Goal: Communication & Community: Answer question/provide support

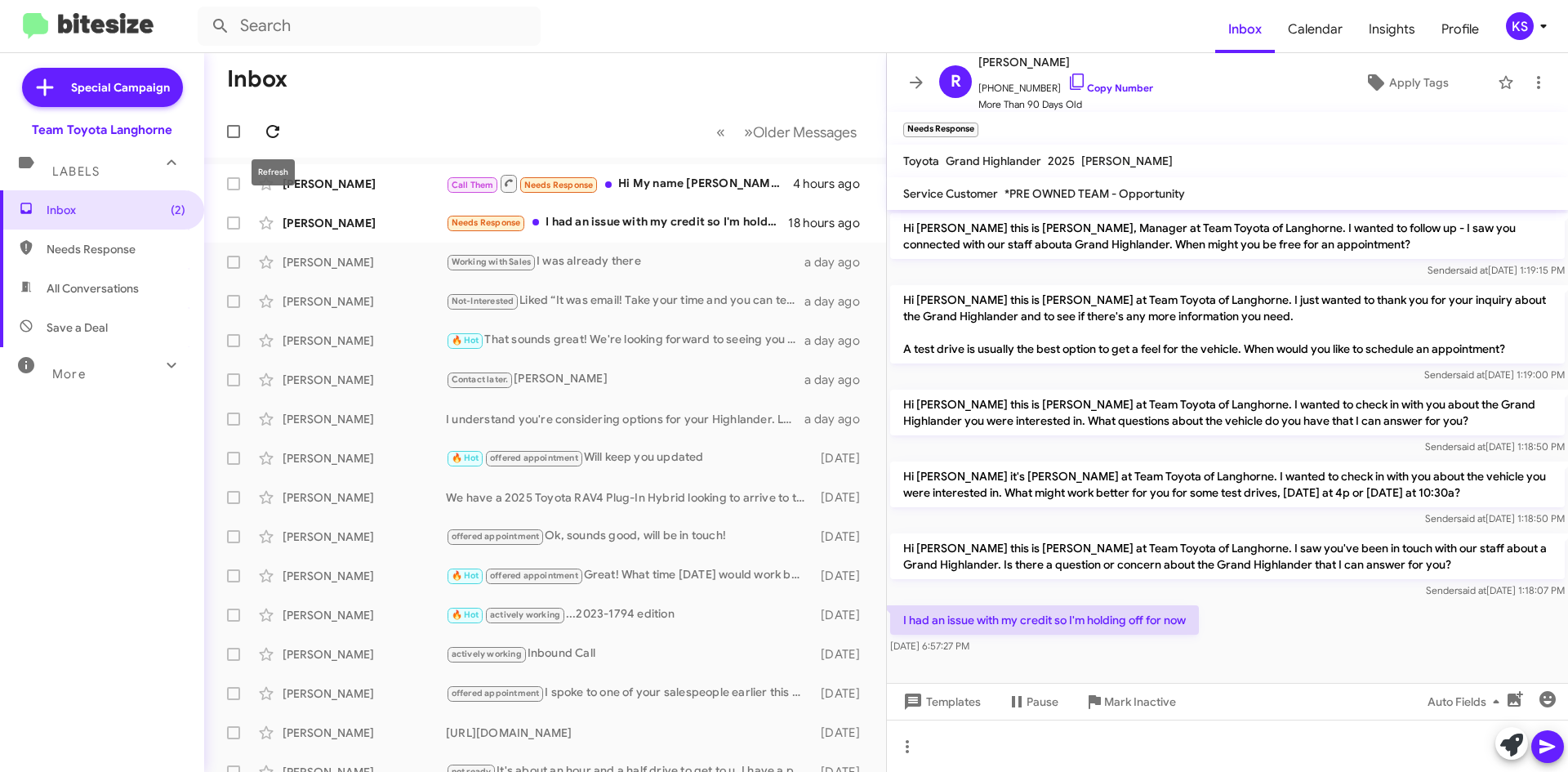
click at [272, 130] on icon at bounding box center [272, 131] width 19 height 19
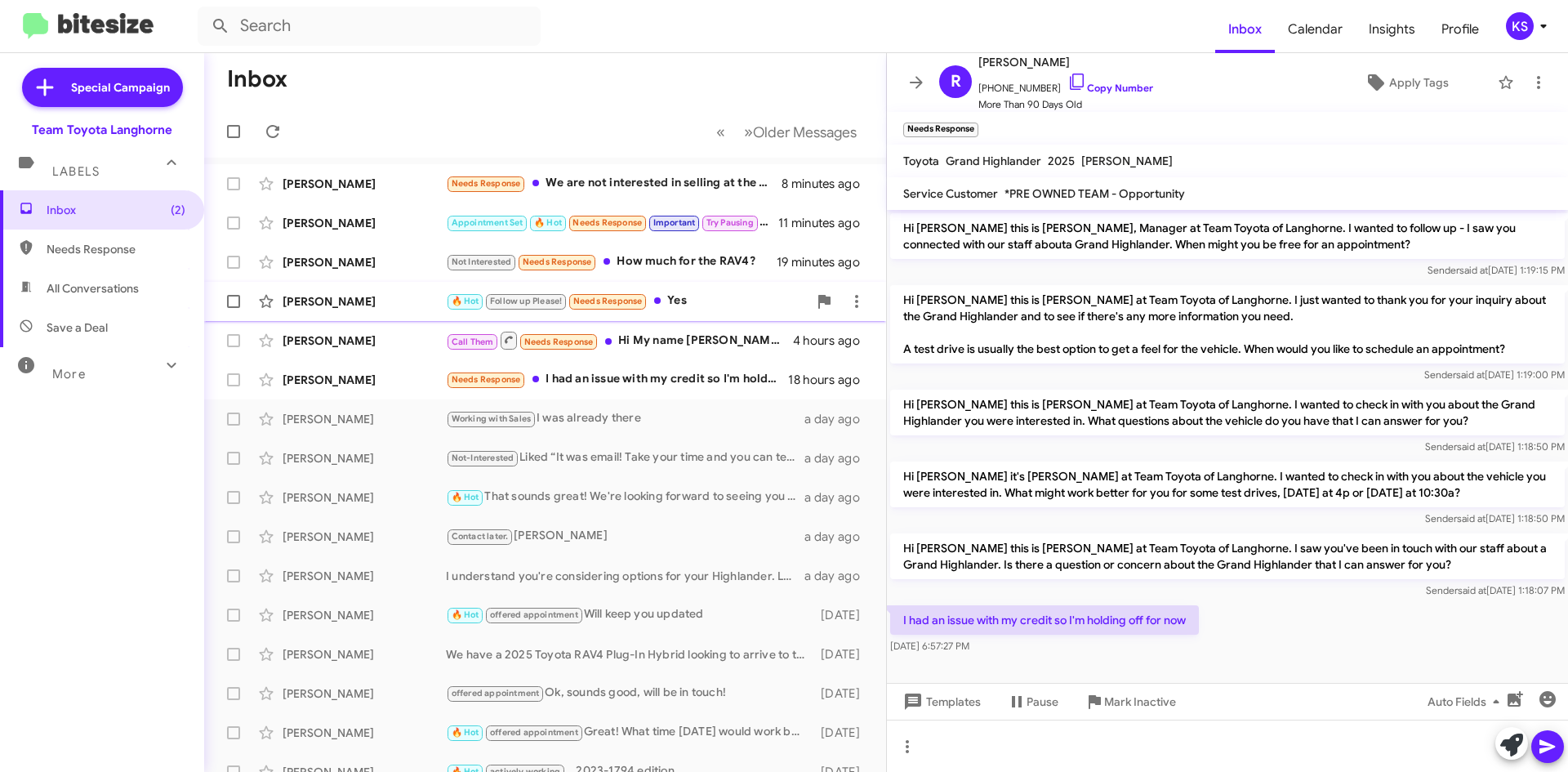
click at [691, 297] on div "🔥 Hot Follow up Please! Needs Response Yes" at bounding box center [626, 301] width 362 height 18
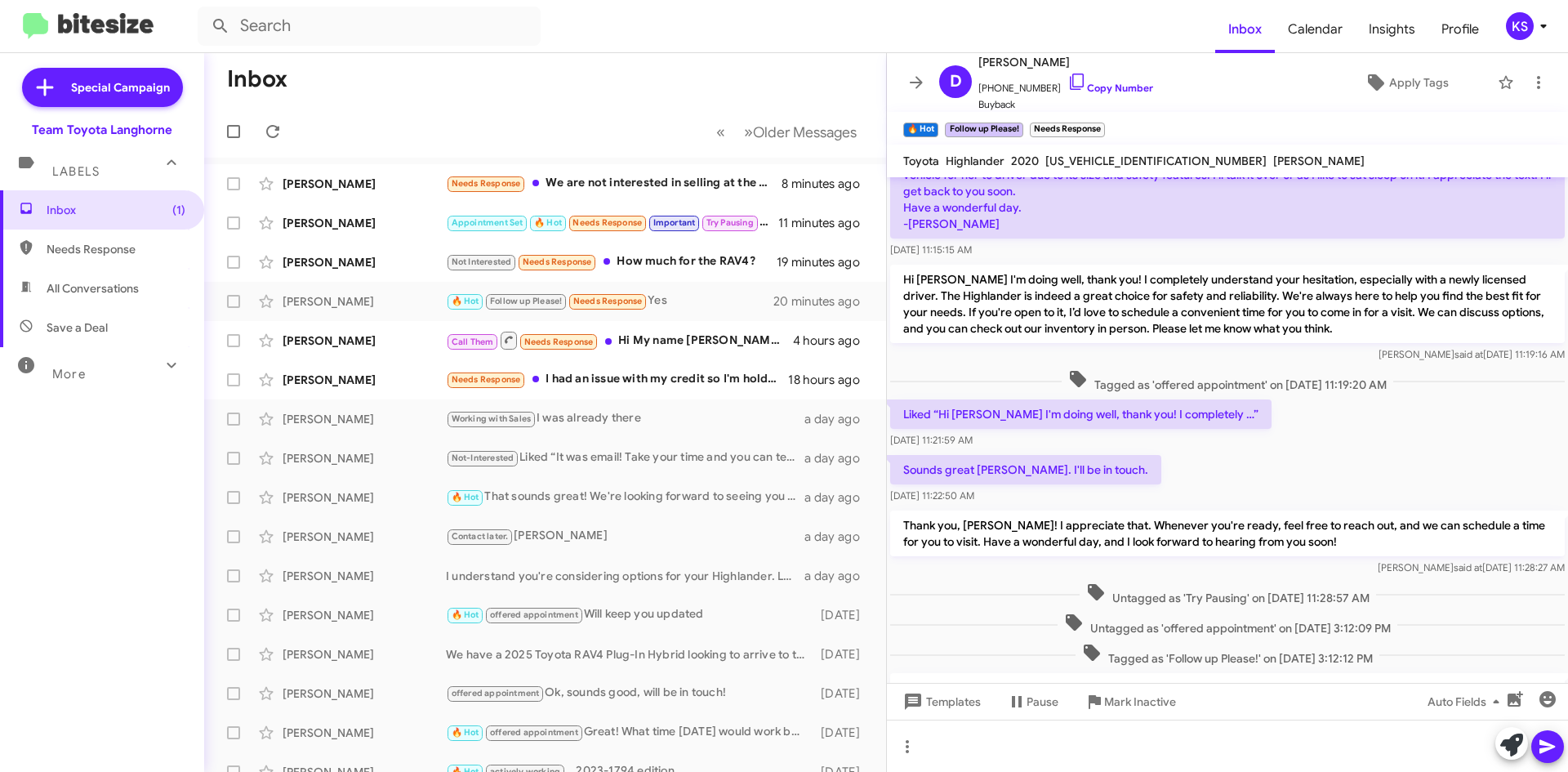
scroll to position [354, 0]
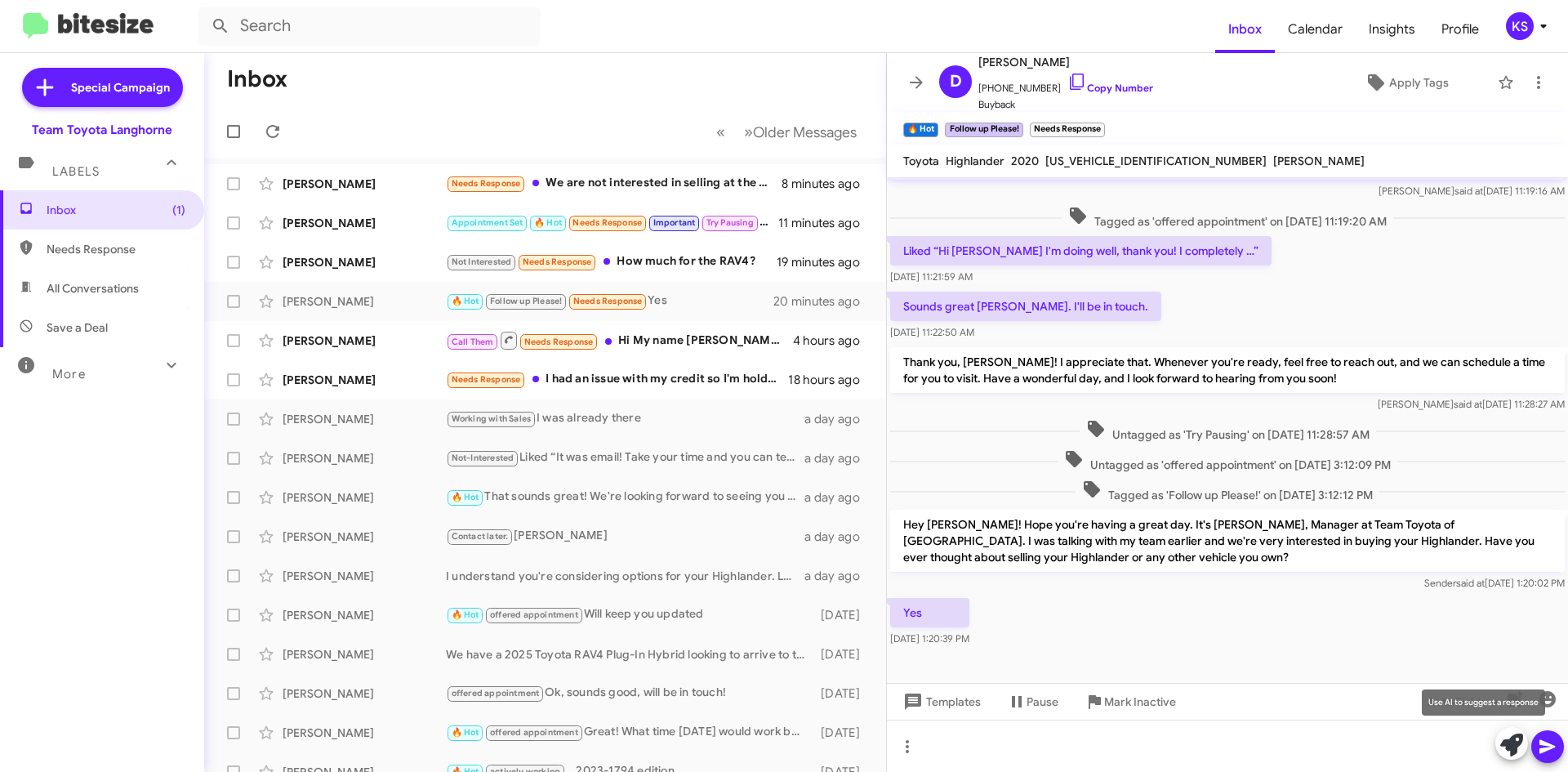
click at [1512, 754] on icon at bounding box center [1512, 745] width 23 height 23
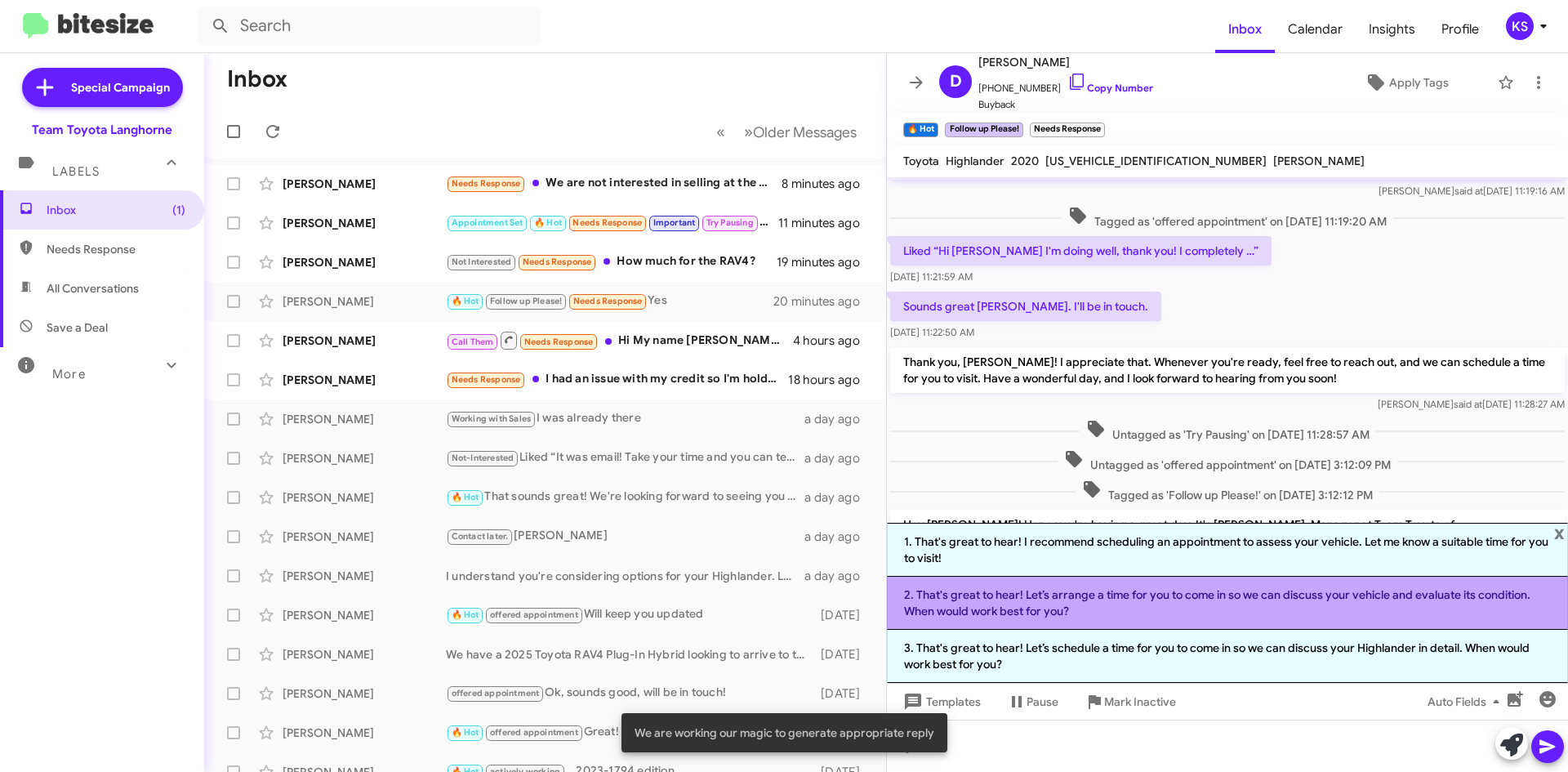
click at [1030, 598] on li "2. That's great to hear! Let’s arrange a time for you to come in so we can disc…" at bounding box center [1226, 603] width 681 height 53
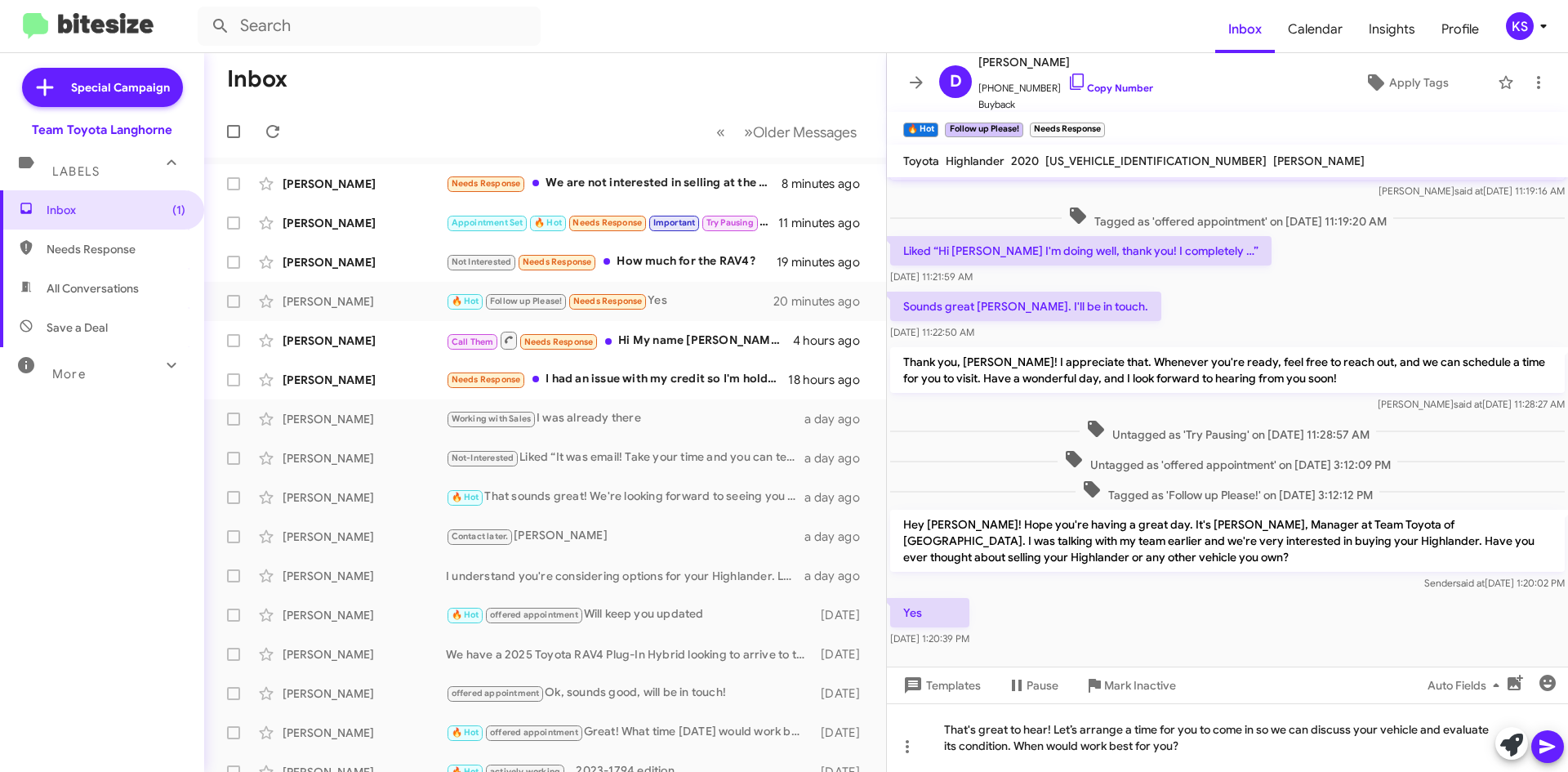
click at [1550, 747] on icon at bounding box center [1547, 747] width 16 height 14
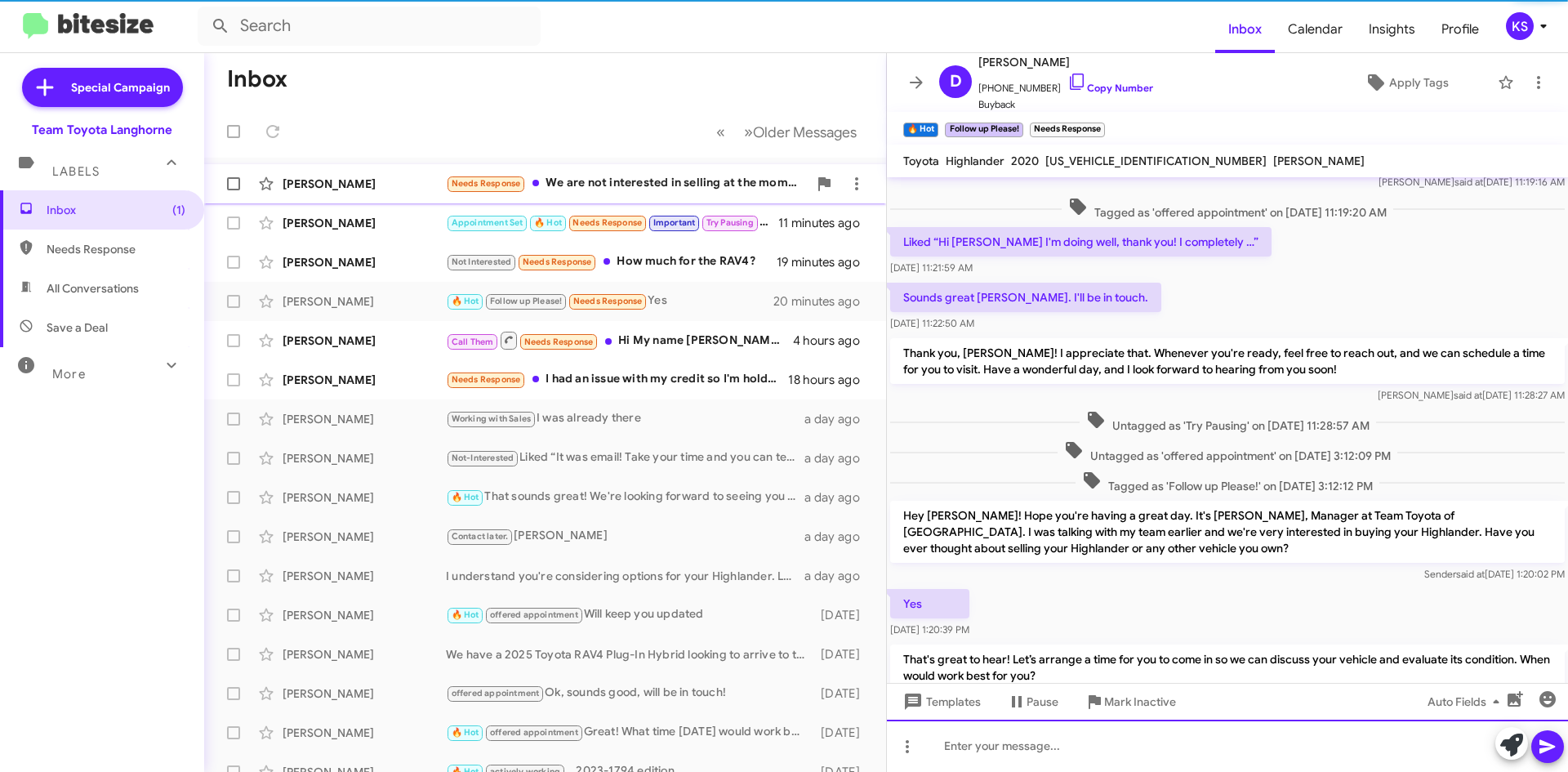
scroll to position [429, 0]
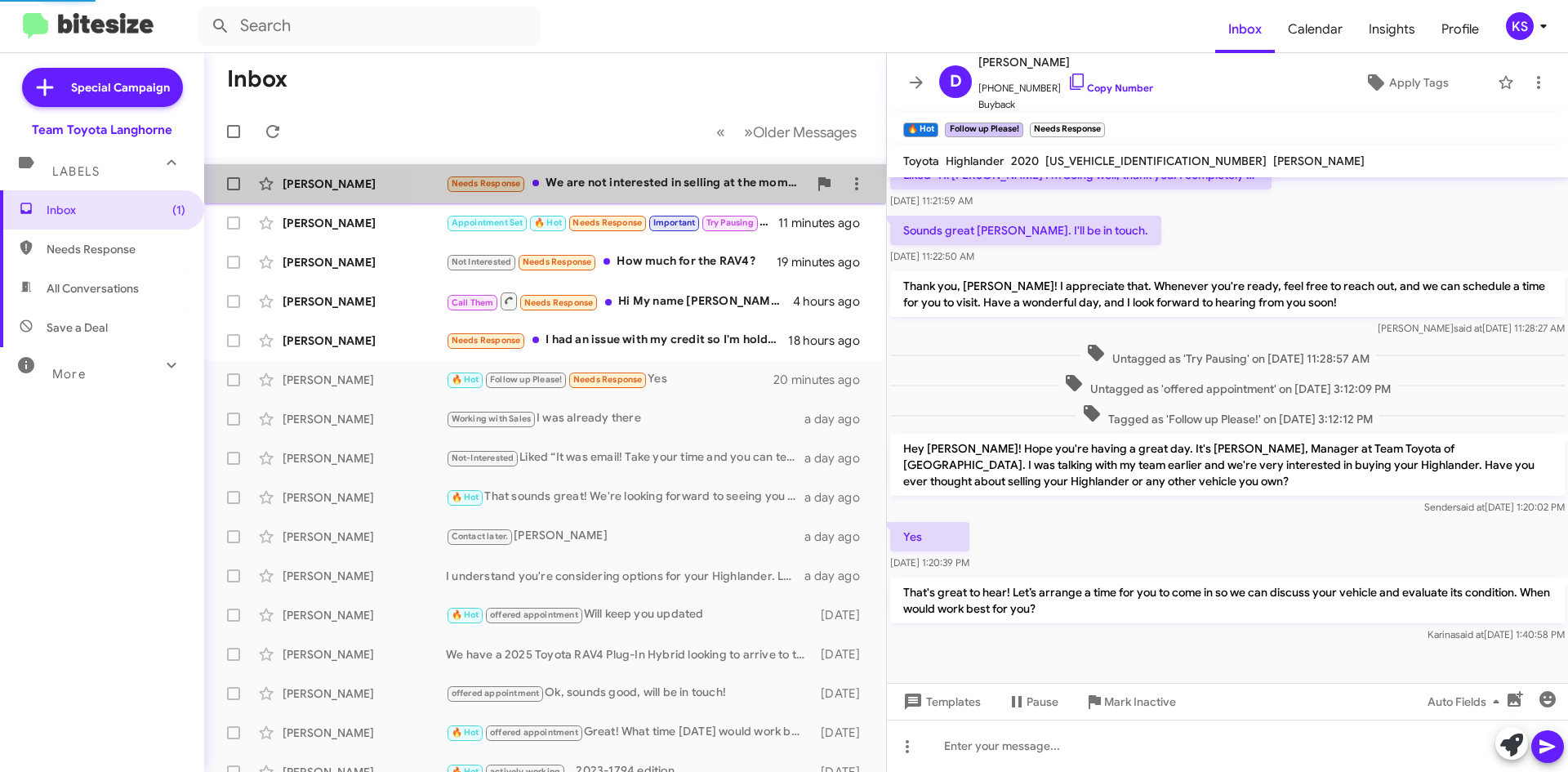
click at [667, 188] on div "Needs Response We are not interested in selling at the moment but will keep you…" at bounding box center [626, 183] width 362 height 18
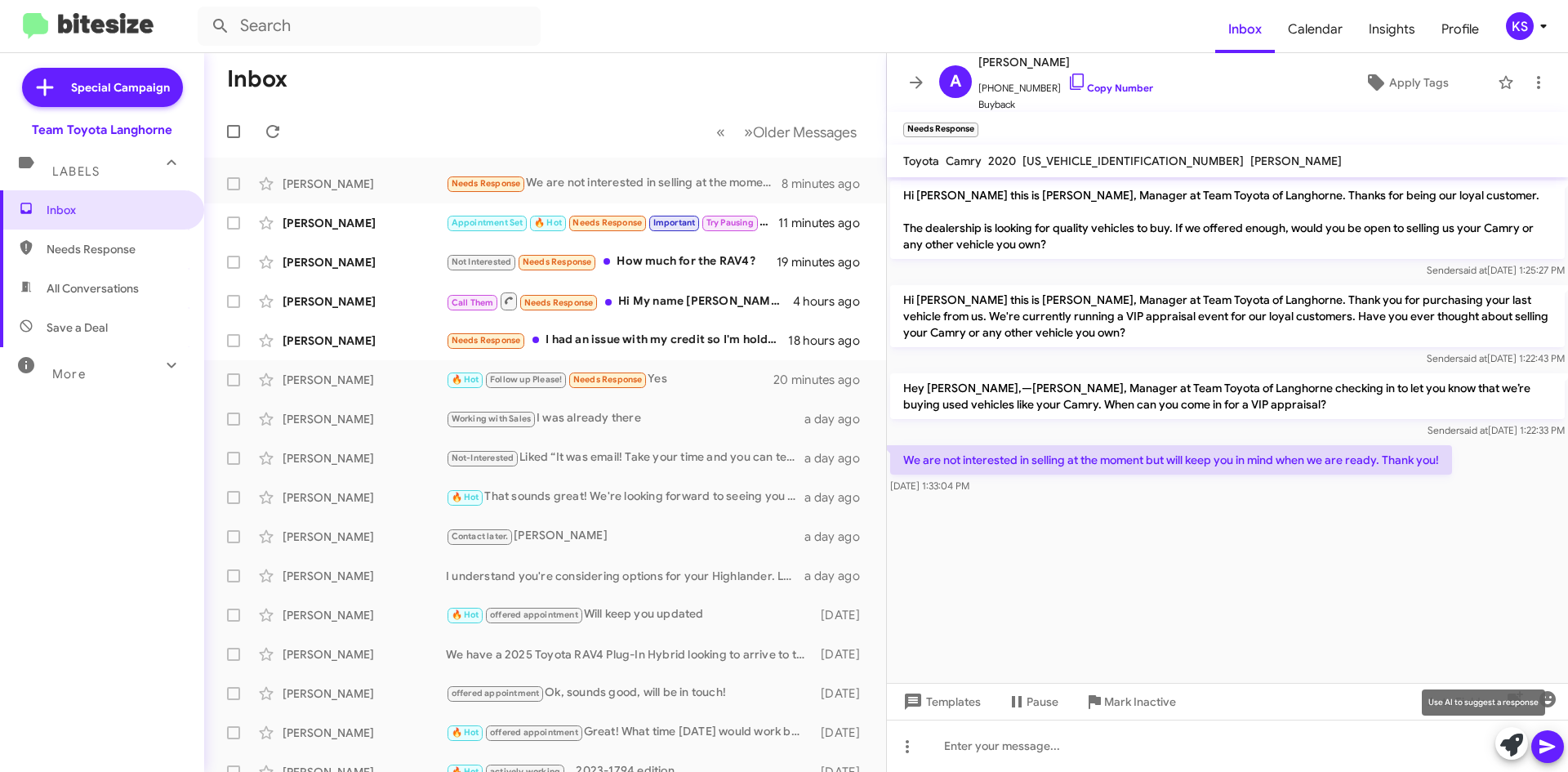
click at [1506, 752] on icon at bounding box center [1512, 745] width 23 height 23
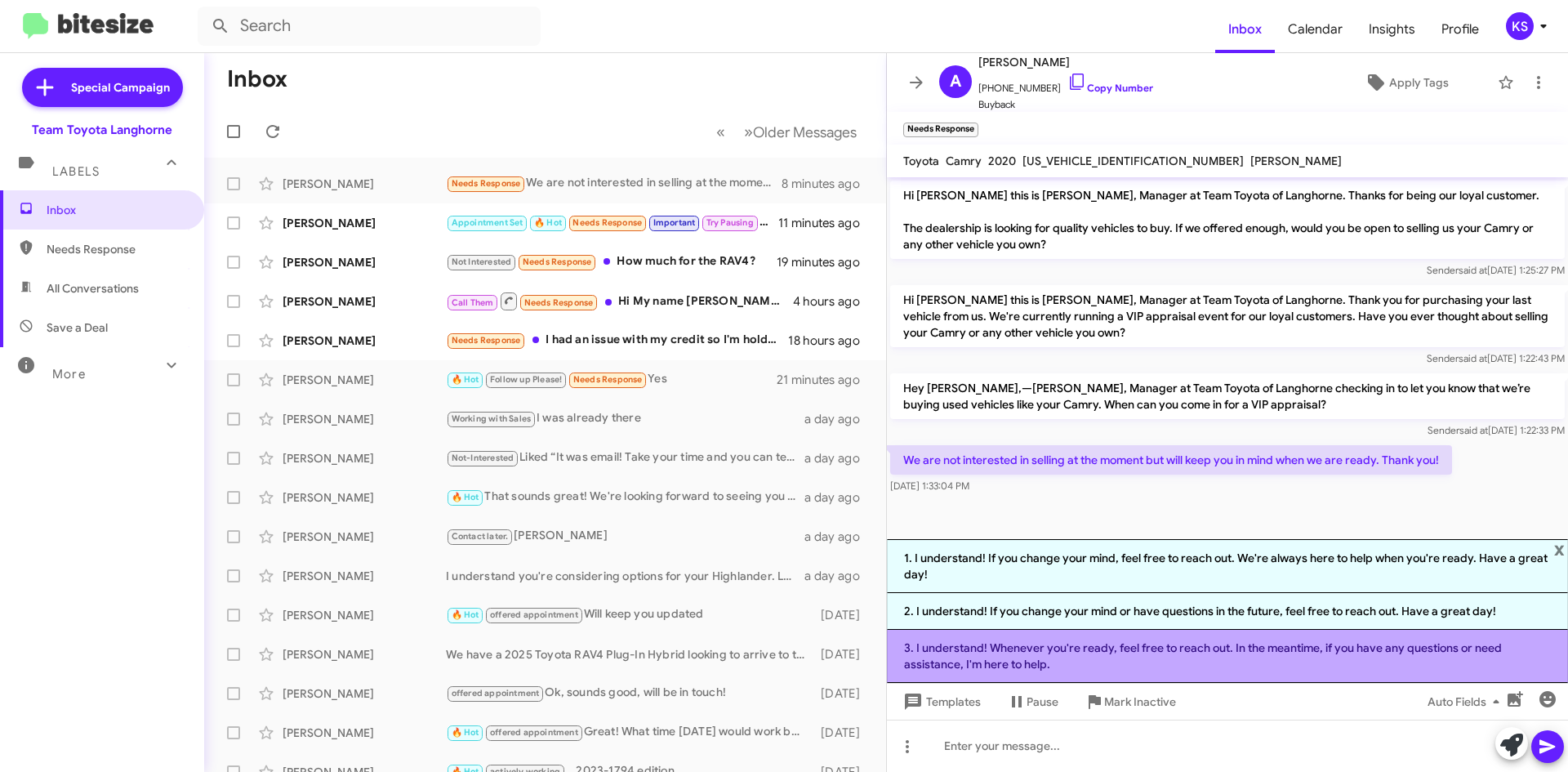
click at [1049, 651] on li "3. I understand! Whenever you're ready, feel free to reach out. In the meantime…" at bounding box center [1226, 656] width 681 height 53
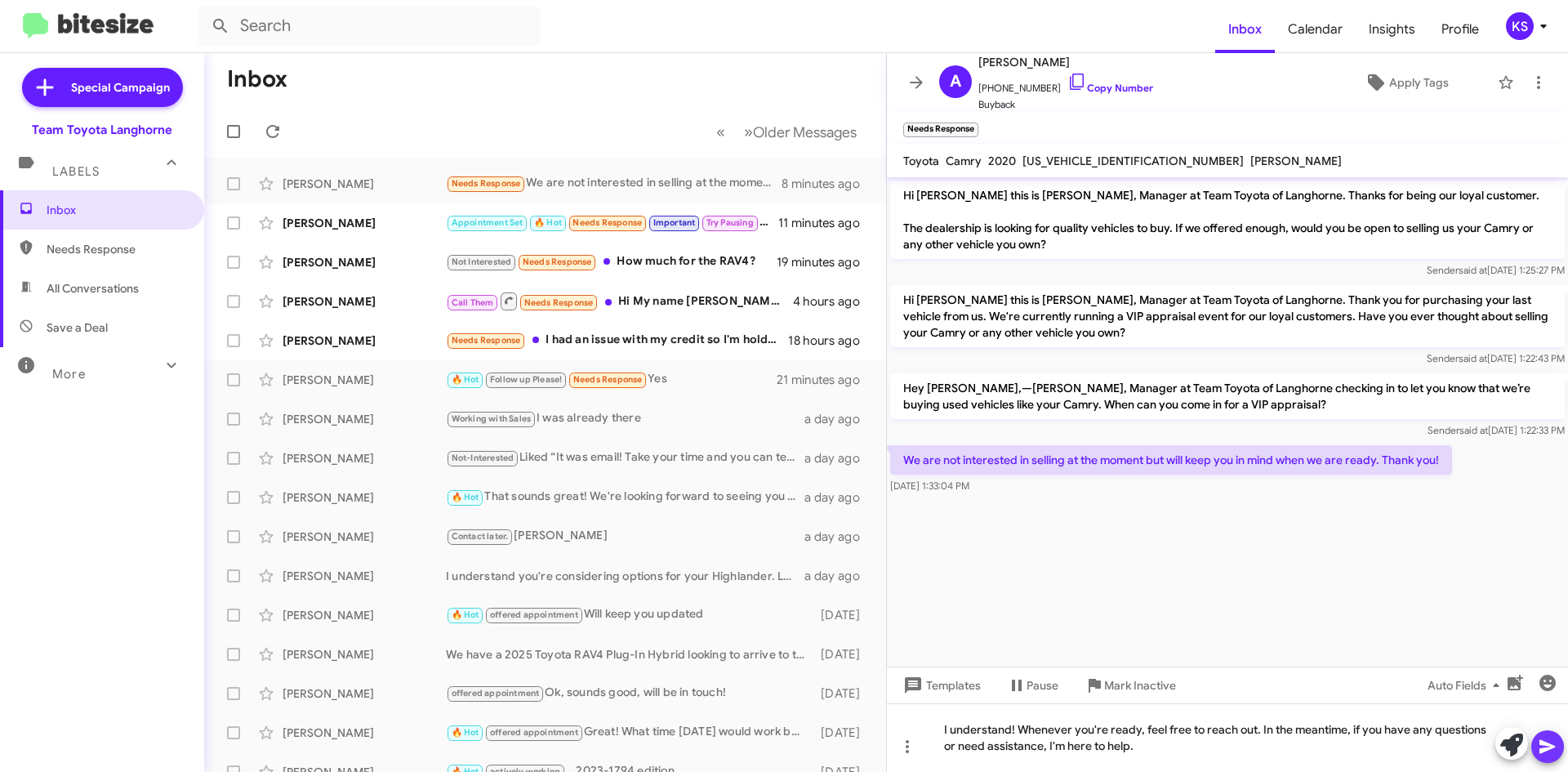
click at [1546, 753] on icon at bounding box center [1547, 747] width 19 height 19
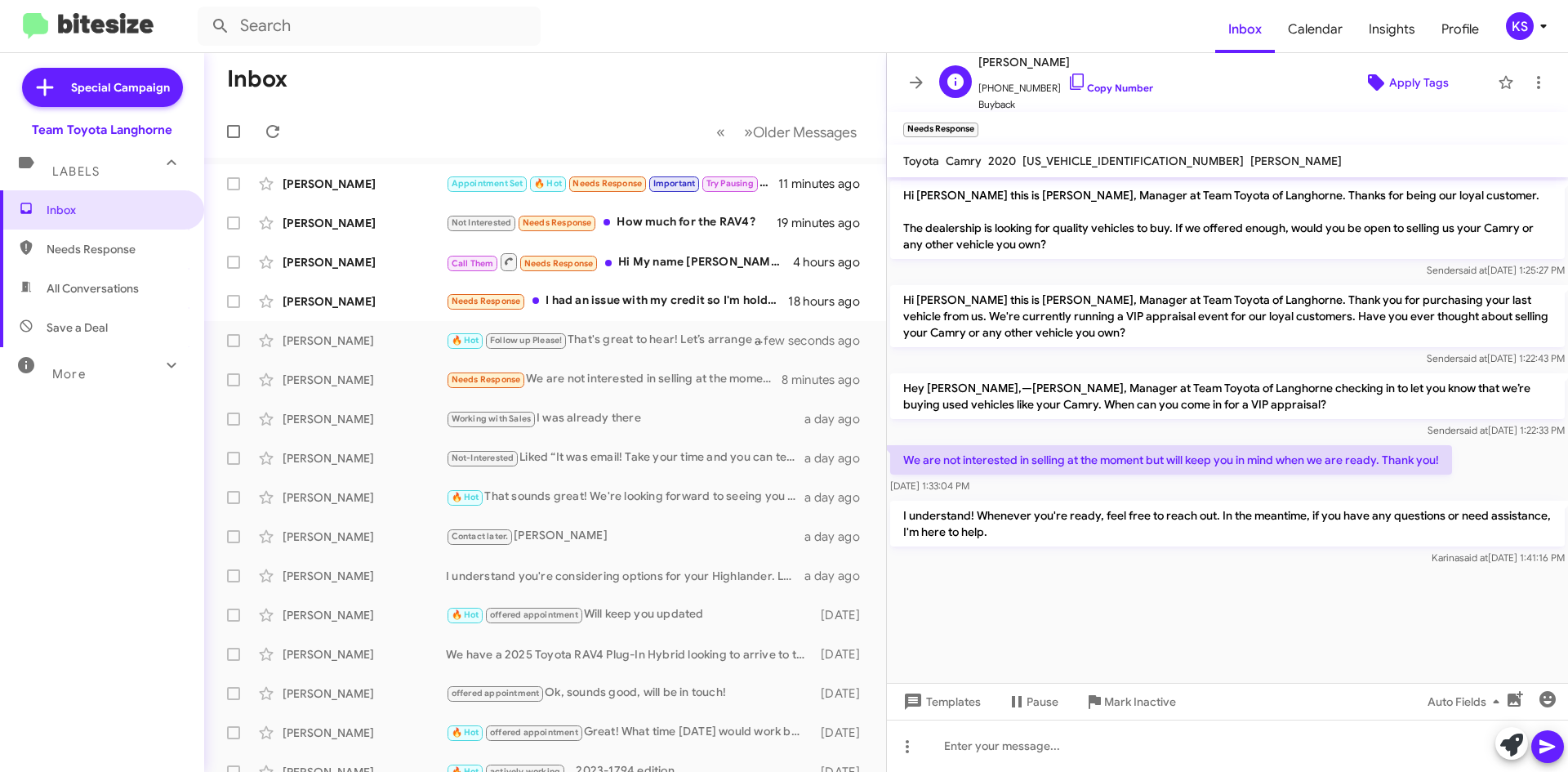
click at [1414, 88] on span "Apply Tags" at bounding box center [1419, 82] width 60 height 30
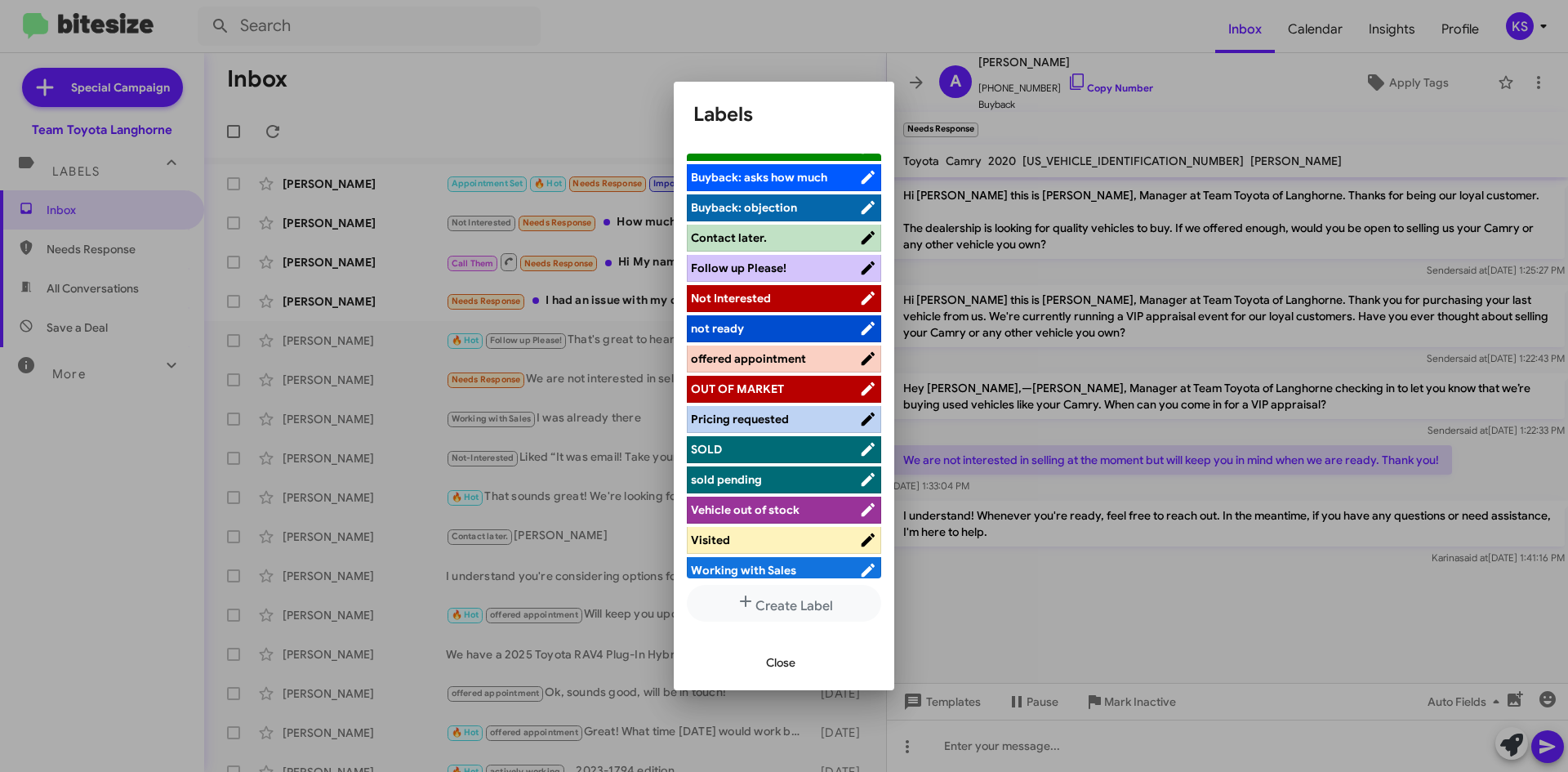
scroll to position [181, 0]
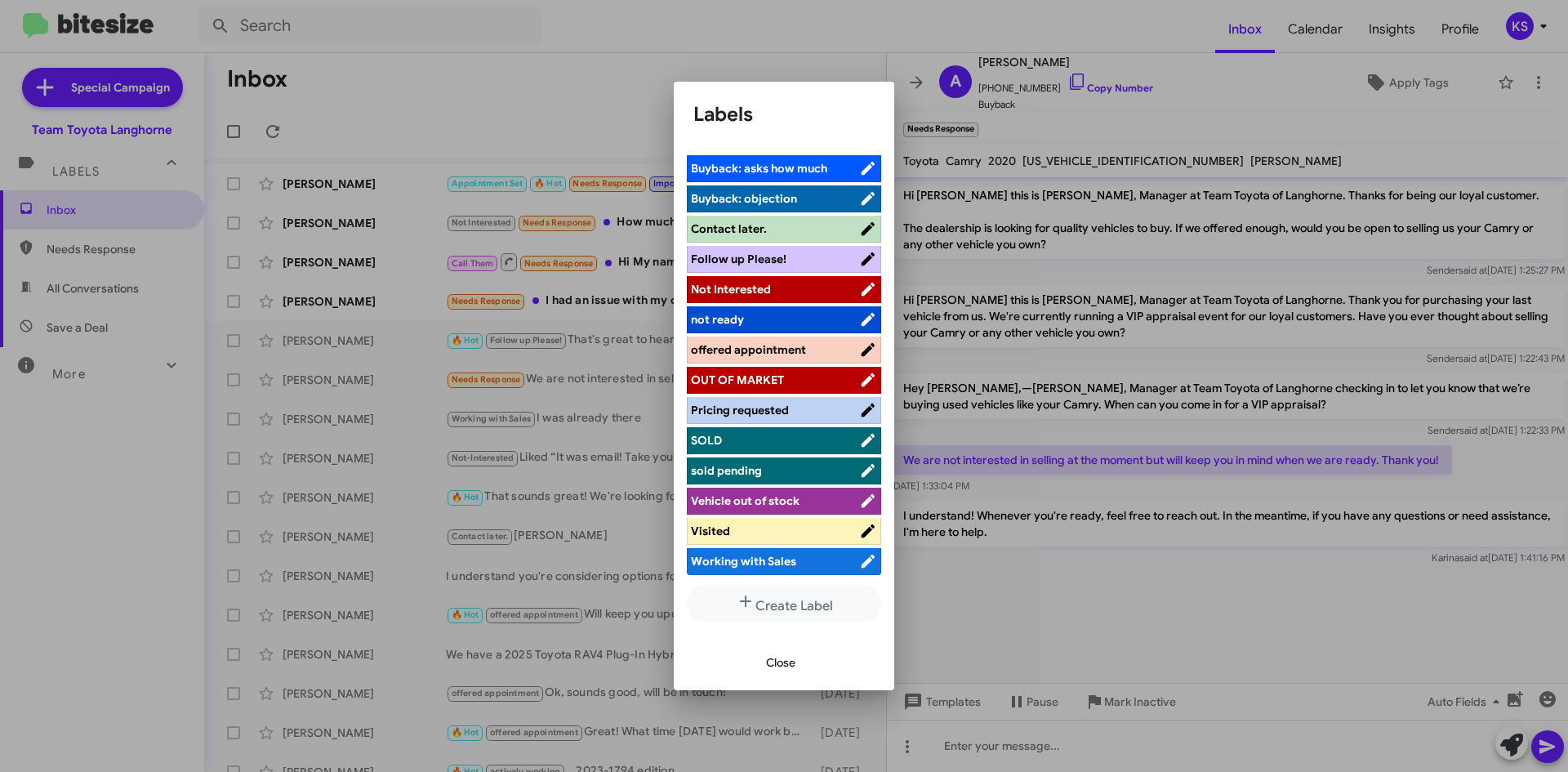
click at [801, 291] on span "Not Interested" at bounding box center [775, 289] width 168 height 17
click at [777, 668] on span "Close" at bounding box center [780, 662] width 30 height 30
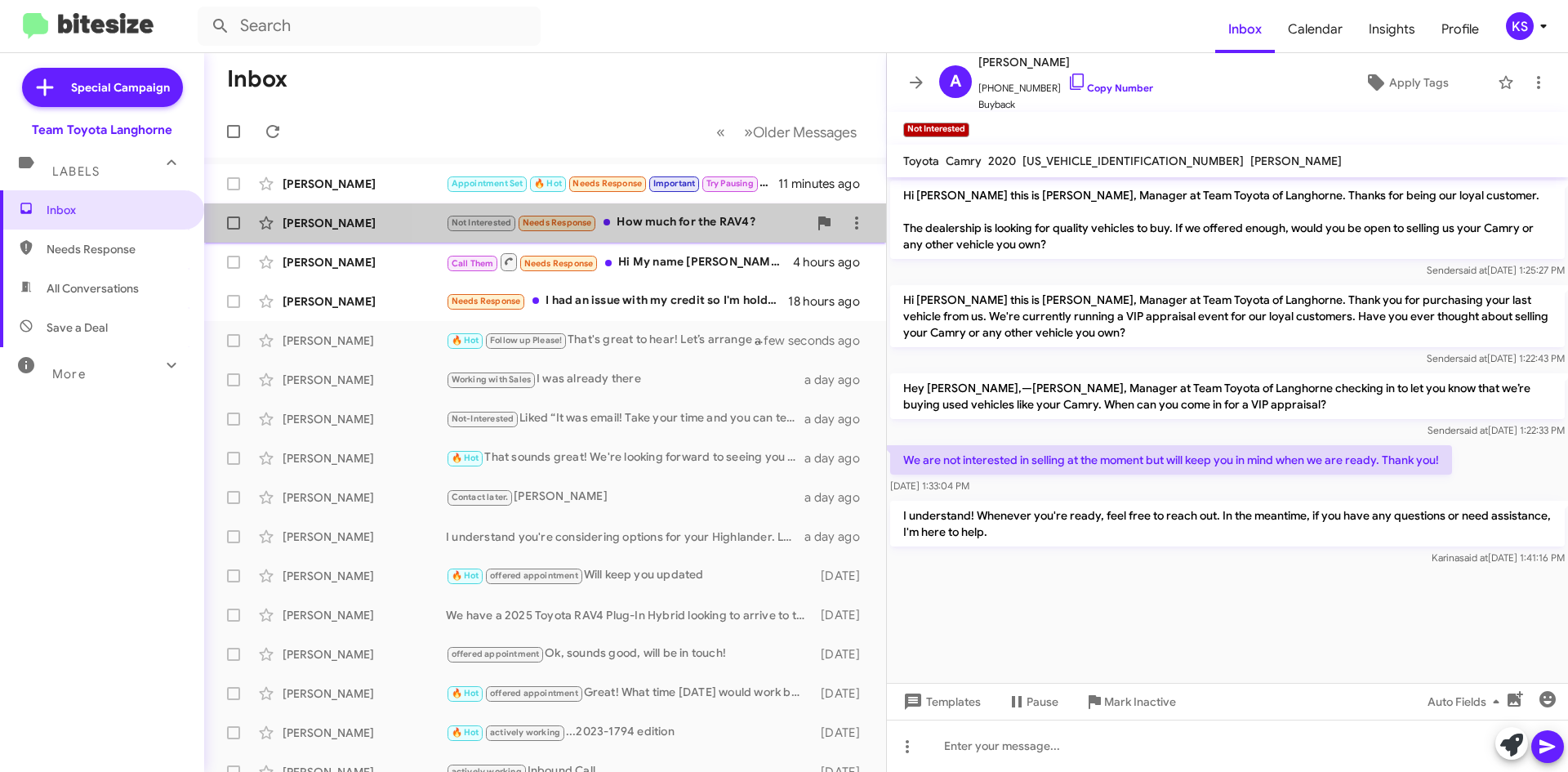
click at [696, 223] on div "Not Interested Needs Response How much for the RAV4?" at bounding box center [626, 222] width 362 height 18
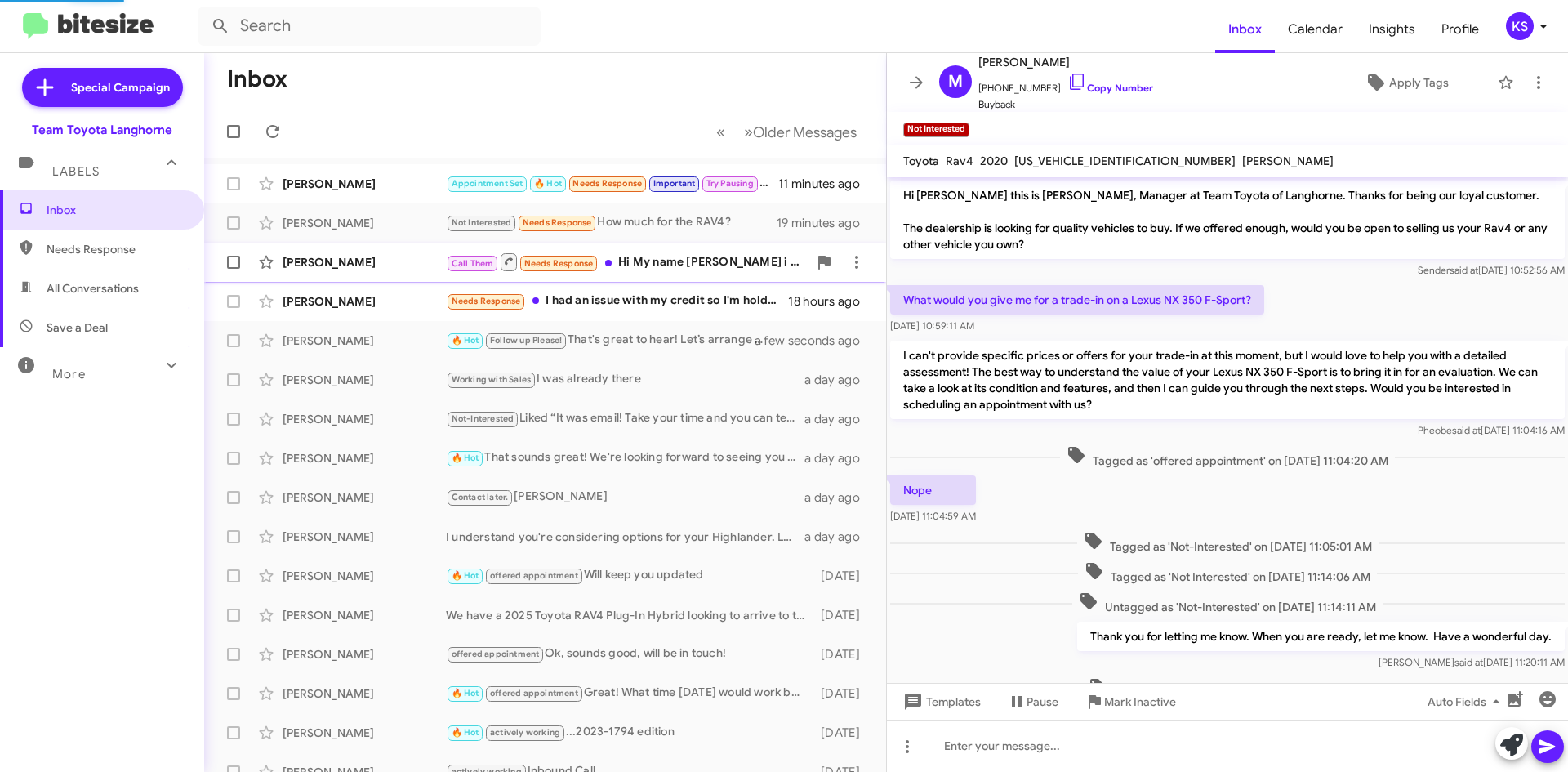
scroll to position [780, 0]
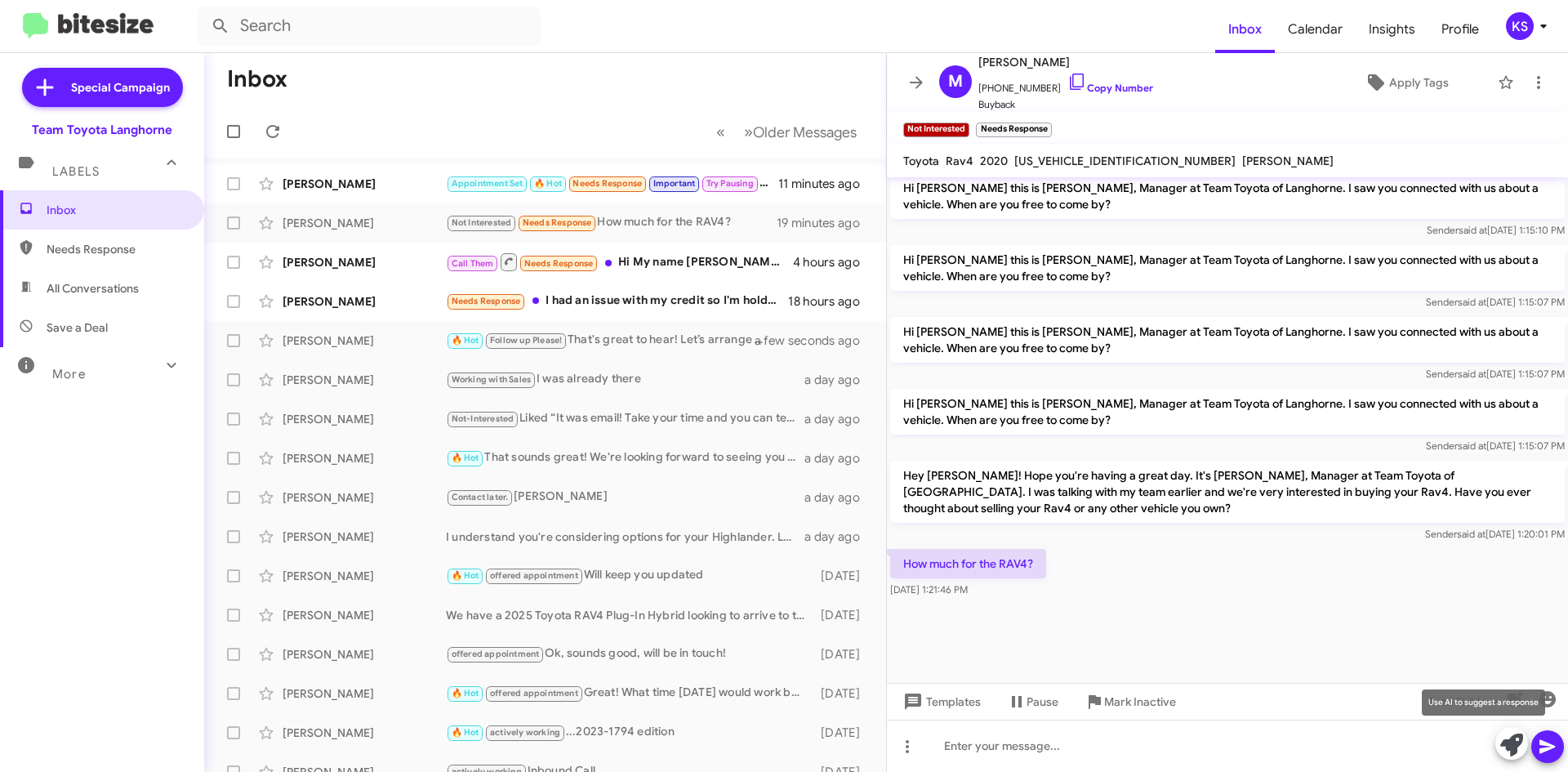
click at [1515, 746] on icon at bounding box center [1512, 745] width 23 height 23
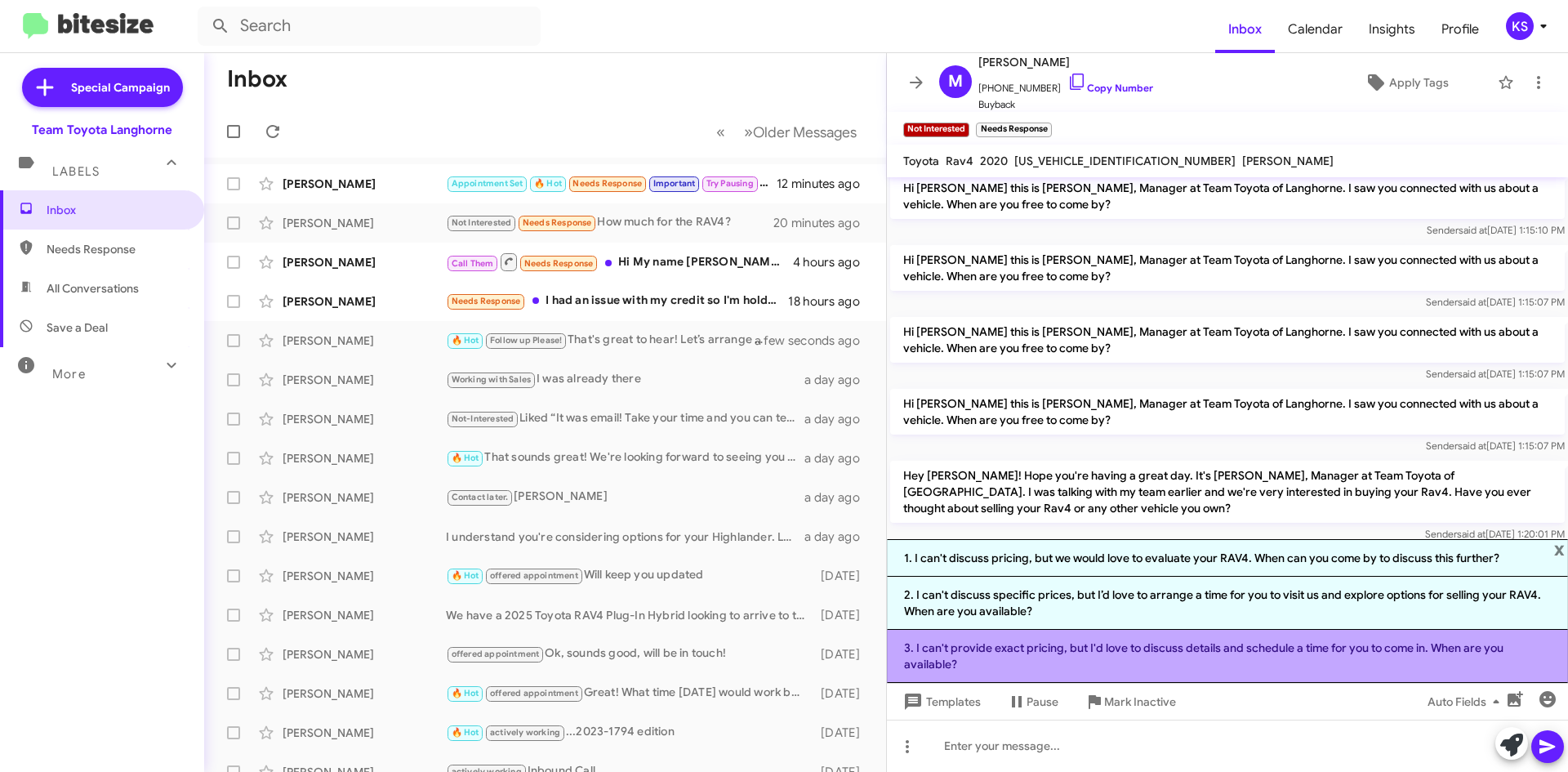
click at [1144, 658] on li "3. I can't provide exact pricing, but I'd love to discuss details and schedule …" at bounding box center [1226, 656] width 681 height 53
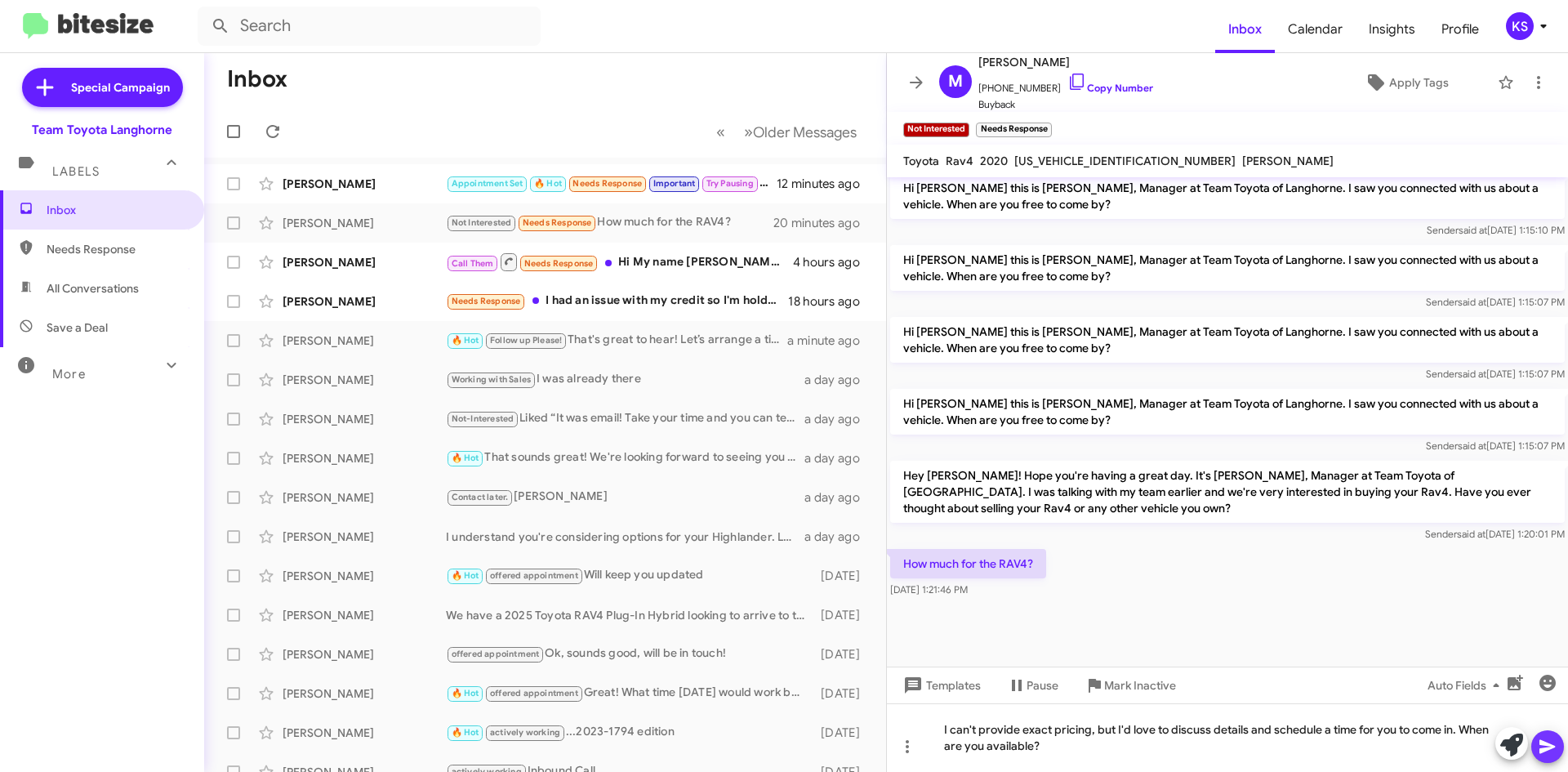
click at [1550, 748] on icon at bounding box center [1547, 747] width 16 height 14
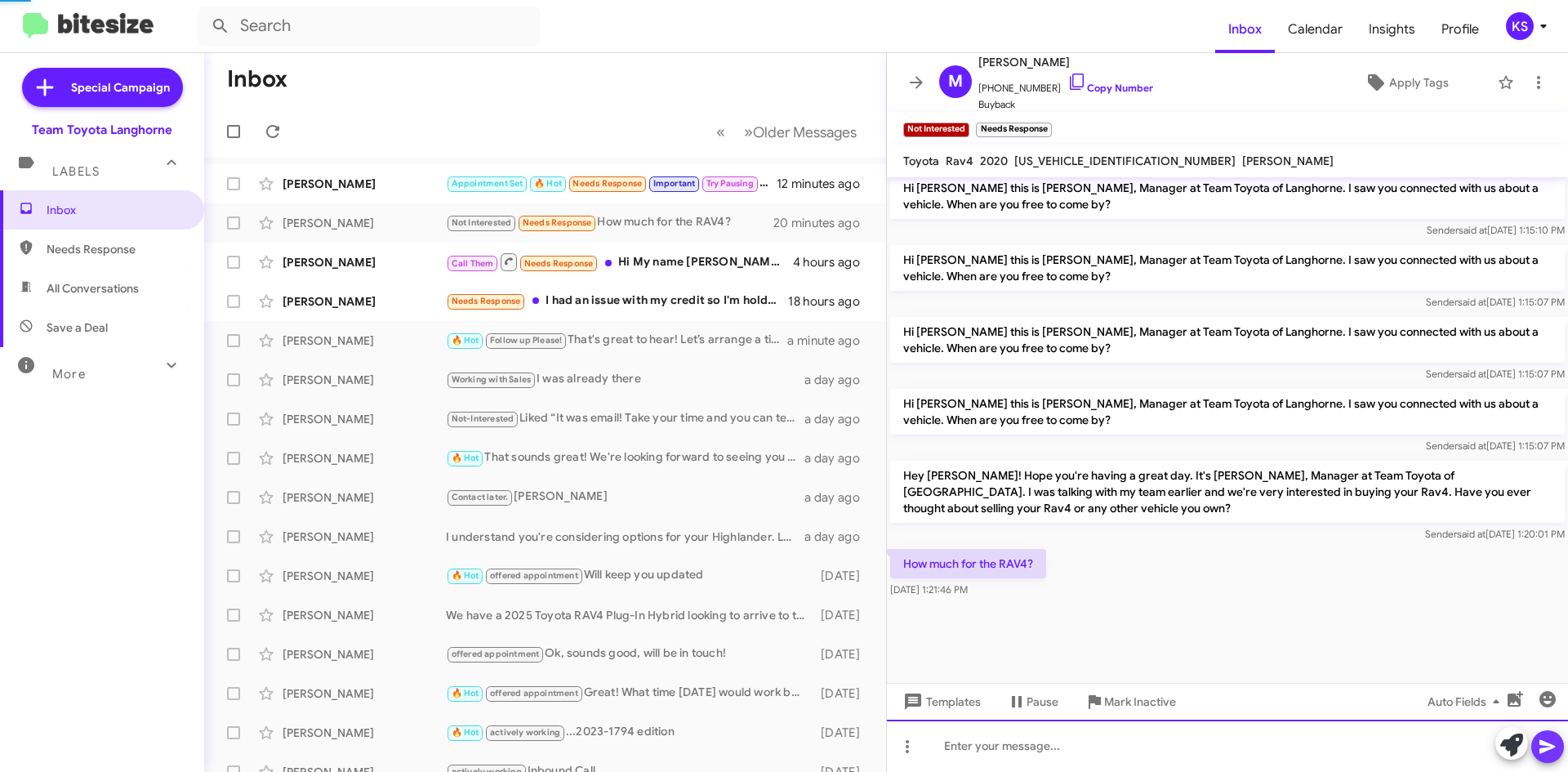
scroll to position [0, 0]
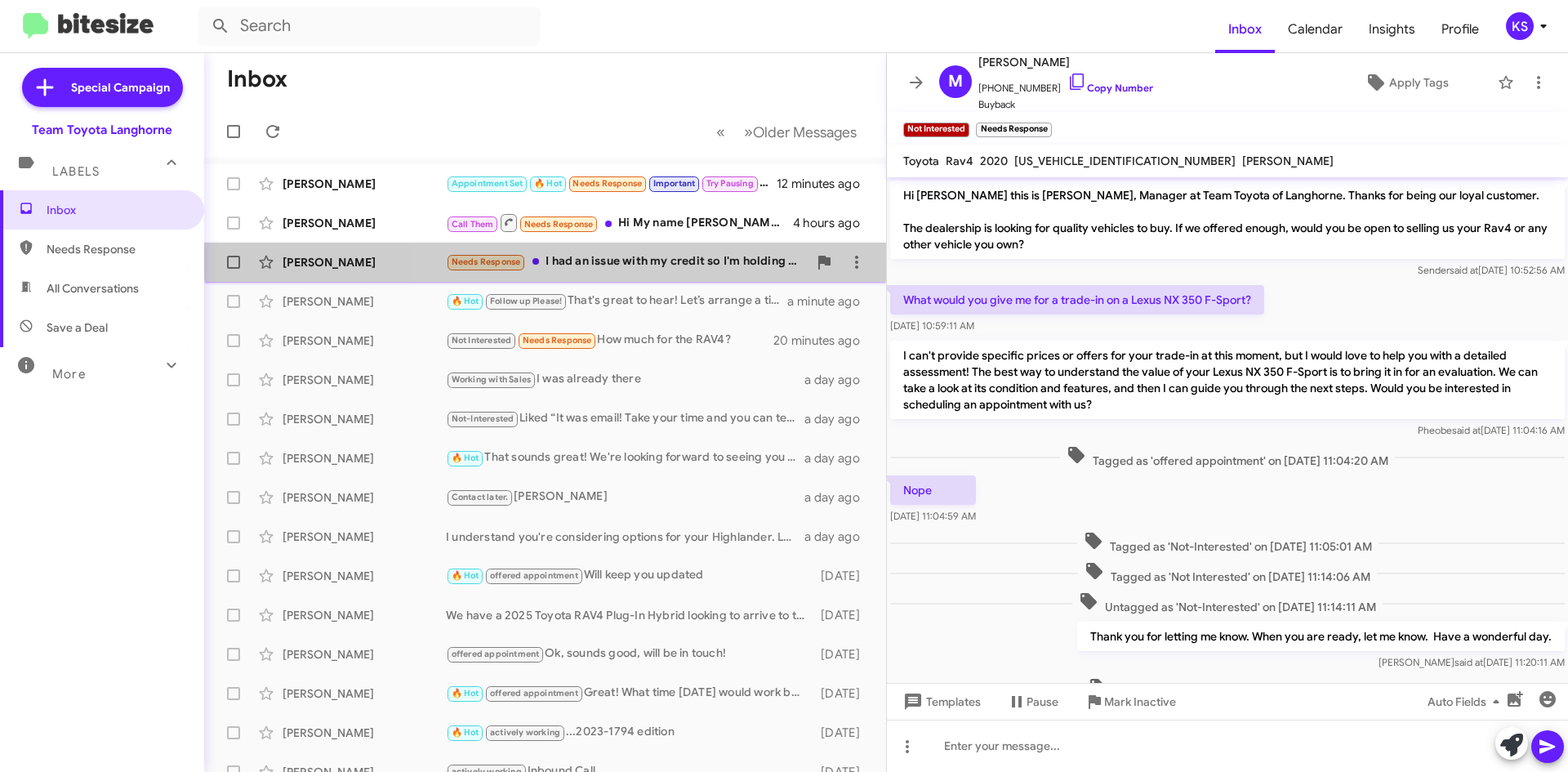
click at [653, 253] on div "Needs Response I had an issue with my credit so I'm holding off for now" at bounding box center [626, 261] width 362 height 18
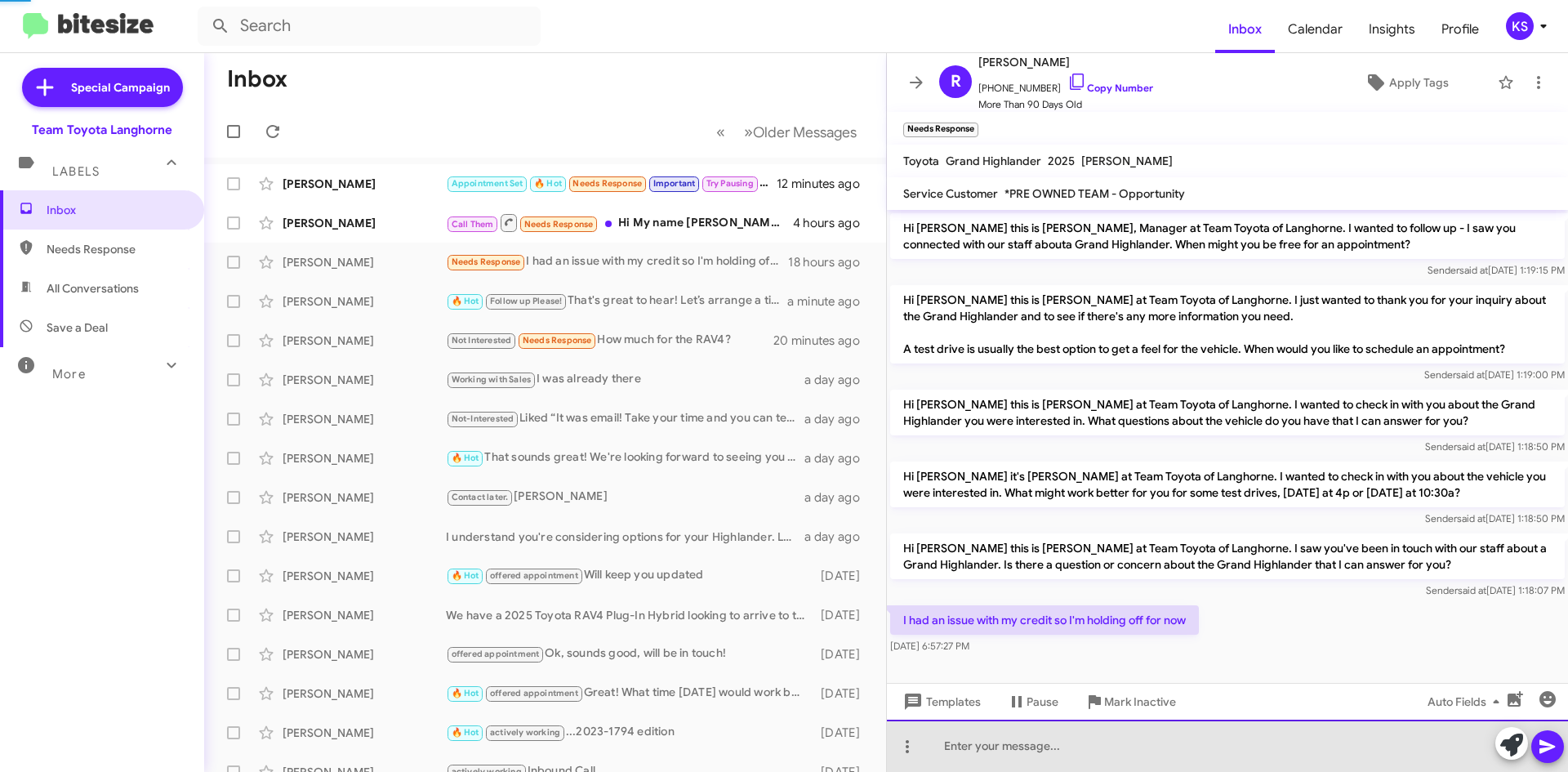
click at [1175, 757] on div at bounding box center [1226, 746] width 681 height 53
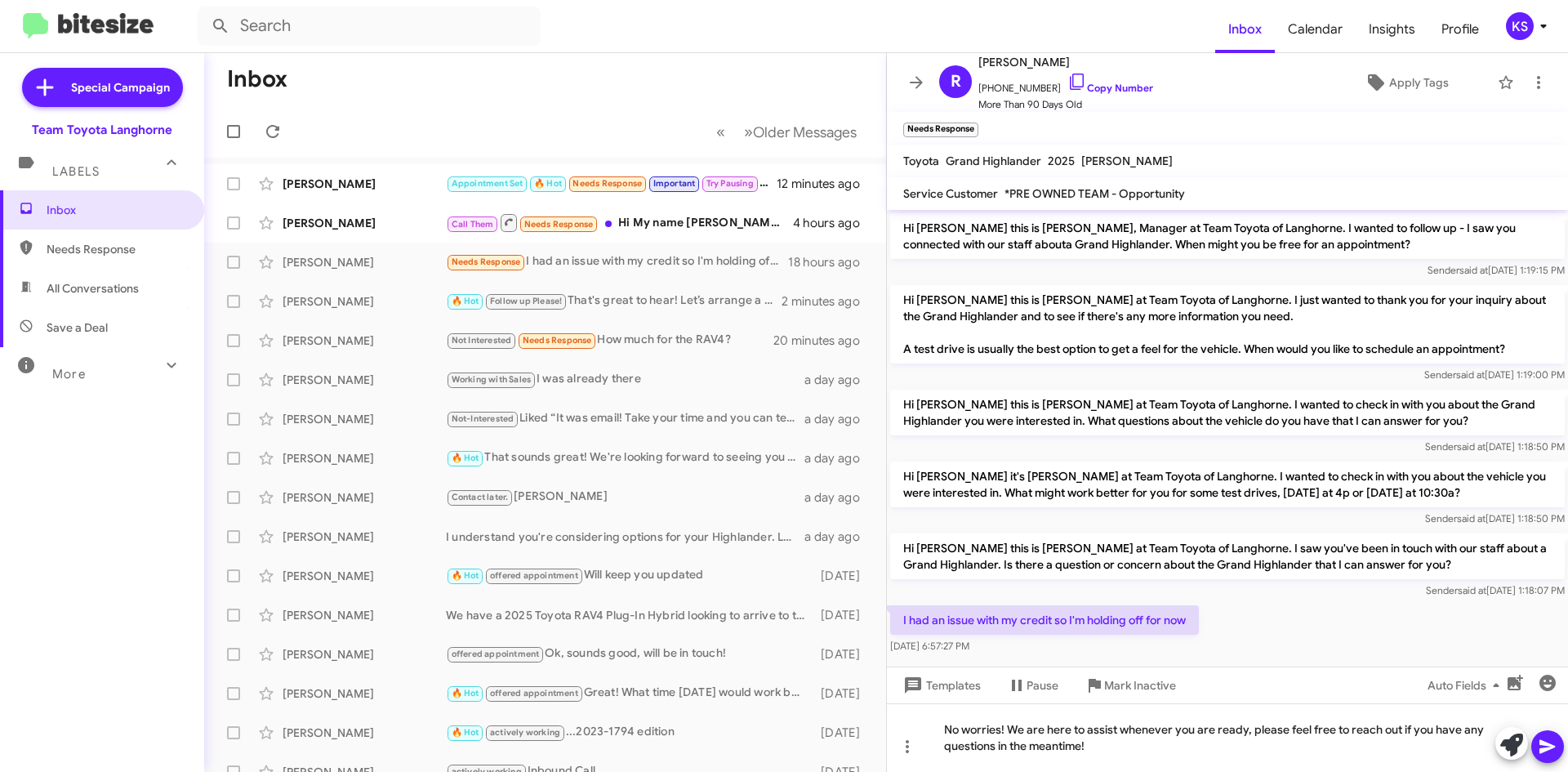
click at [1550, 742] on icon at bounding box center [1547, 747] width 19 height 19
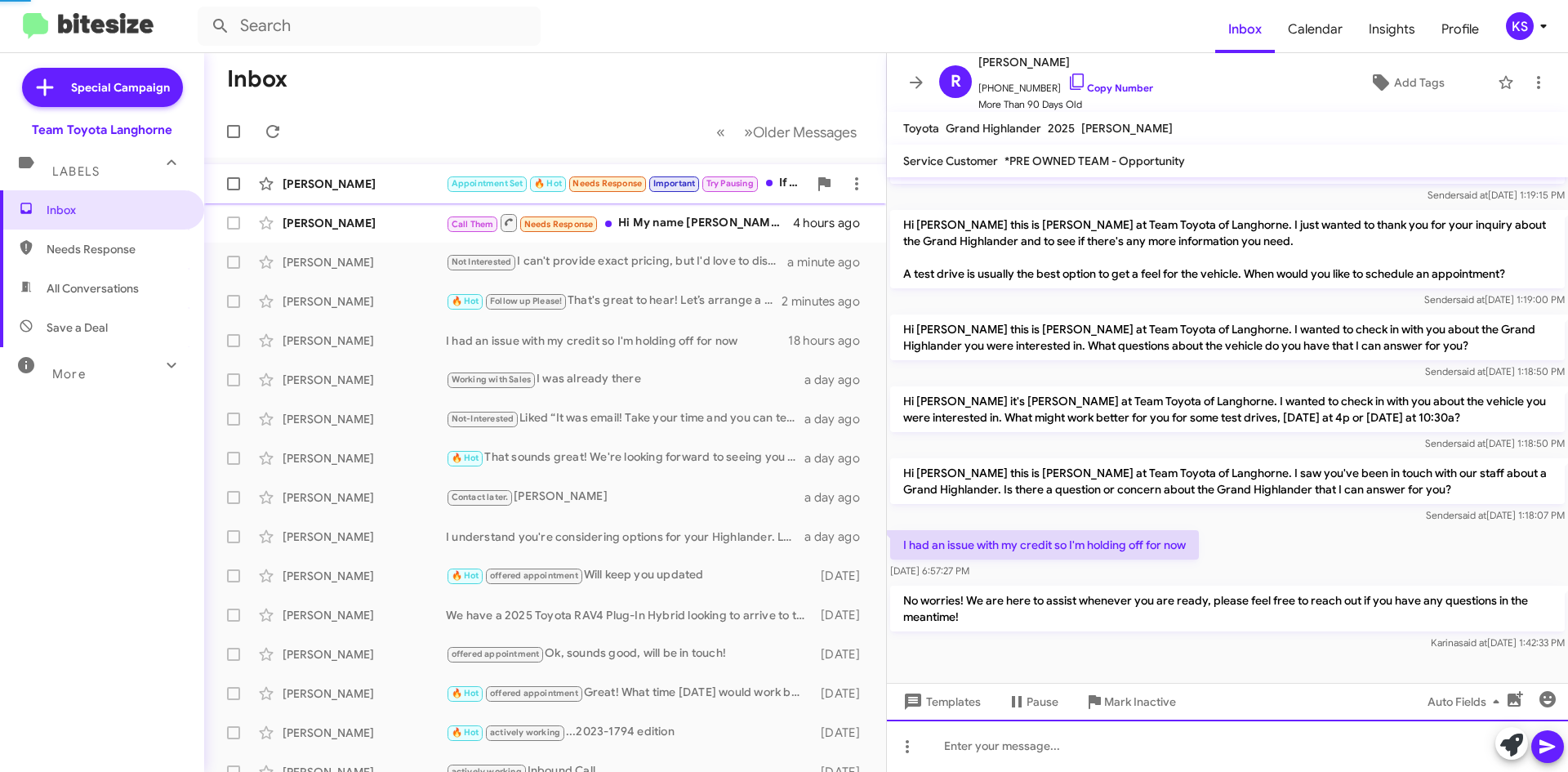
scroll to position [42, 0]
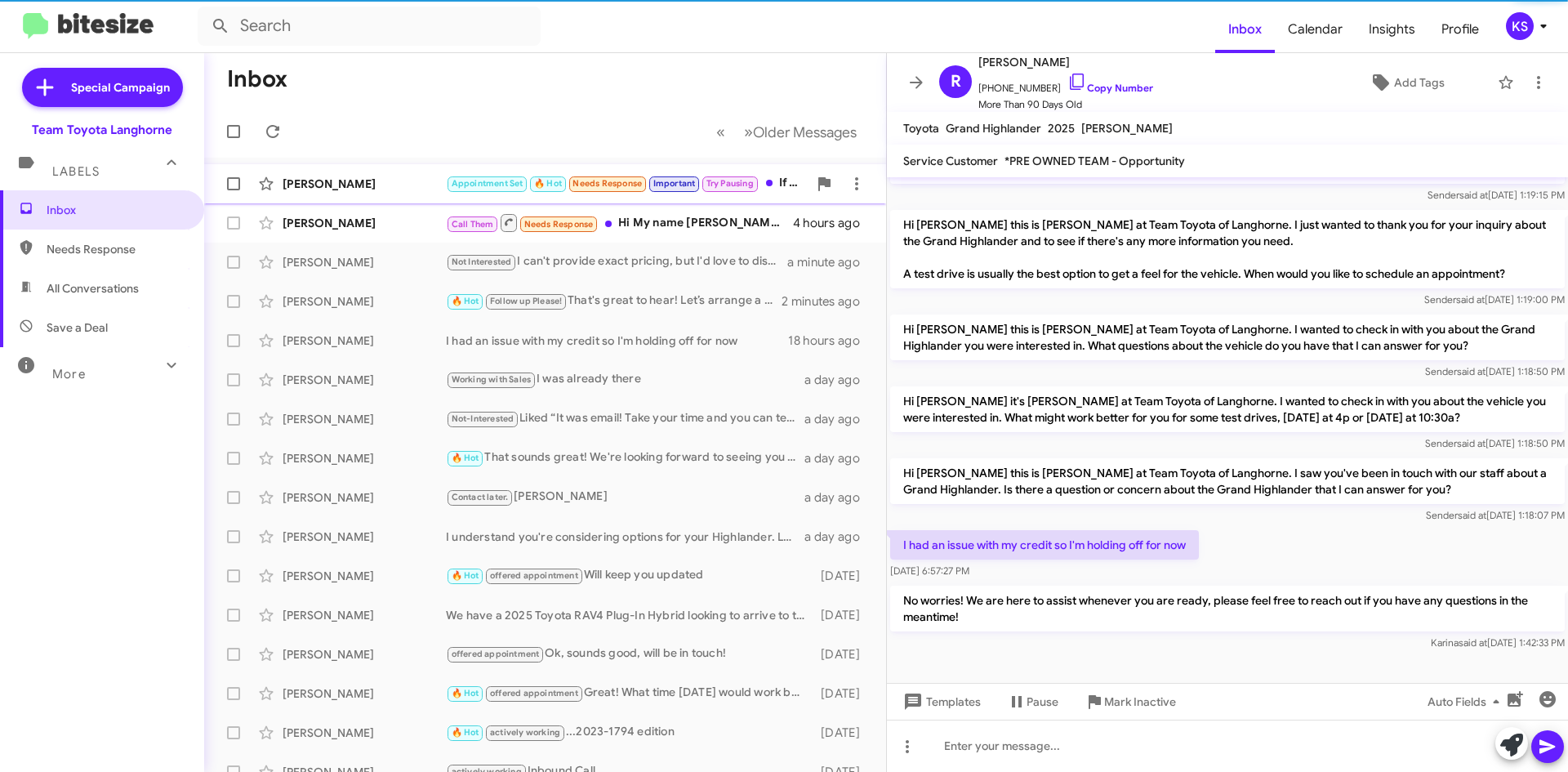
click at [311, 187] on div "[PERSON_NAME]" at bounding box center [364, 183] width 163 height 17
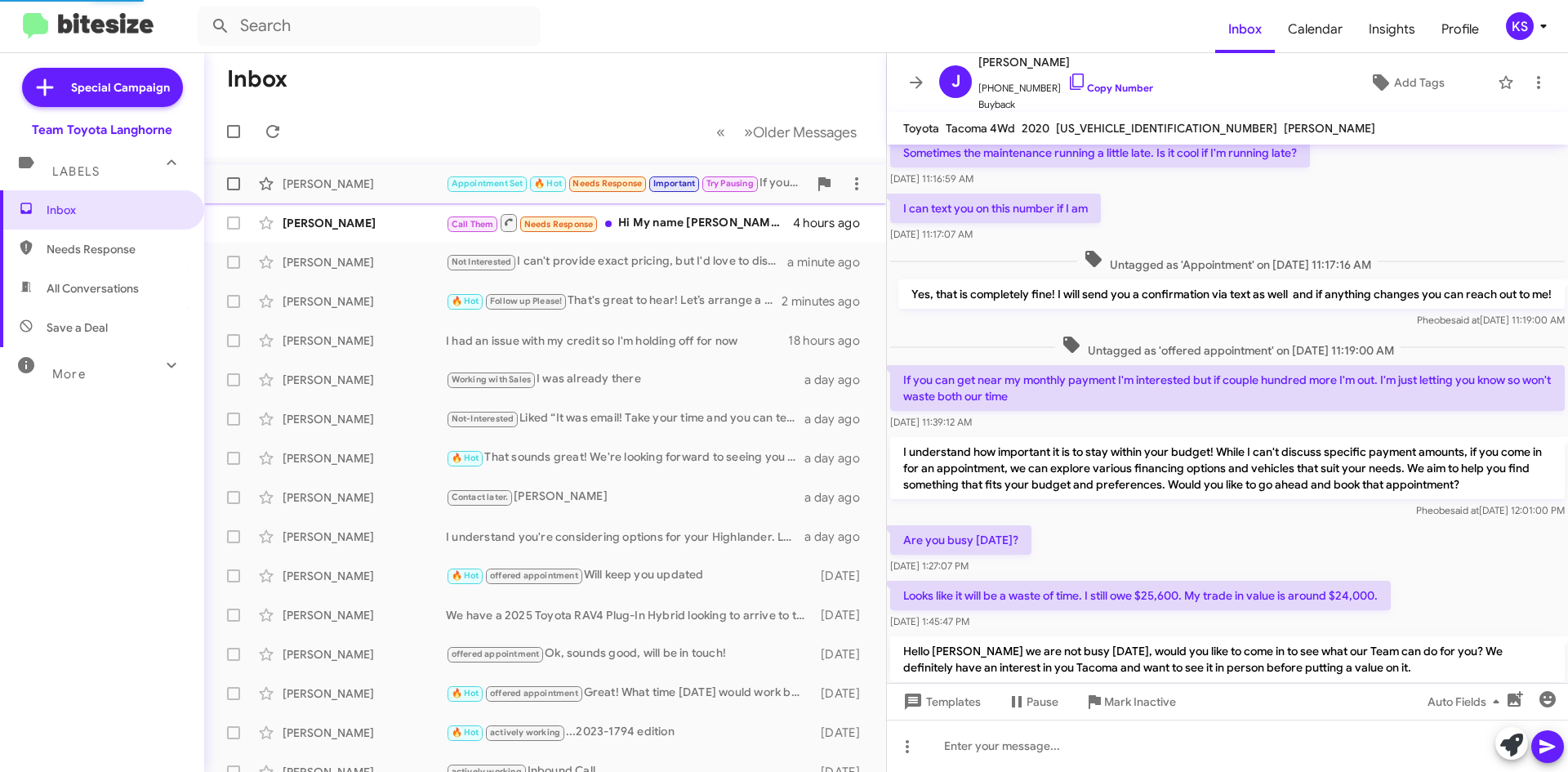
scroll to position [1110, 0]
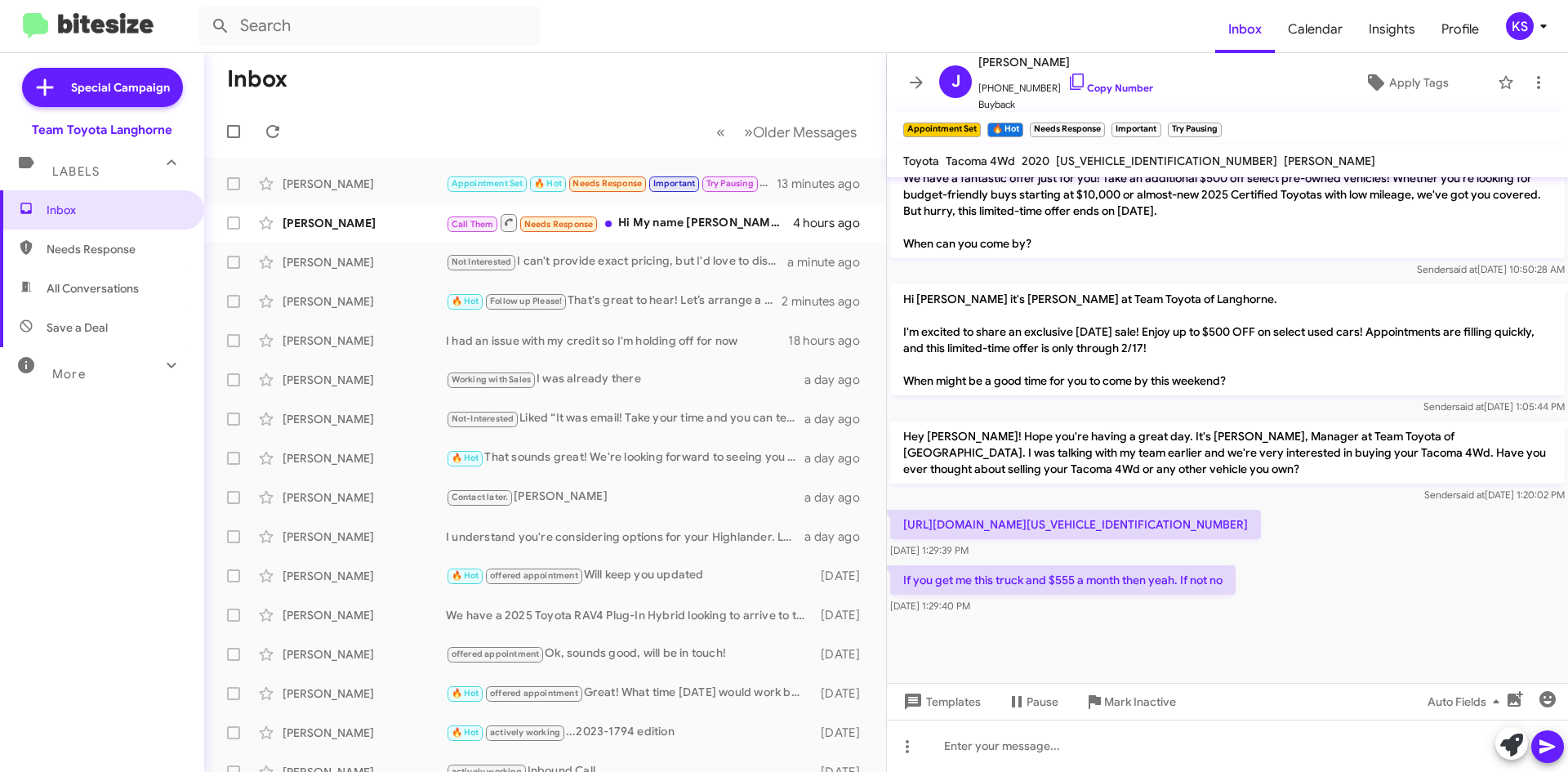
click at [1261, 539] on p "[URL][DOMAIN_NAME][US_VEHICLE_IDENTIFICATION_NUMBER]" at bounding box center [1075, 525] width 371 height 30
copy p "[US_VEHICLE_IDENTIFICATION_NUMBER]"
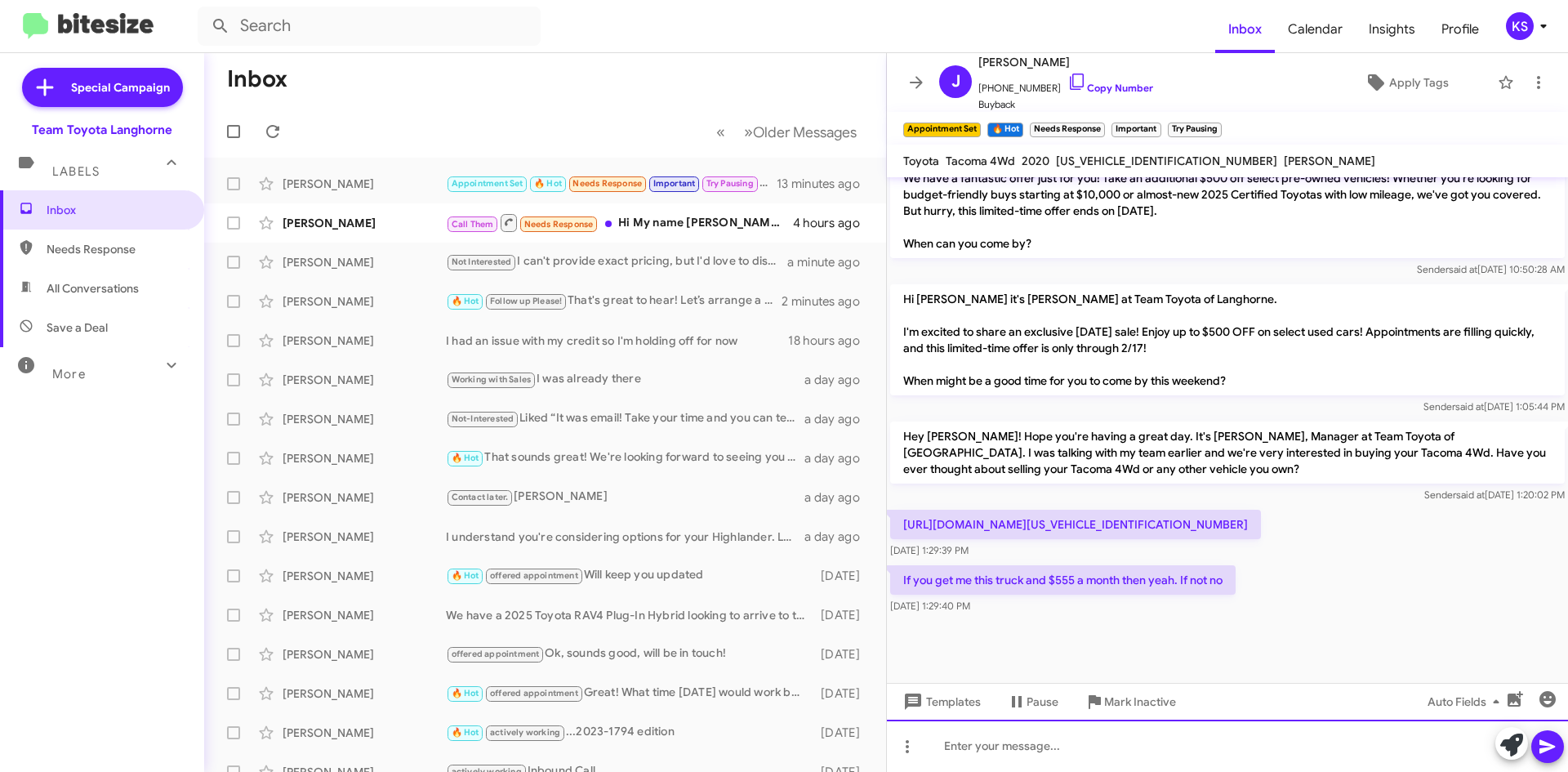
click at [1005, 751] on div at bounding box center [1226, 746] width 681 height 53
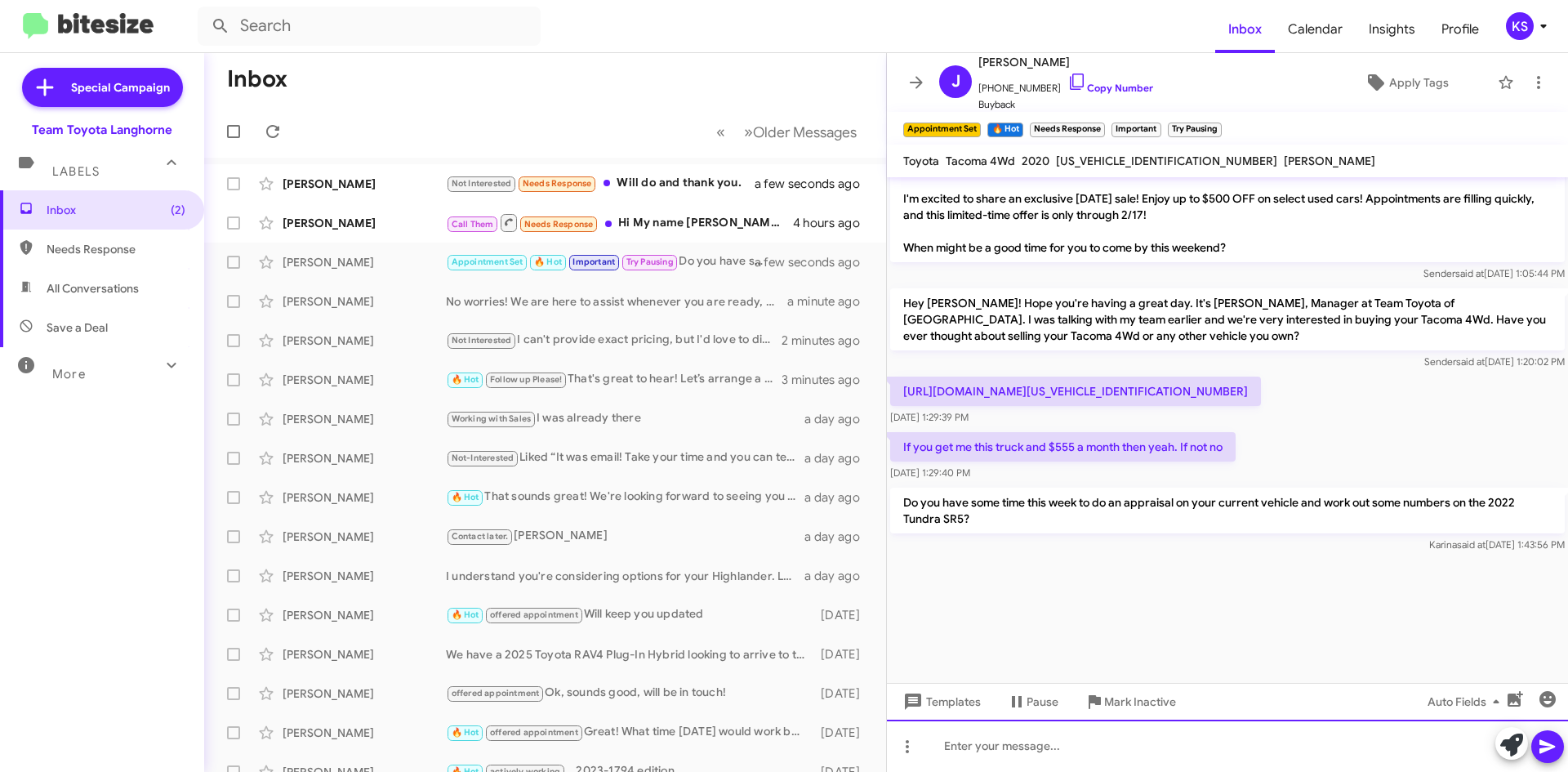
scroll to position [1870, 0]
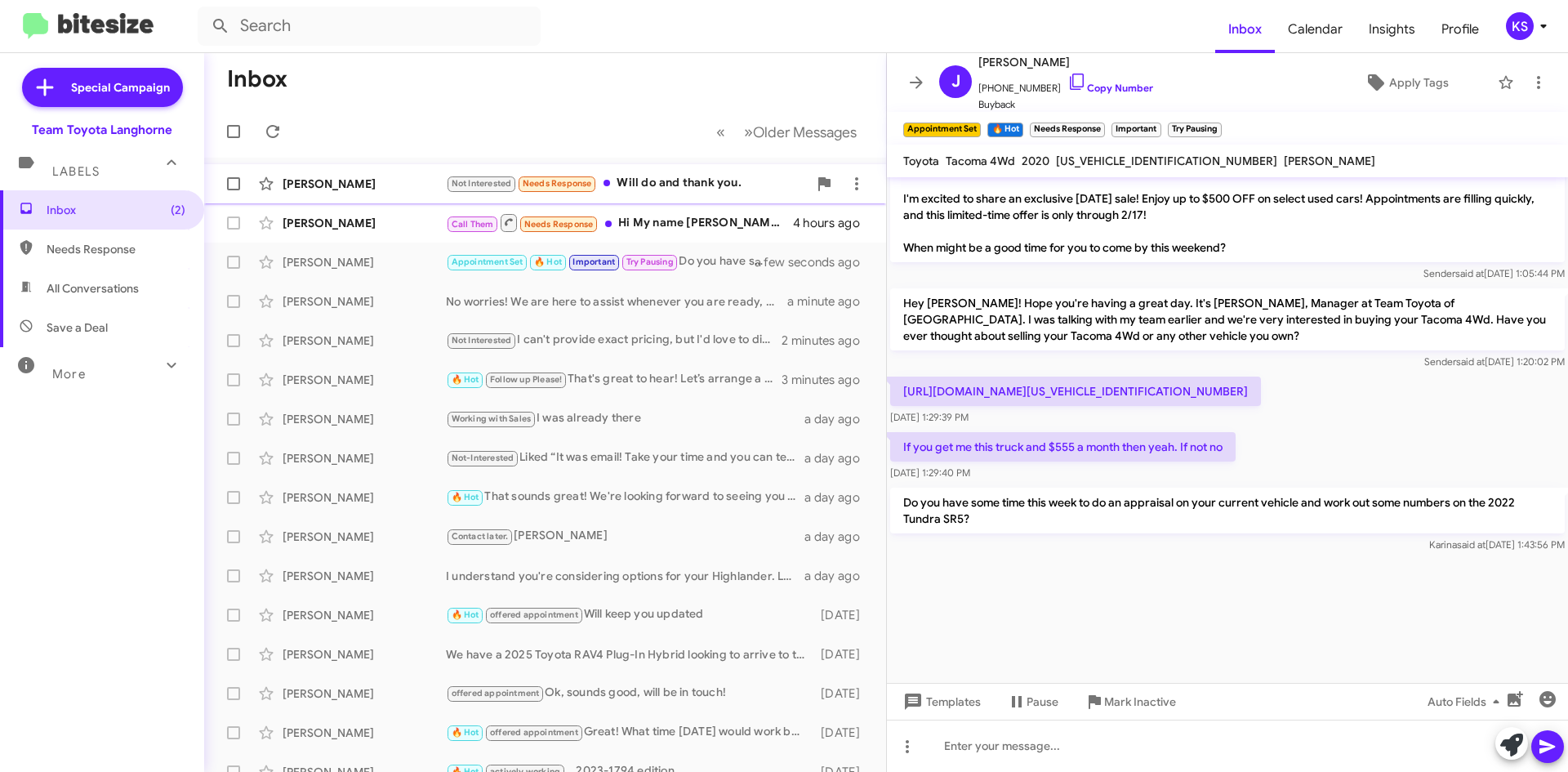
click at [675, 187] on div "Not Interested Needs Response Will do and thank you." at bounding box center [626, 183] width 362 height 18
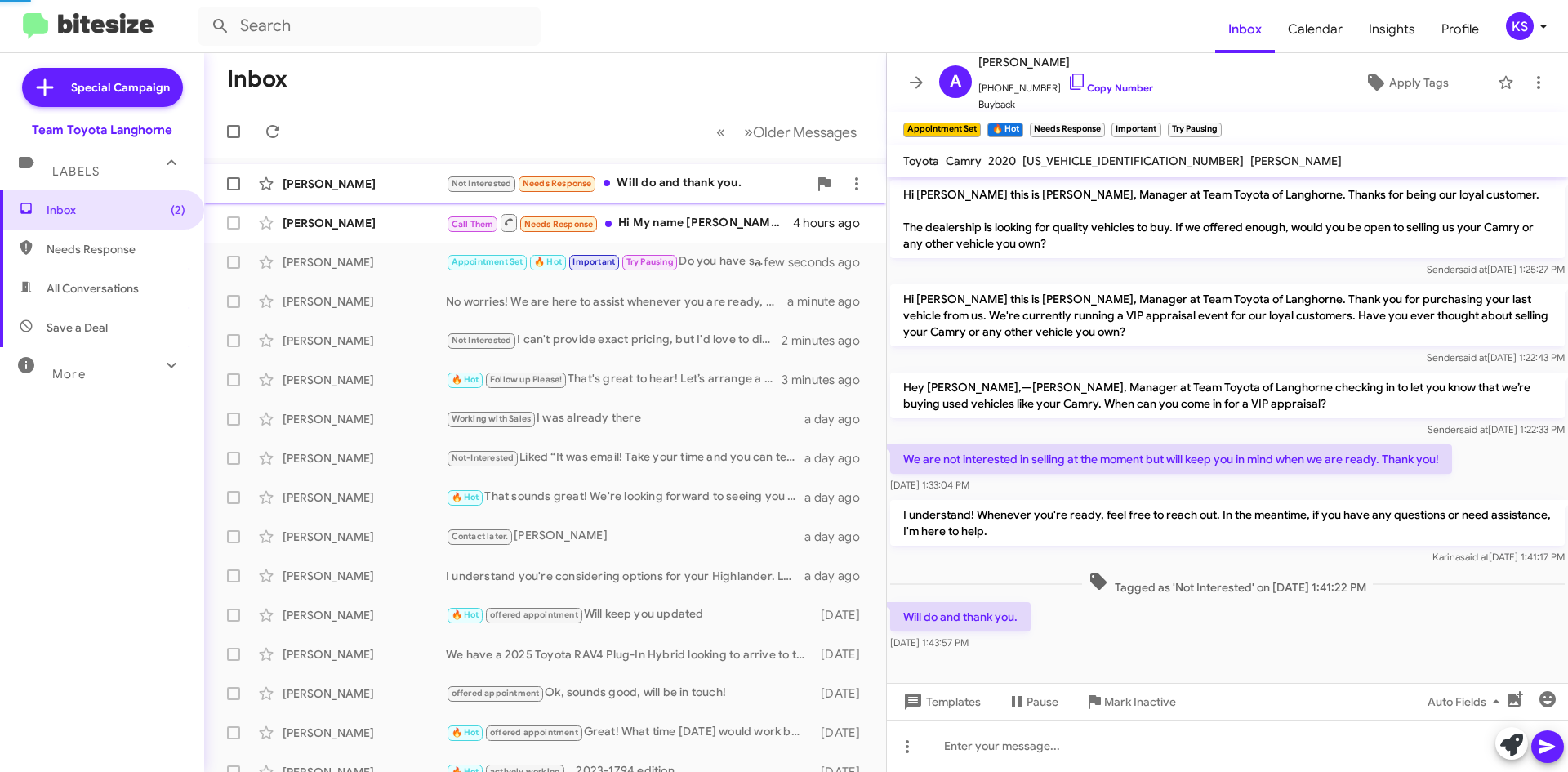
scroll to position [1, 0]
click at [1052, 119] on span "×" at bounding box center [1049, 122] width 13 height 19
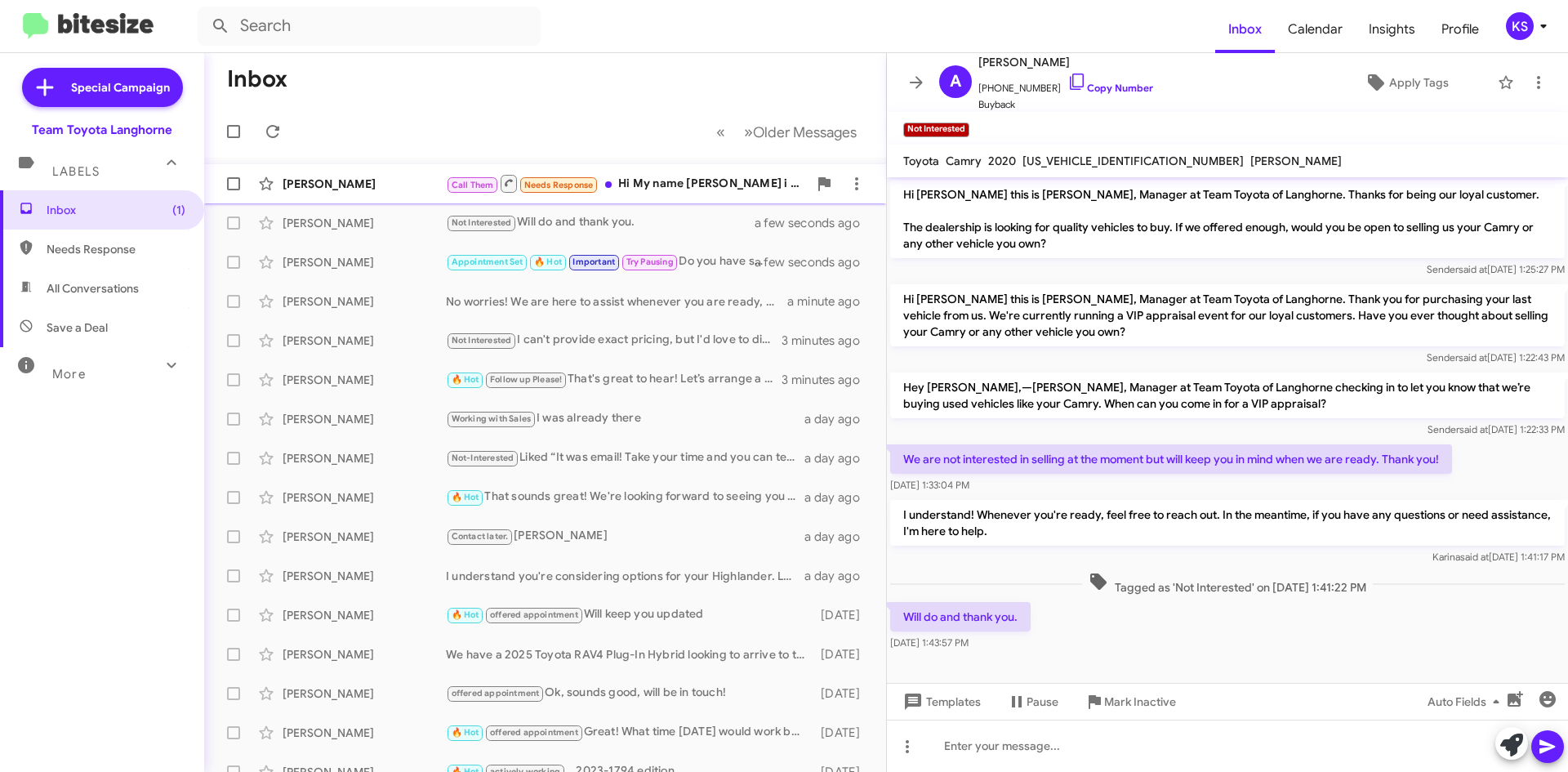
click at [657, 189] on div "Call Them Needs Response Hi My name [PERSON_NAME] i See you have a new senna LE…" at bounding box center [626, 183] width 362 height 20
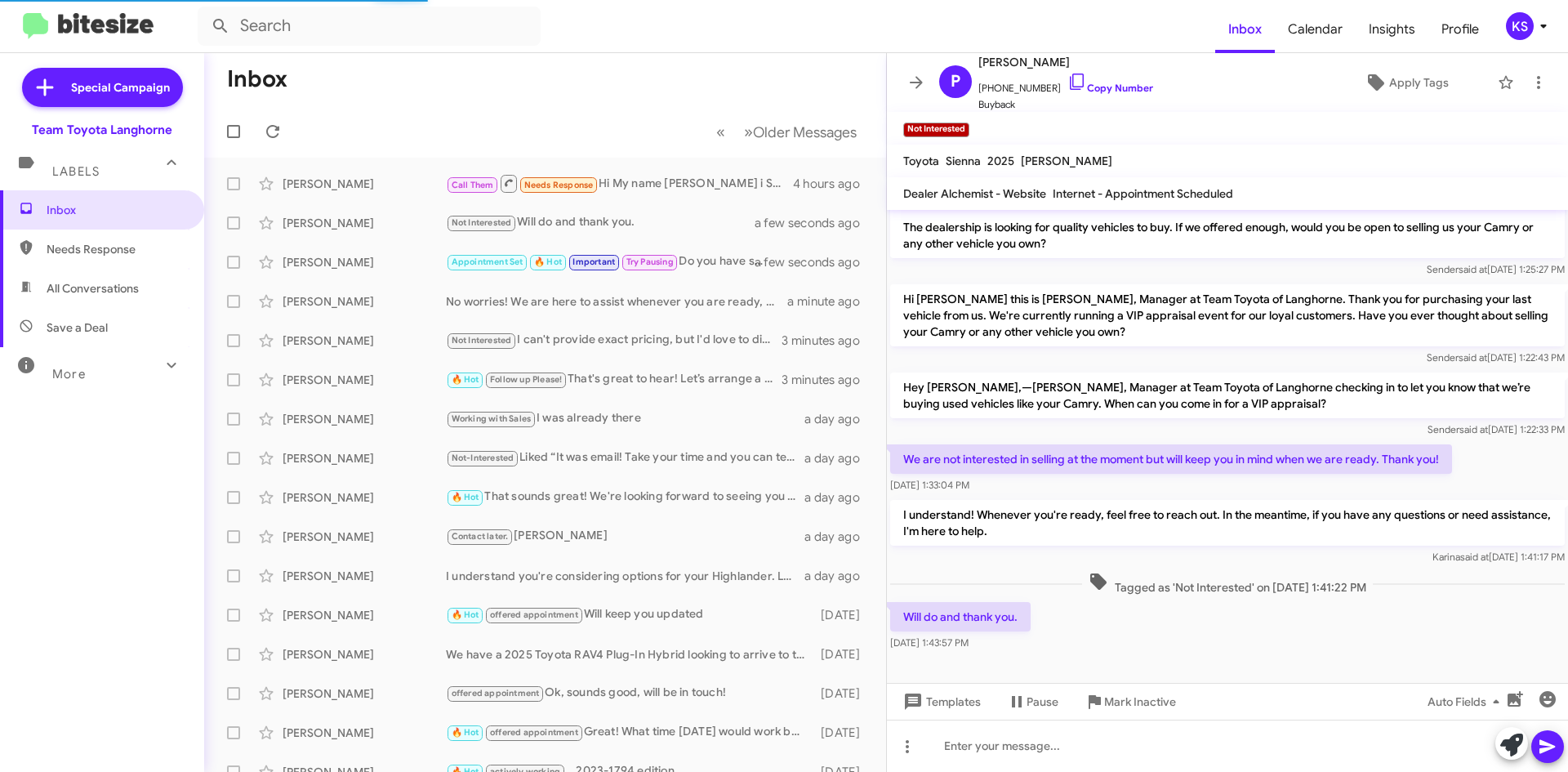
scroll to position [1446, 0]
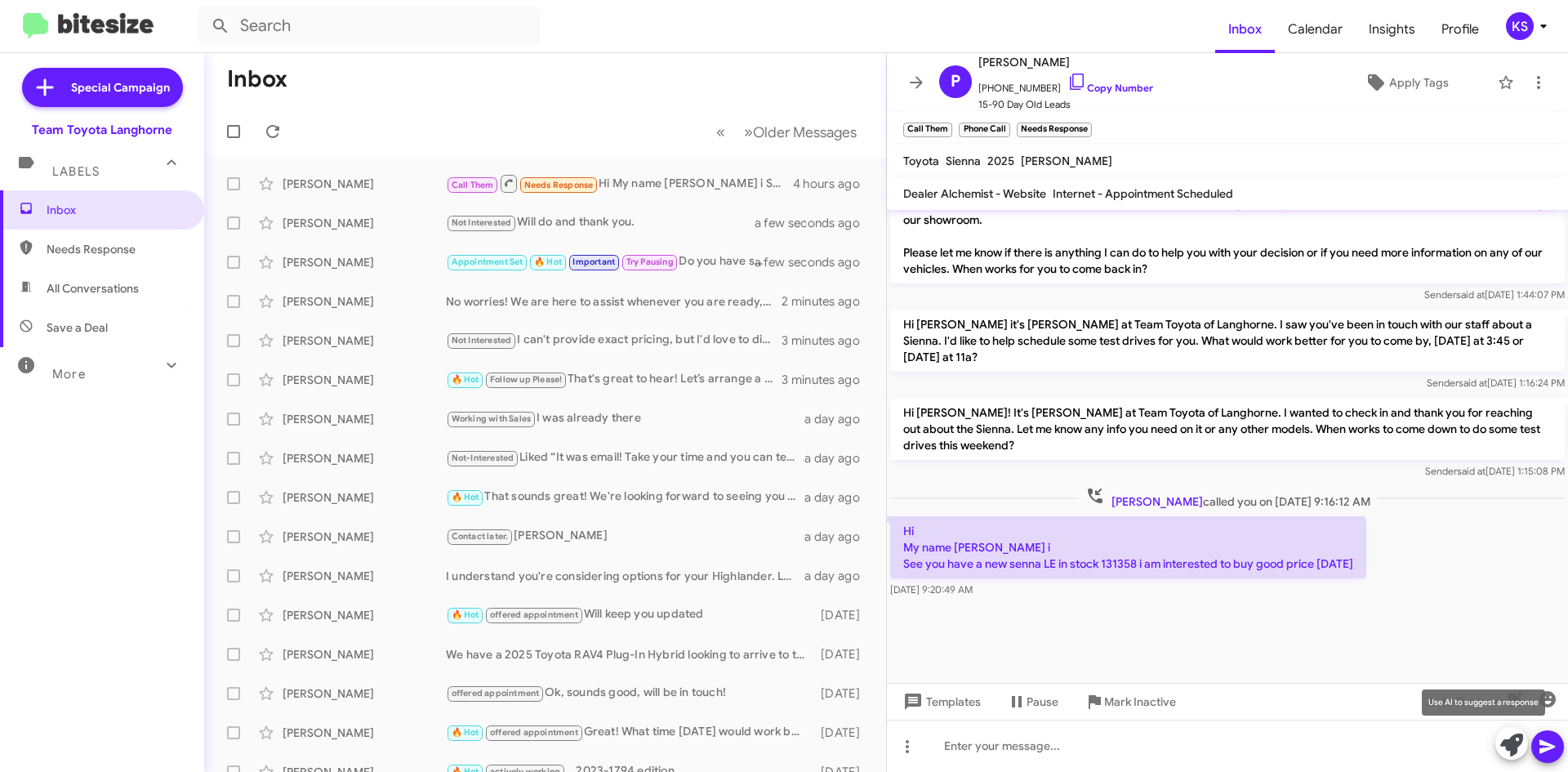
click at [1512, 742] on icon at bounding box center [1512, 745] width 23 height 23
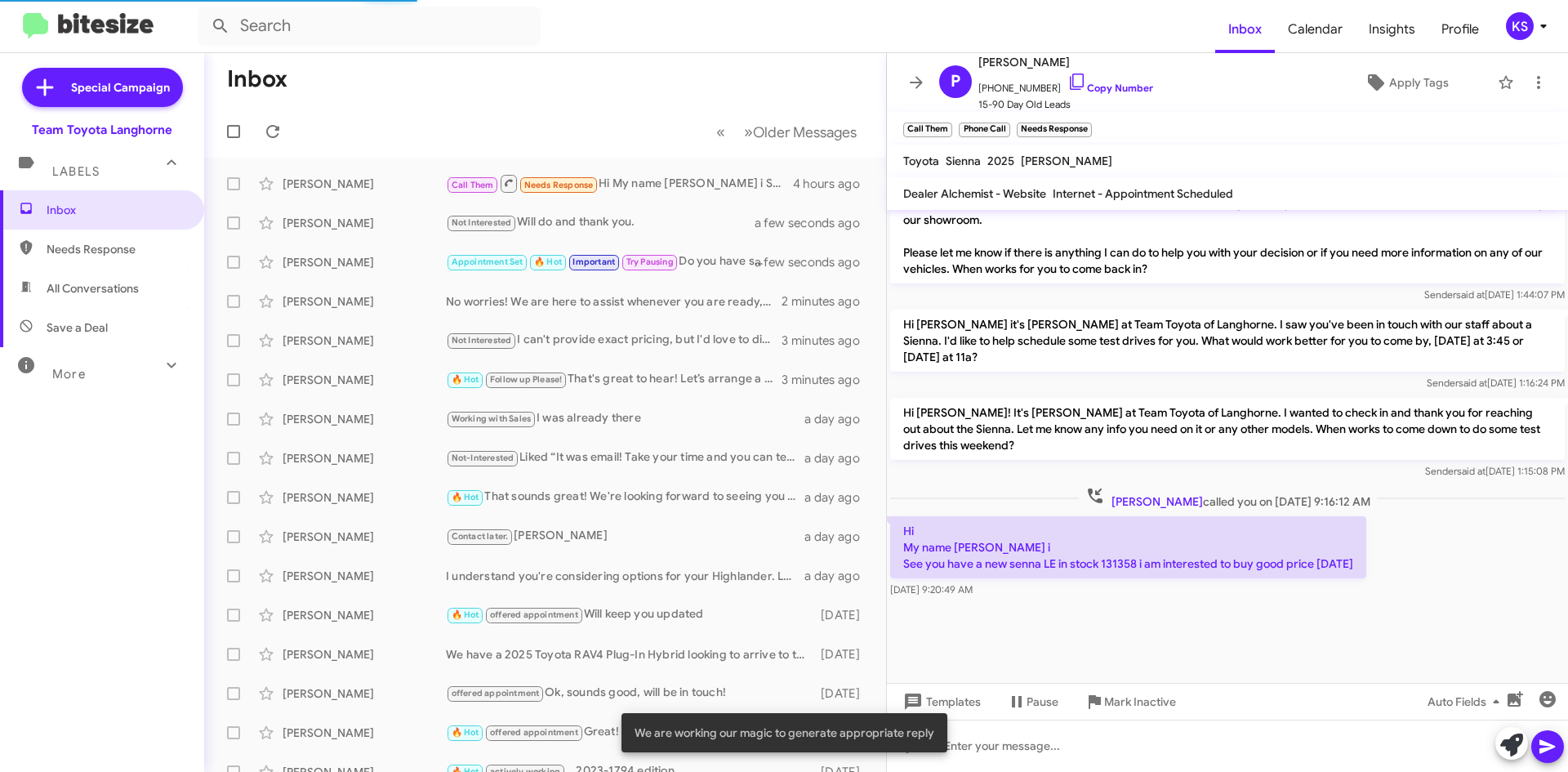
scroll to position [1606, 0]
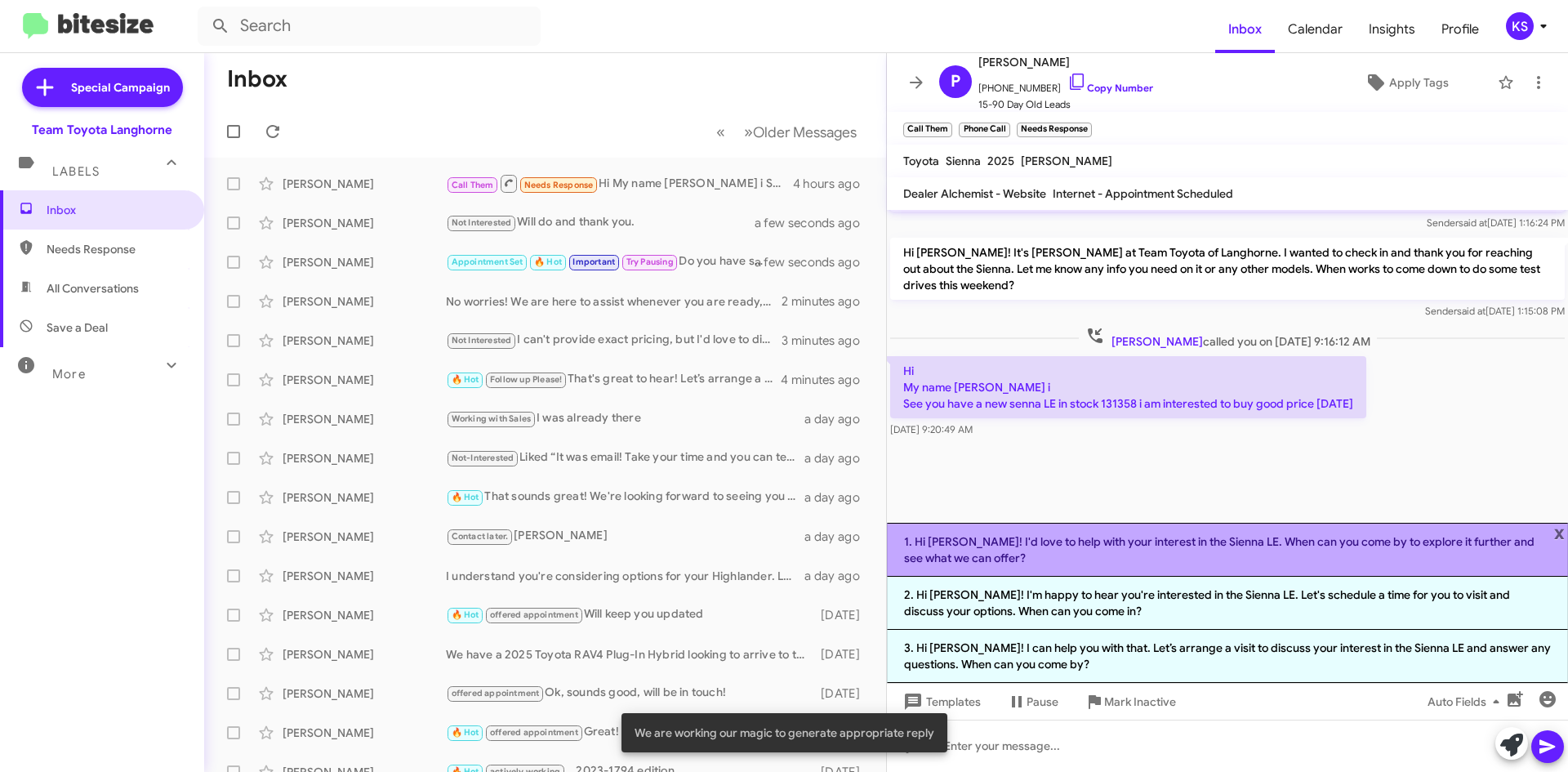
click at [1105, 551] on li "1. Hi [PERSON_NAME]! I'd love to help with your interest in the Sienna LE. When…" at bounding box center [1226, 550] width 681 height 54
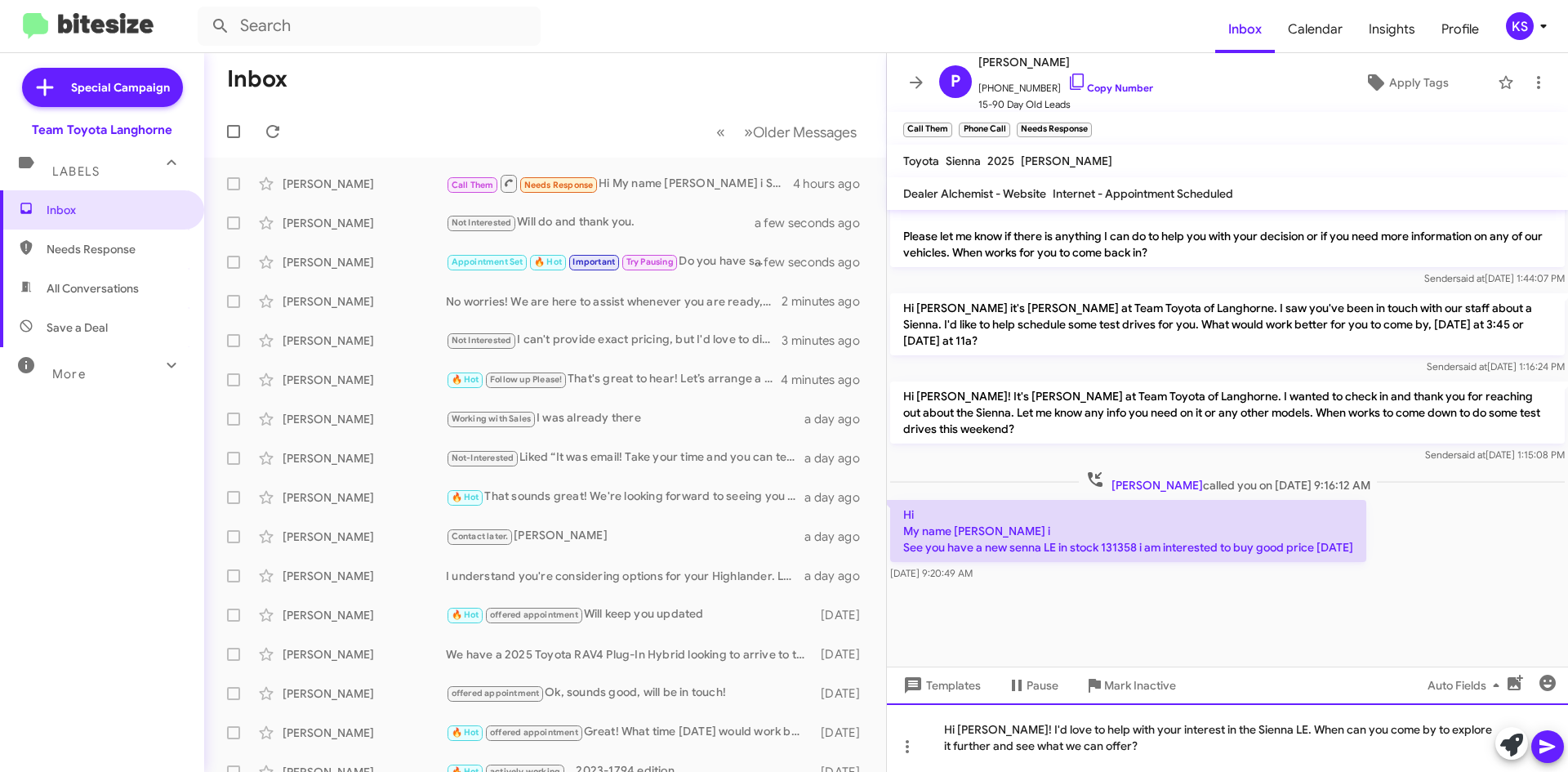
click at [1100, 746] on div "Hi [PERSON_NAME]! I'd love to help with your interest in the Sienna LE. When ca…" at bounding box center [1226, 738] width 681 height 68
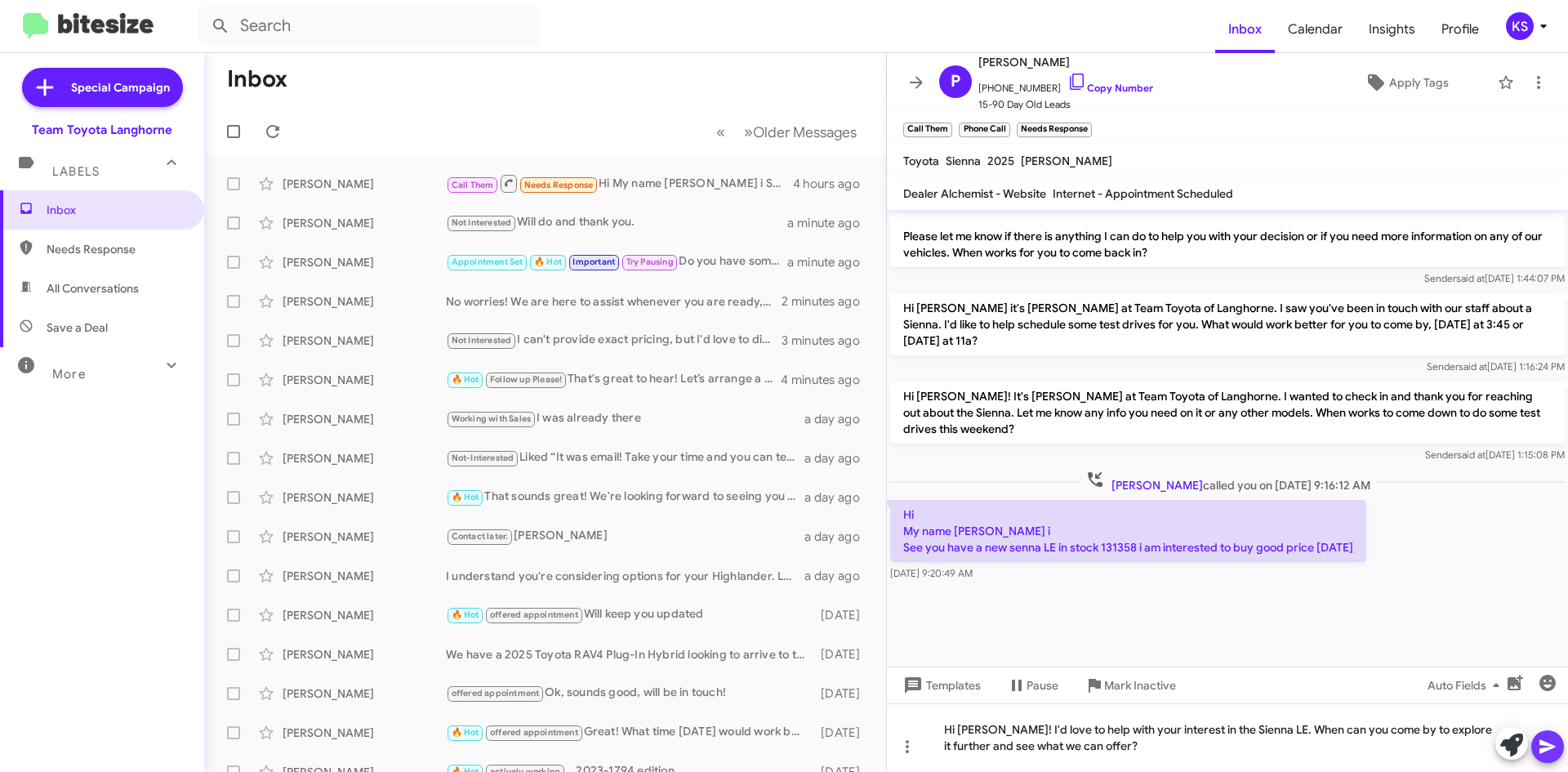
click at [1545, 752] on icon at bounding box center [1547, 747] width 19 height 19
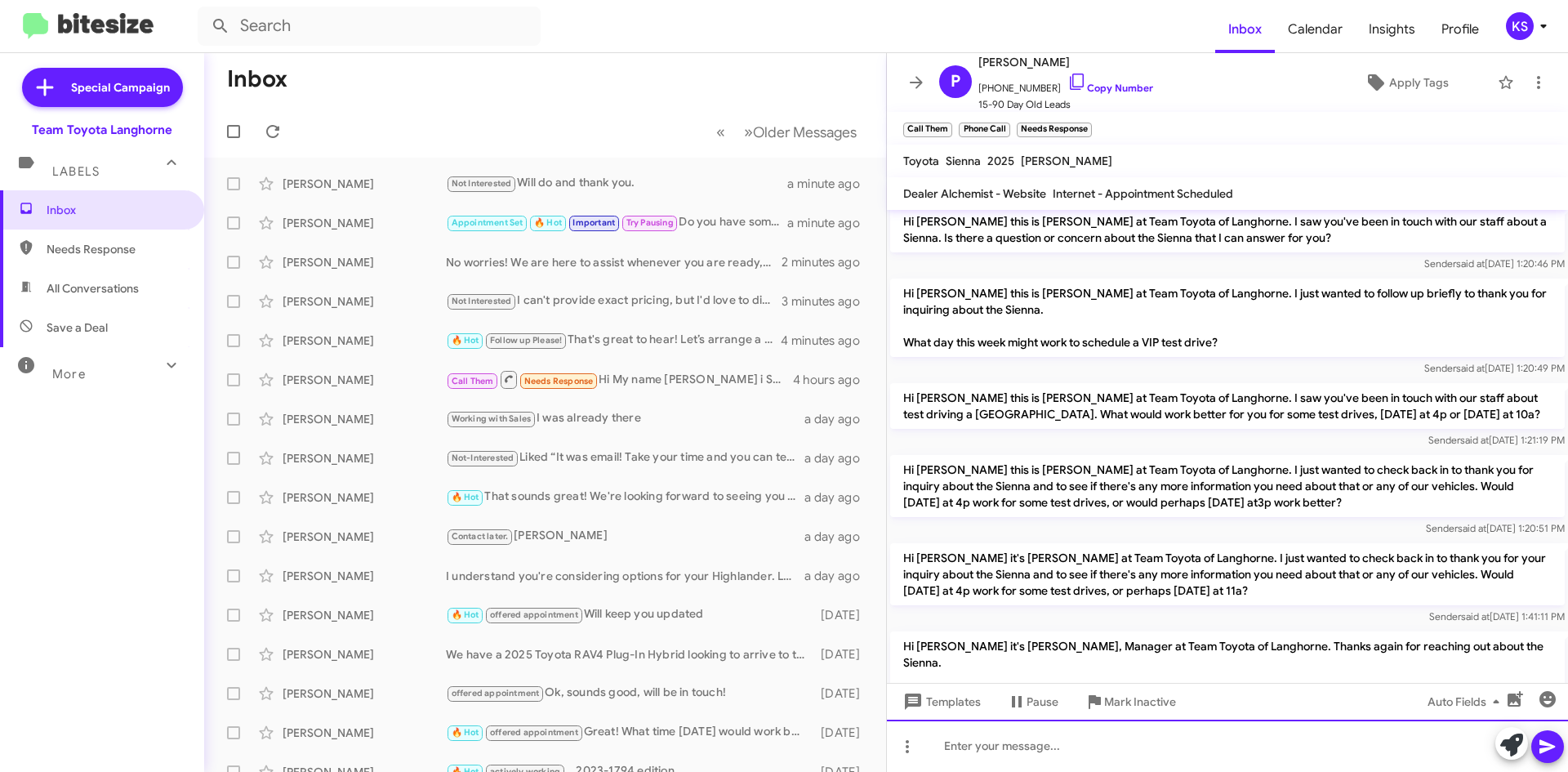
scroll to position [2043, 0]
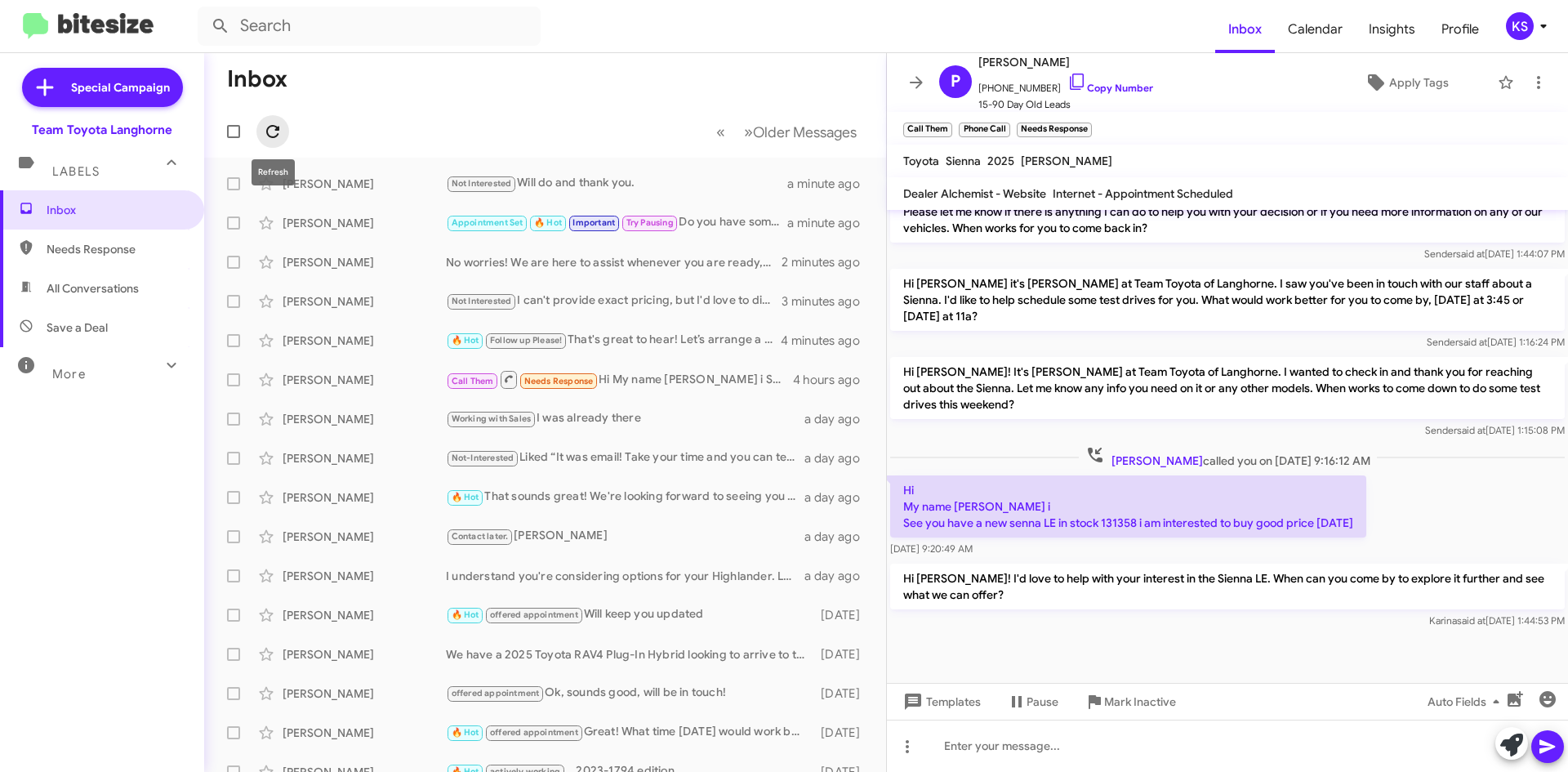
click at [274, 129] on icon at bounding box center [272, 131] width 19 height 19
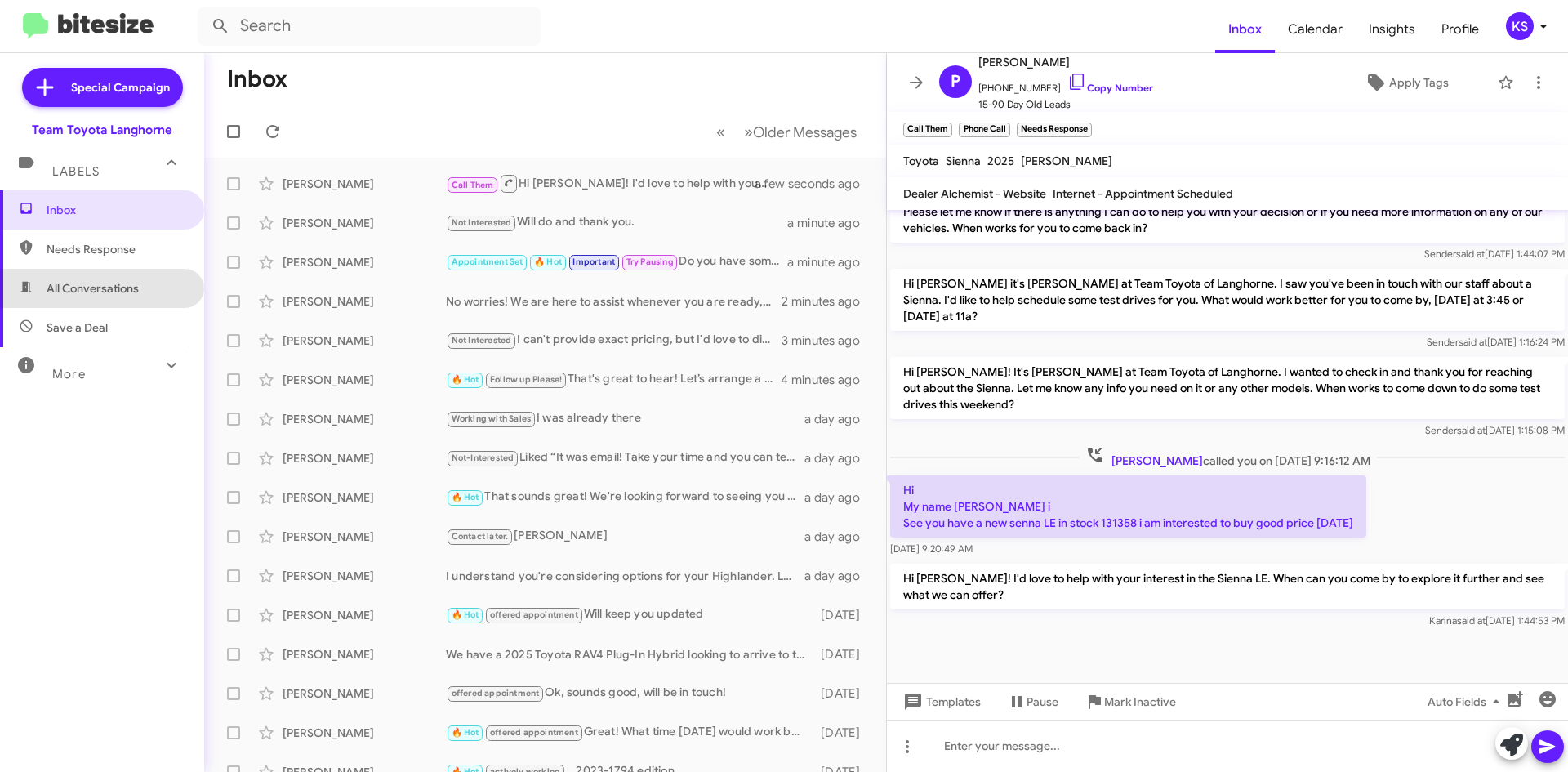
click at [113, 283] on span "All Conversations" at bounding box center [92, 288] width 92 height 17
type input "in:all-conversations"
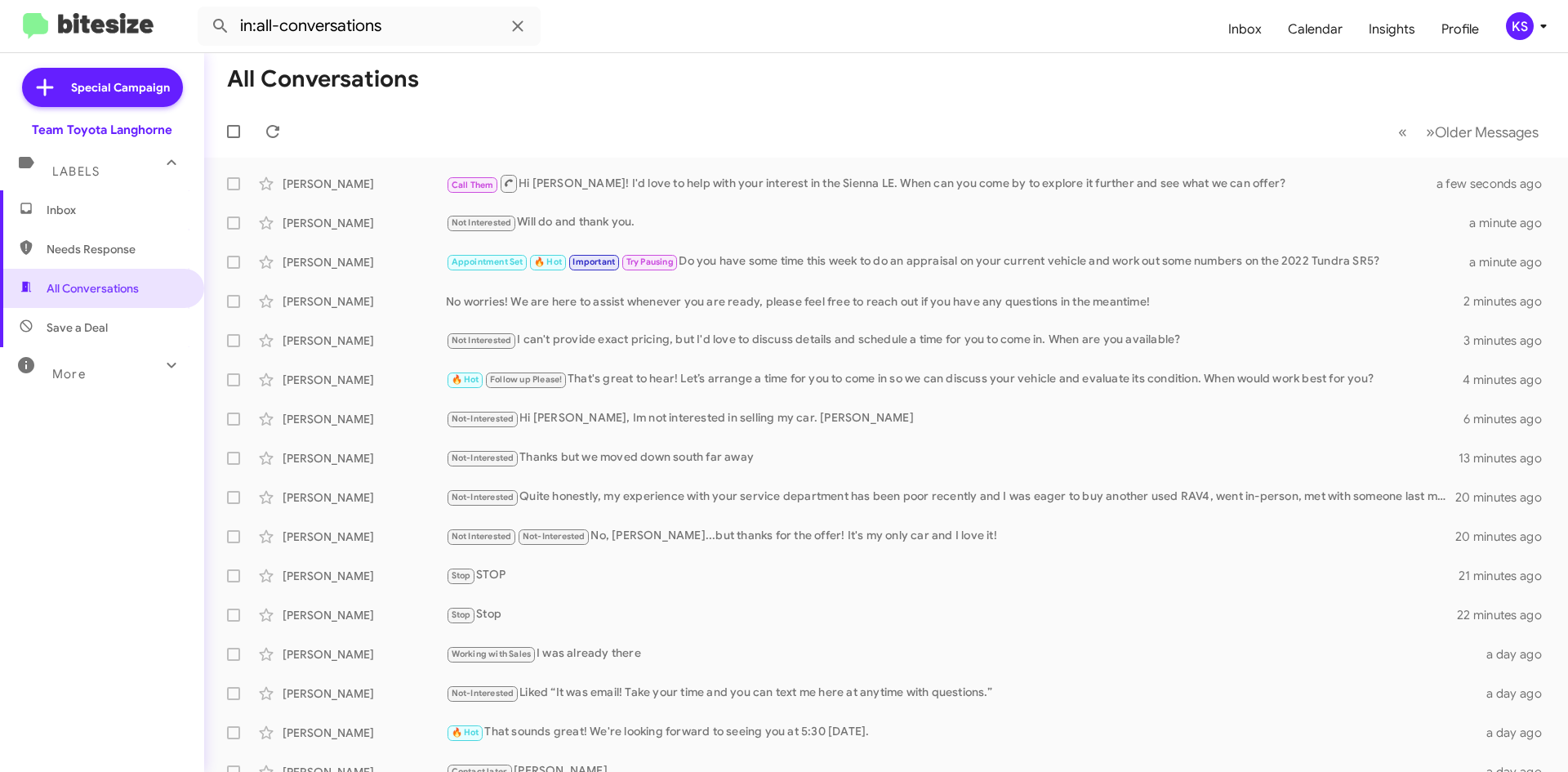
click at [1526, 17] on div "KS" at bounding box center [1520, 26] width 28 height 28
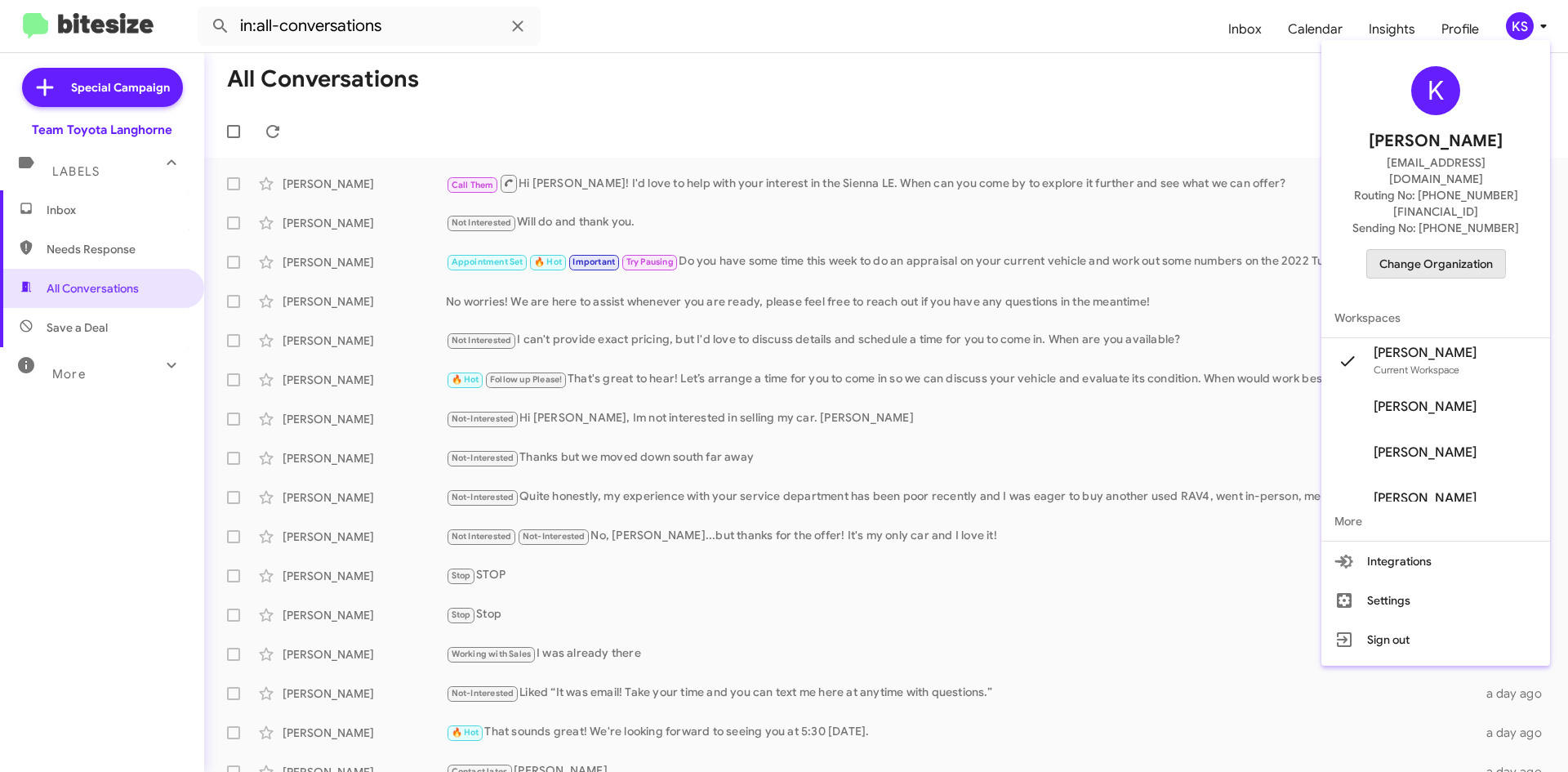
click at [1430, 250] on span "Change Organization" at bounding box center [1437, 264] width 114 height 28
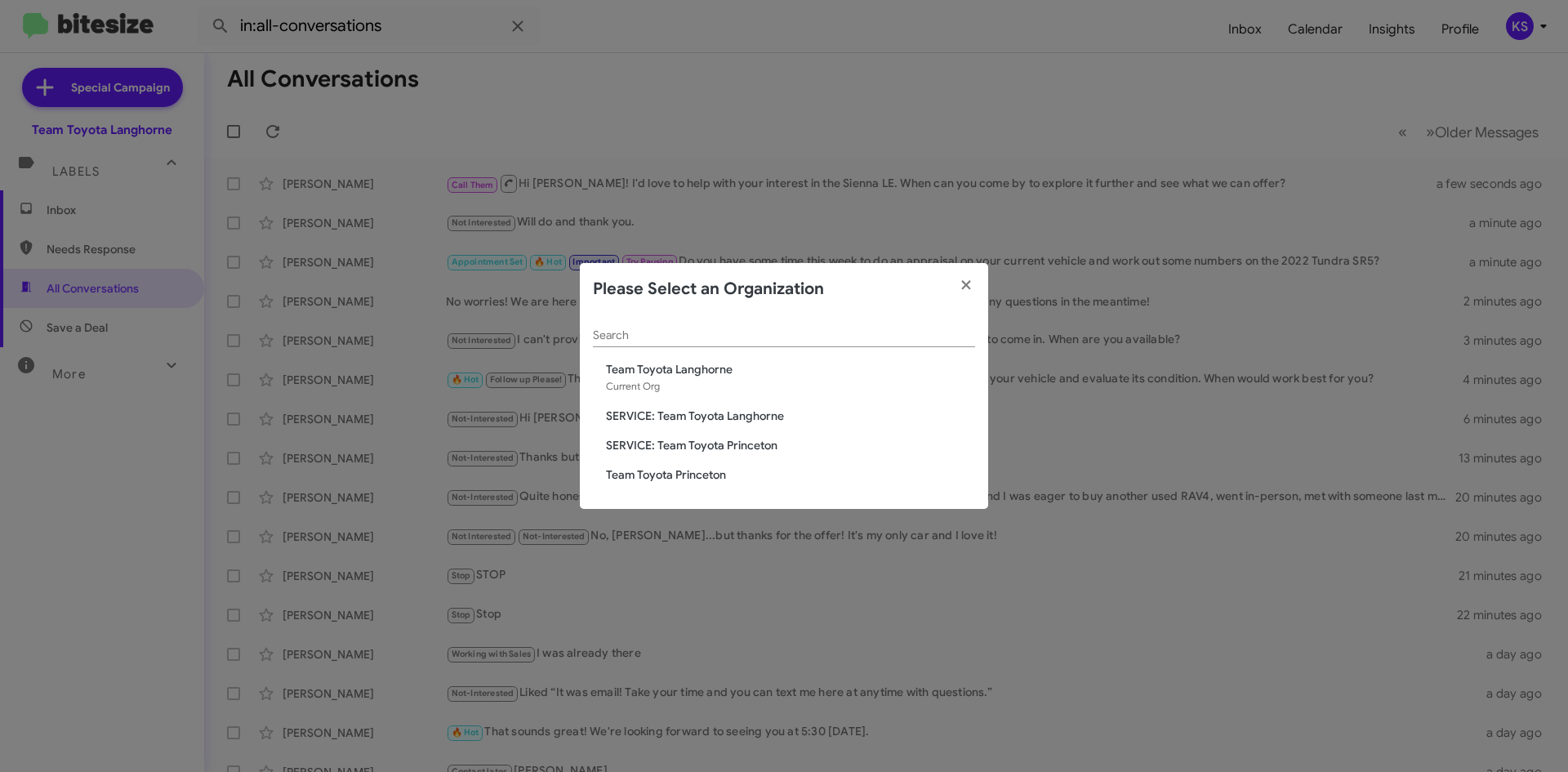
click at [703, 474] on span "Team Toyota Princeton" at bounding box center [790, 474] width 369 height 17
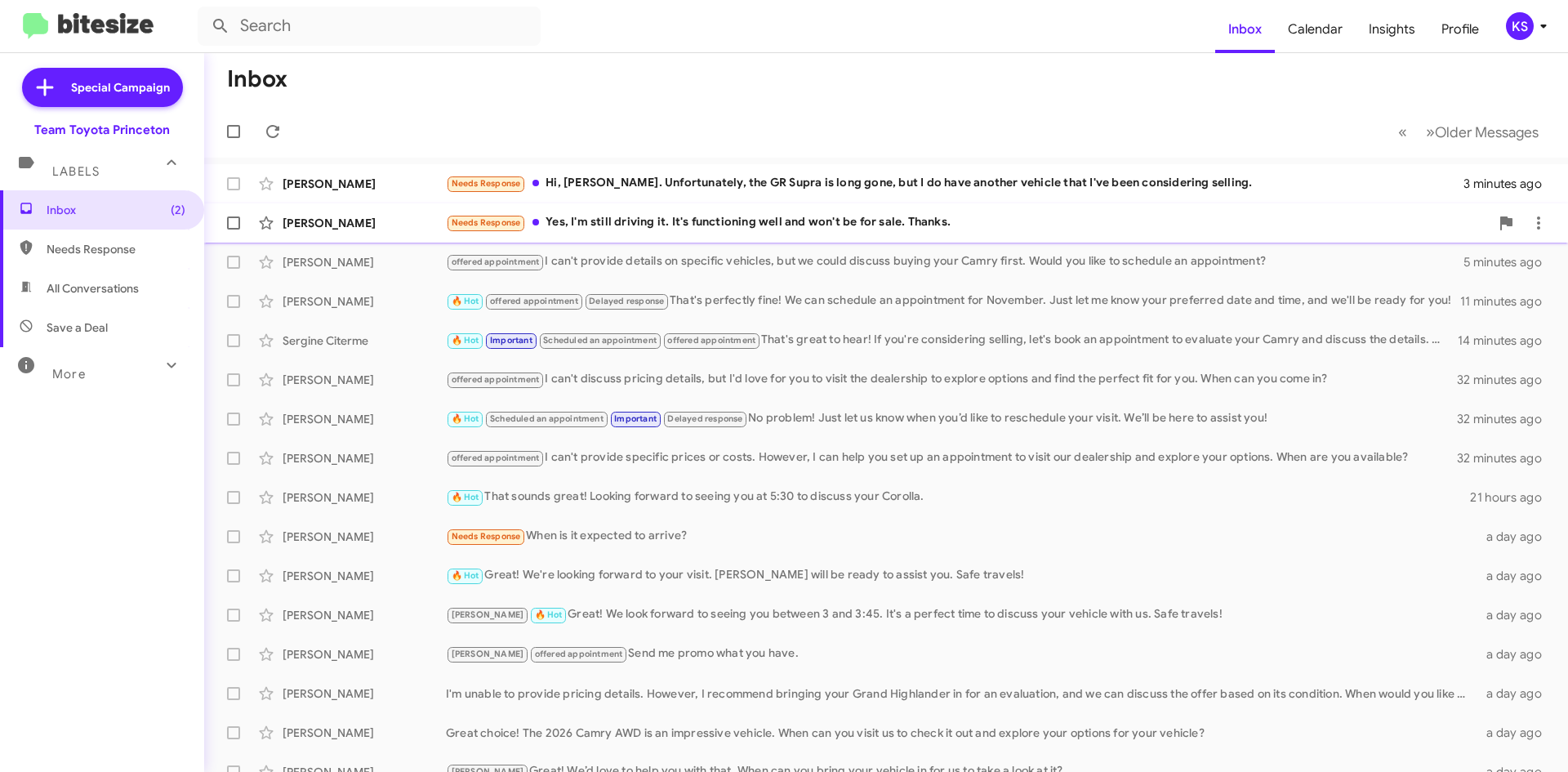
click at [607, 220] on div "Needs Response Yes, I'm still driving it. It's functioning well and won't be fo…" at bounding box center [967, 222] width 1043 height 18
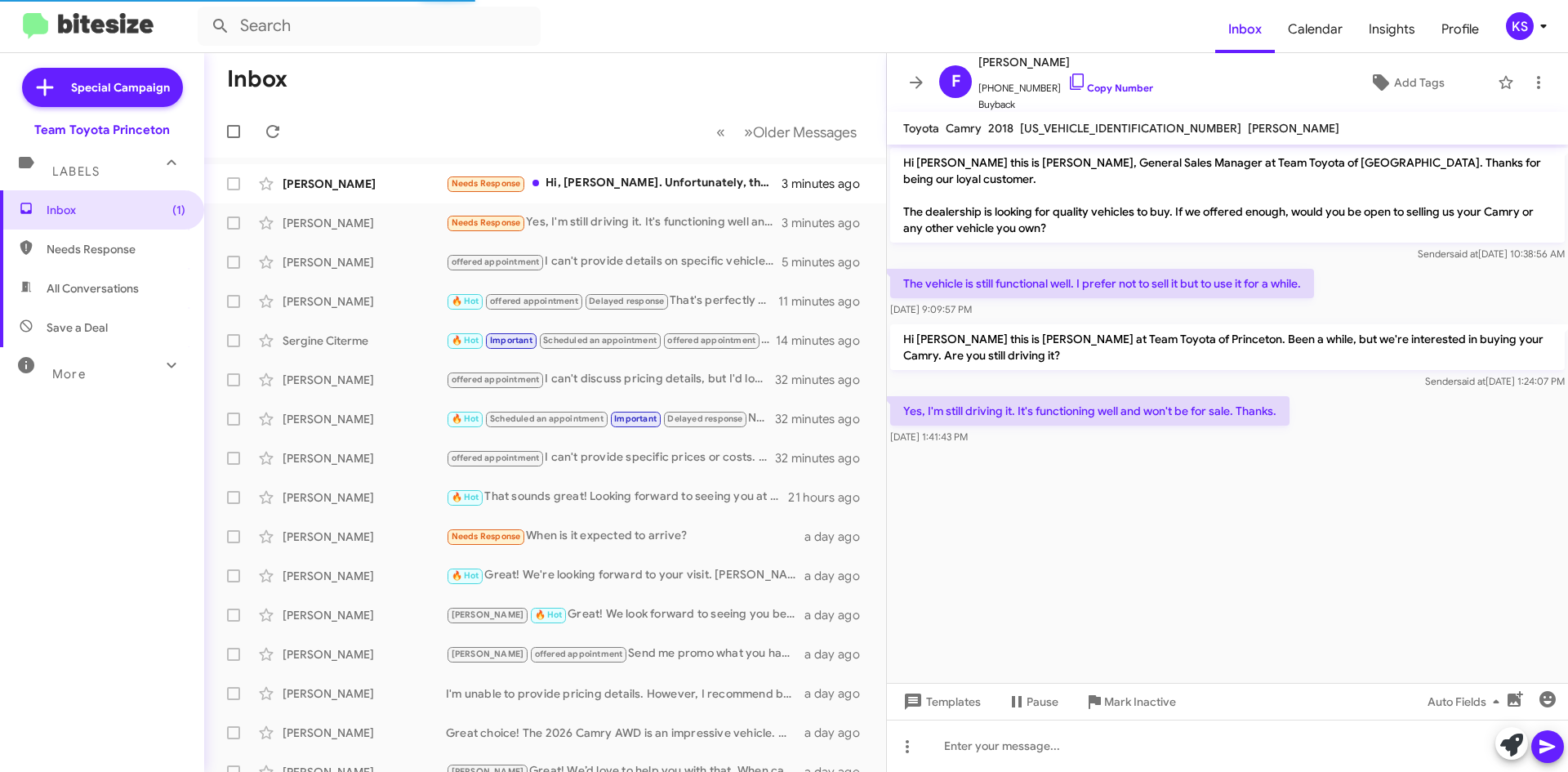
click at [149, 288] on span "All Conversations" at bounding box center [102, 288] width 204 height 39
type input "in:all-conversations"
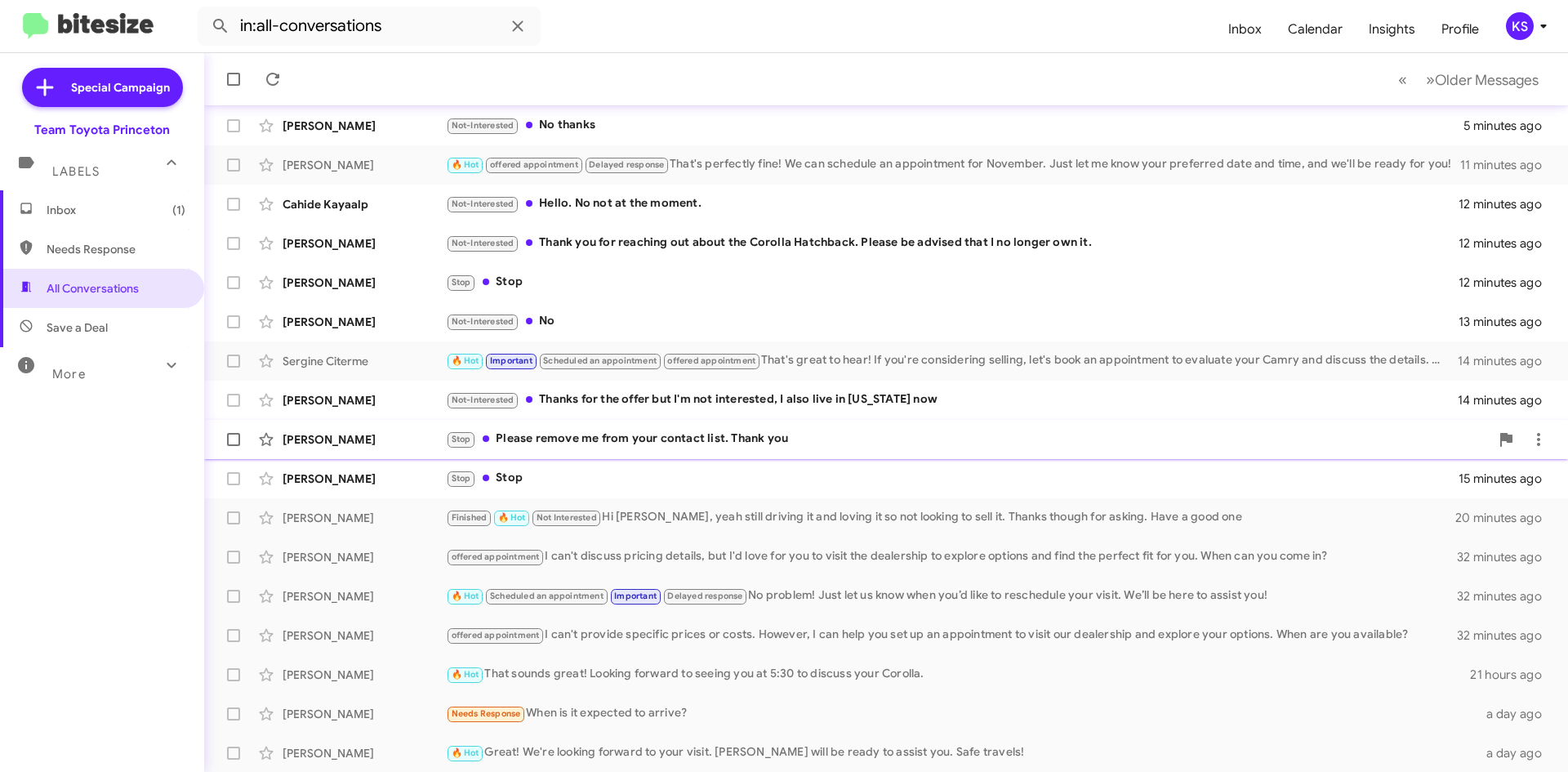
scroll to position [176, 0]
drag, startPoint x: 542, startPoint y: 478, endPoint x: 540, endPoint y: 471, distance: 7.3
click at [540, 478] on div "Stop Stop" at bounding box center [967, 477] width 1043 height 18
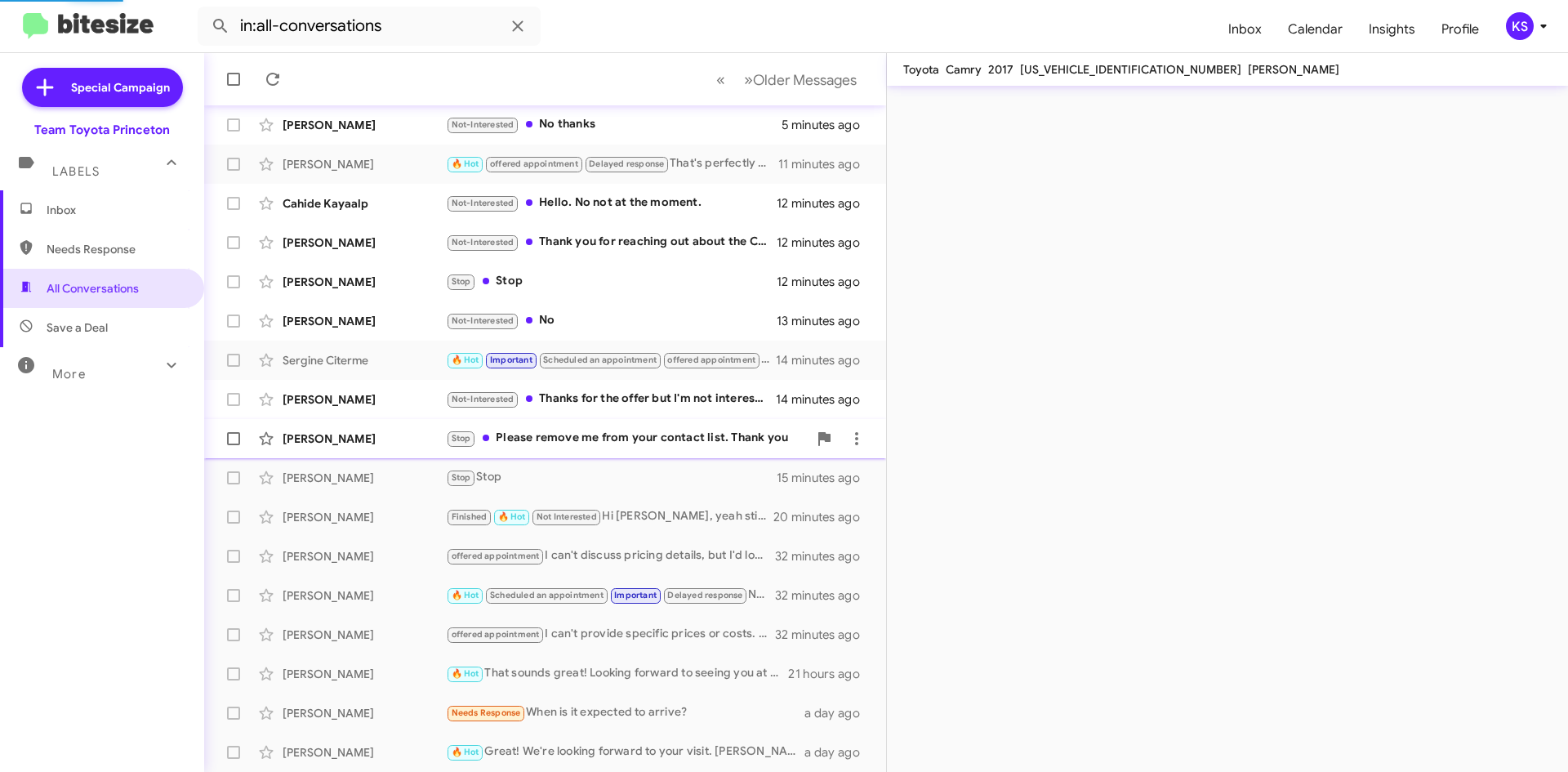
click at [551, 438] on div "Stop Please remove me from your contact list. Thank you" at bounding box center [626, 437] width 362 height 18
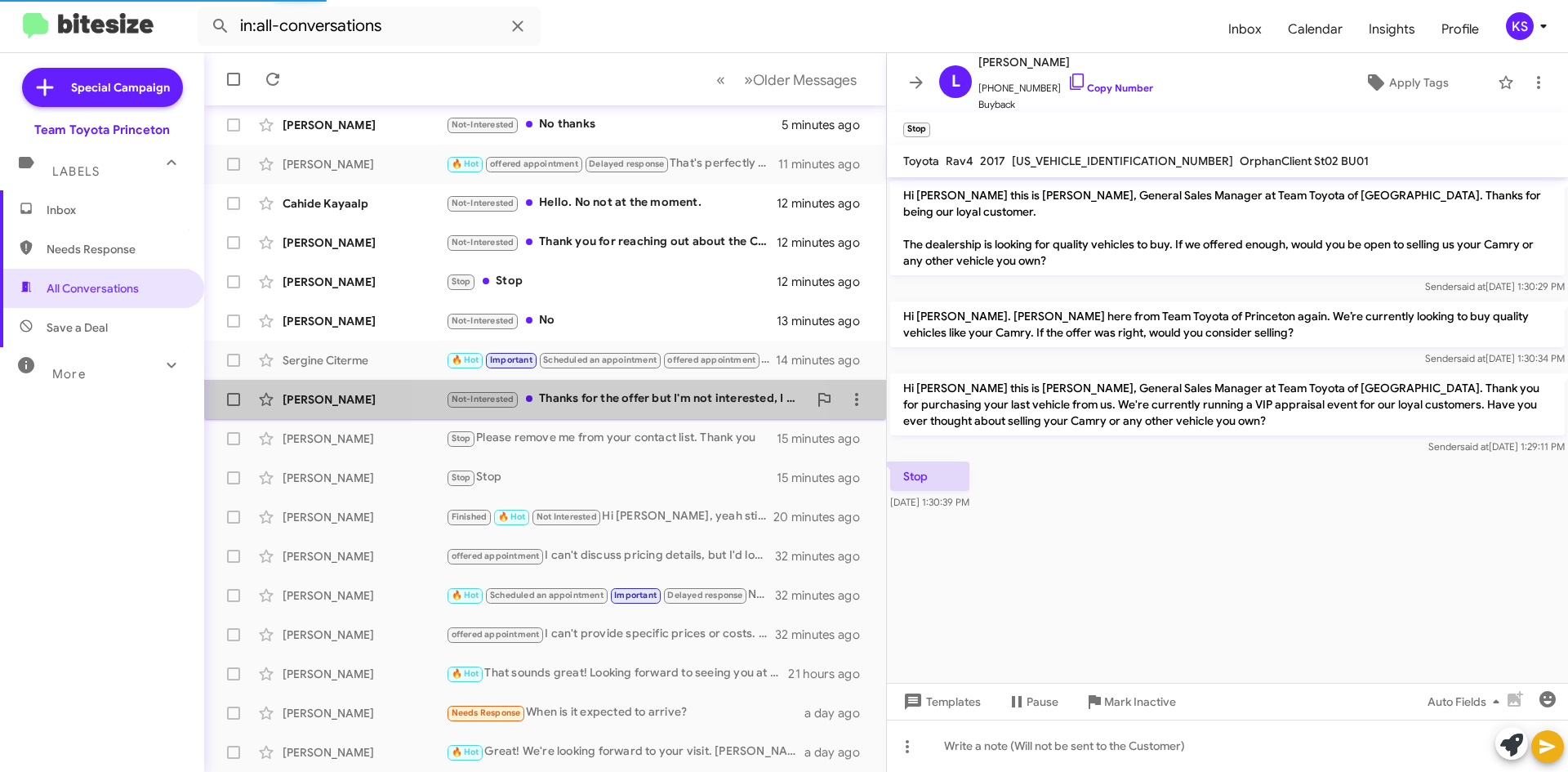
click at [587, 393] on div "Not-Interested Thanks for the offer but I'm not interested, I also live in Geor…" at bounding box center [626, 399] width 362 height 18
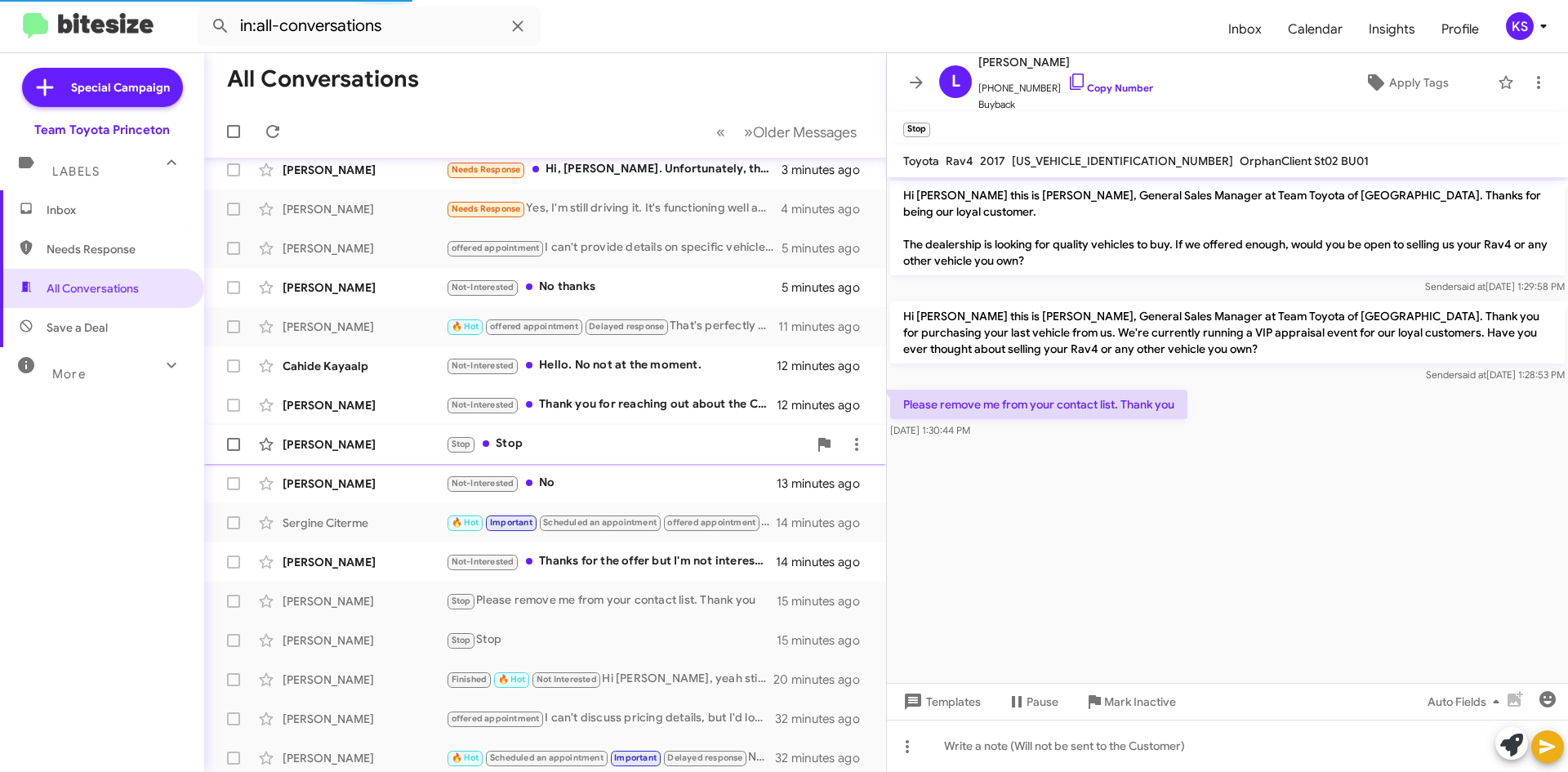
scroll to position [13, 0]
click at [580, 471] on div "Ruby Stephens Not-Interested No 13 minutes ago" at bounding box center [545, 484] width 656 height 32
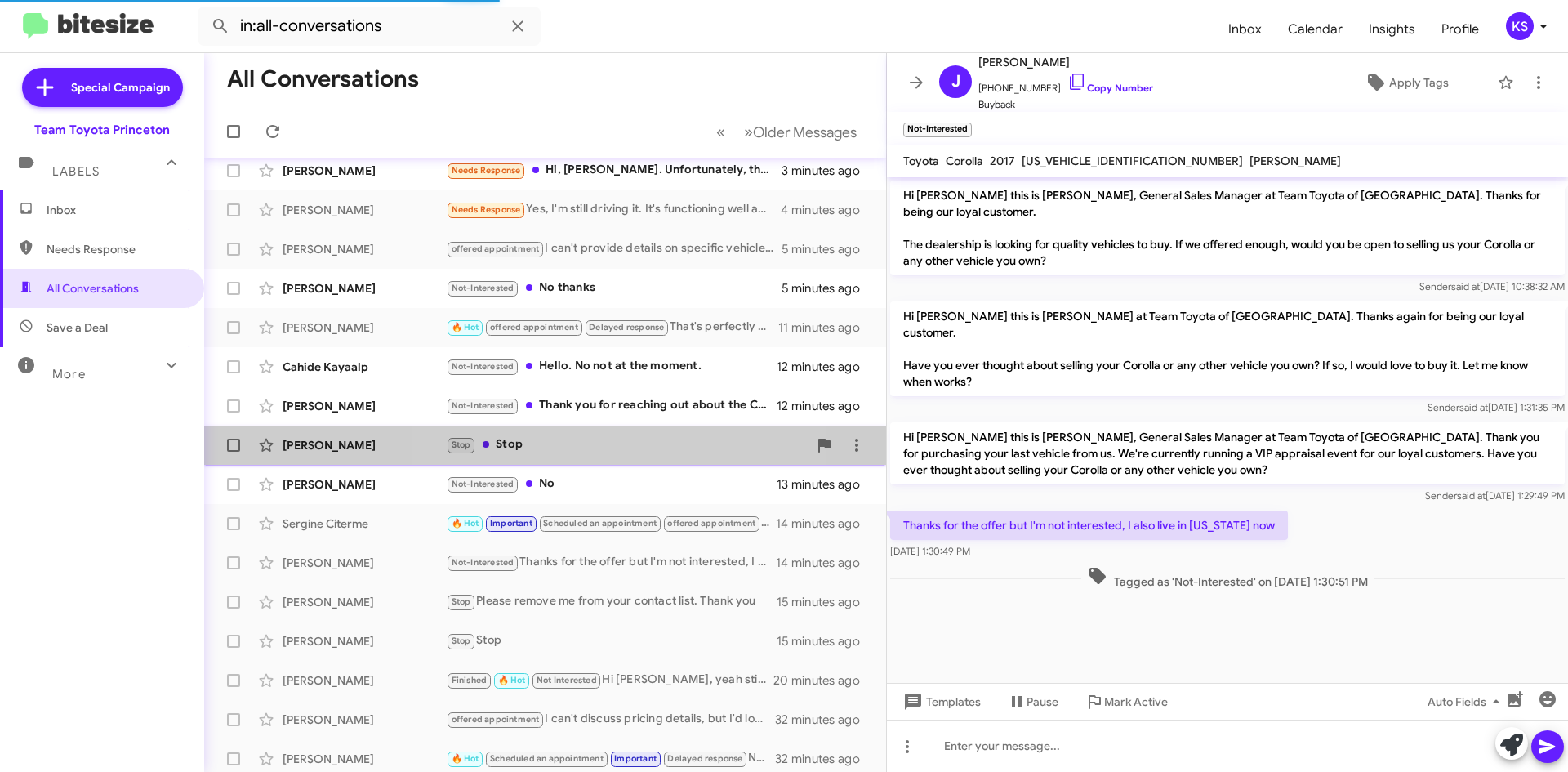
click at [571, 445] on div "Stop Stop" at bounding box center [626, 444] width 362 height 18
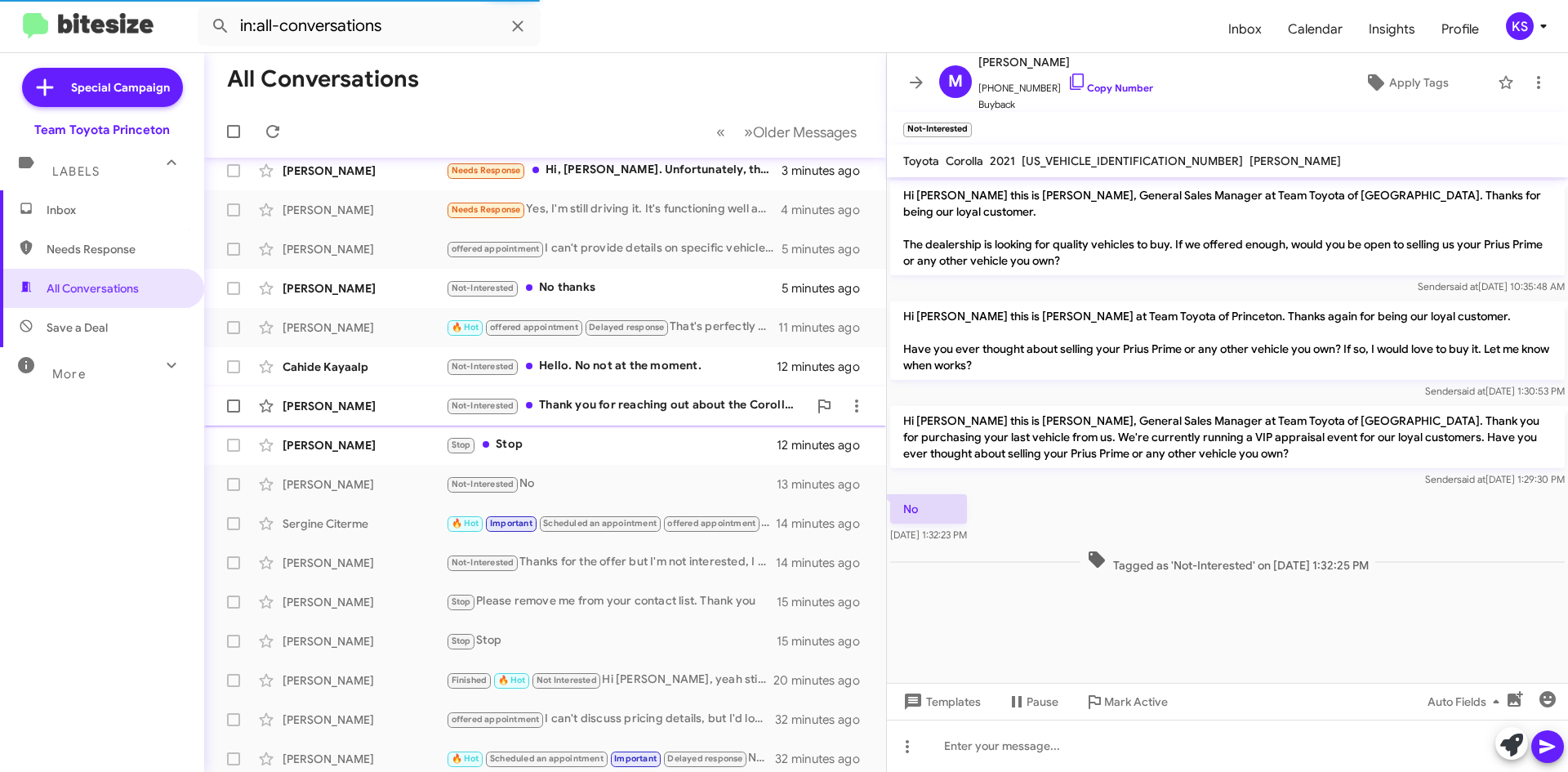
click at [578, 405] on div "Not-Interested Thank you for reaching out about the Corolla Hatchback. Please b…" at bounding box center [626, 405] width 362 height 18
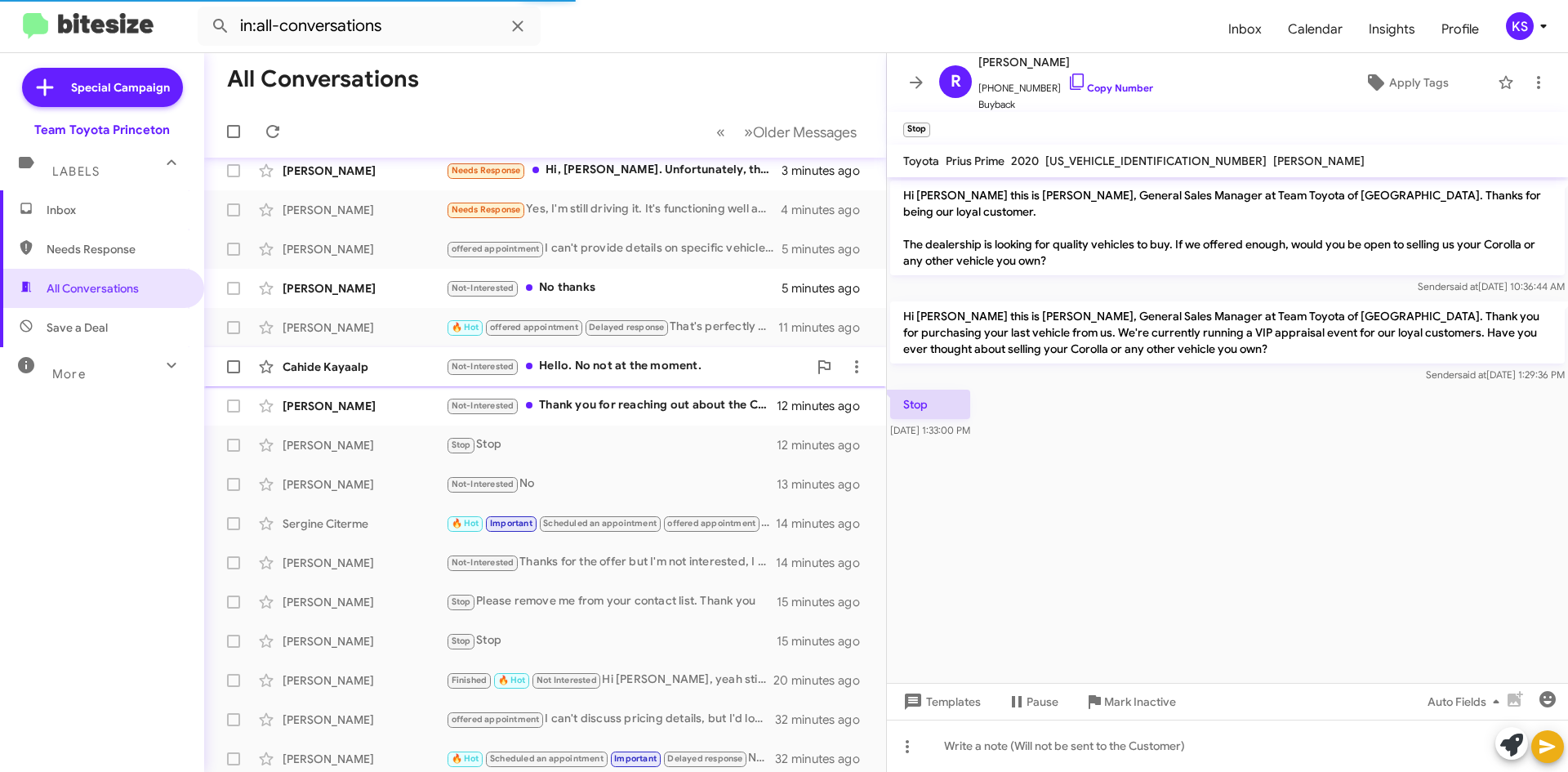
click at [584, 377] on div "Cahide Kayaalp Not-Interested Hello. No not at the moment. 12 minutes ago" at bounding box center [545, 366] width 656 height 32
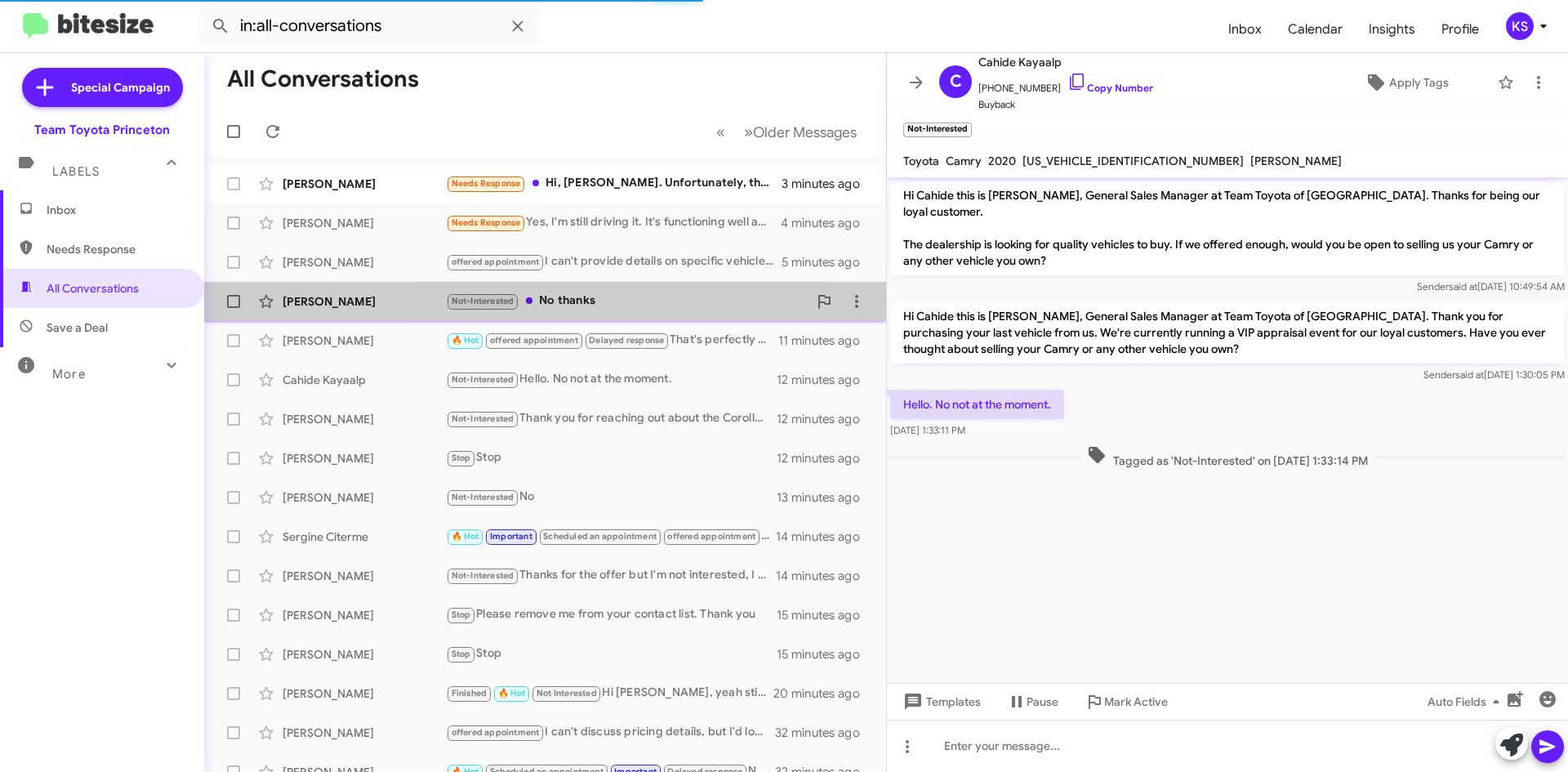
click at [616, 310] on div "Not-Interested No thanks" at bounding box center [626, 301] width 362 height 18
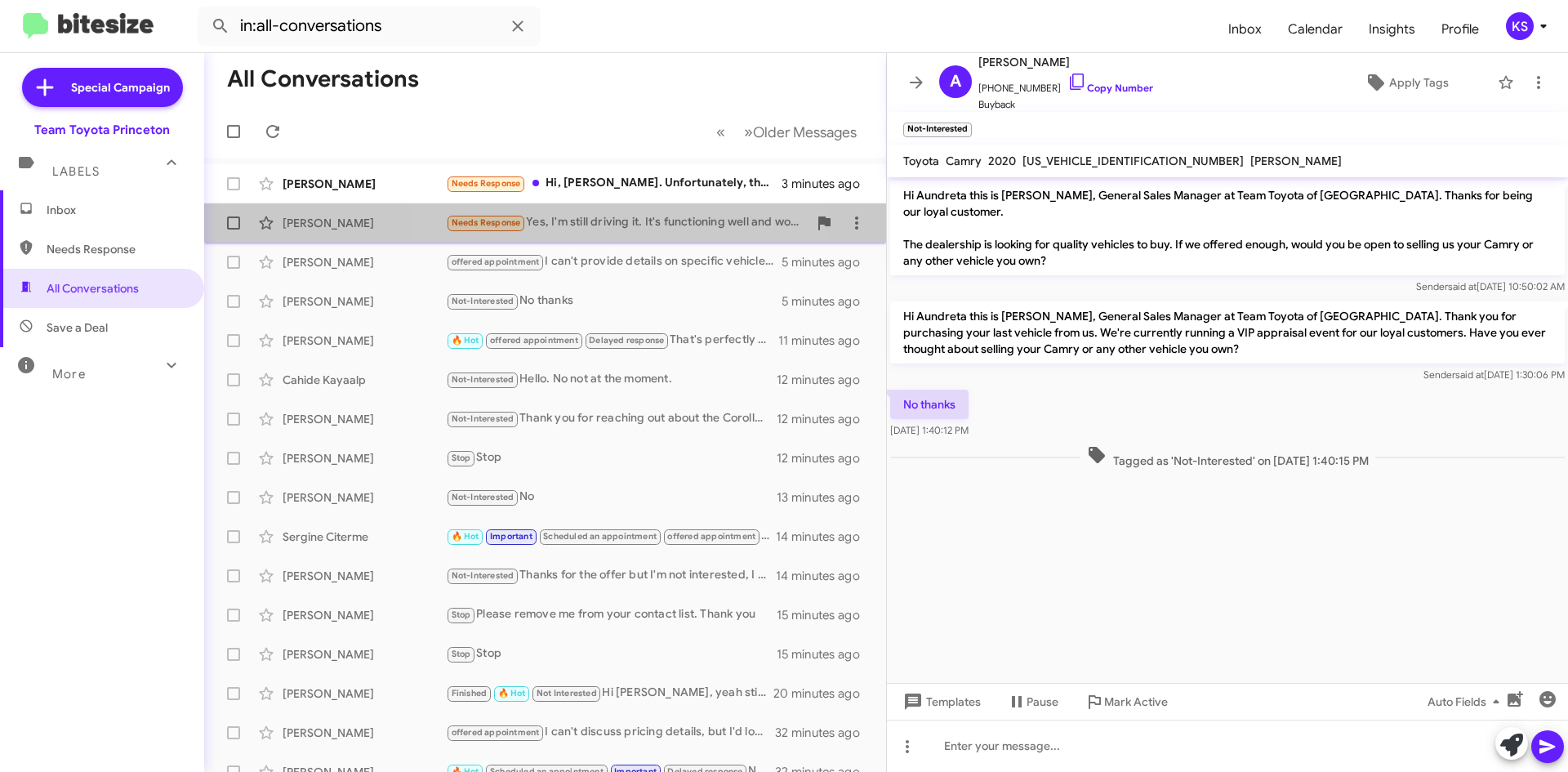
click at [621, 222] on div "Needs Response Yes, I'm still driving it. It's functioning well and won't be fo…" at bounding box center [626, 222] width 362 height 18
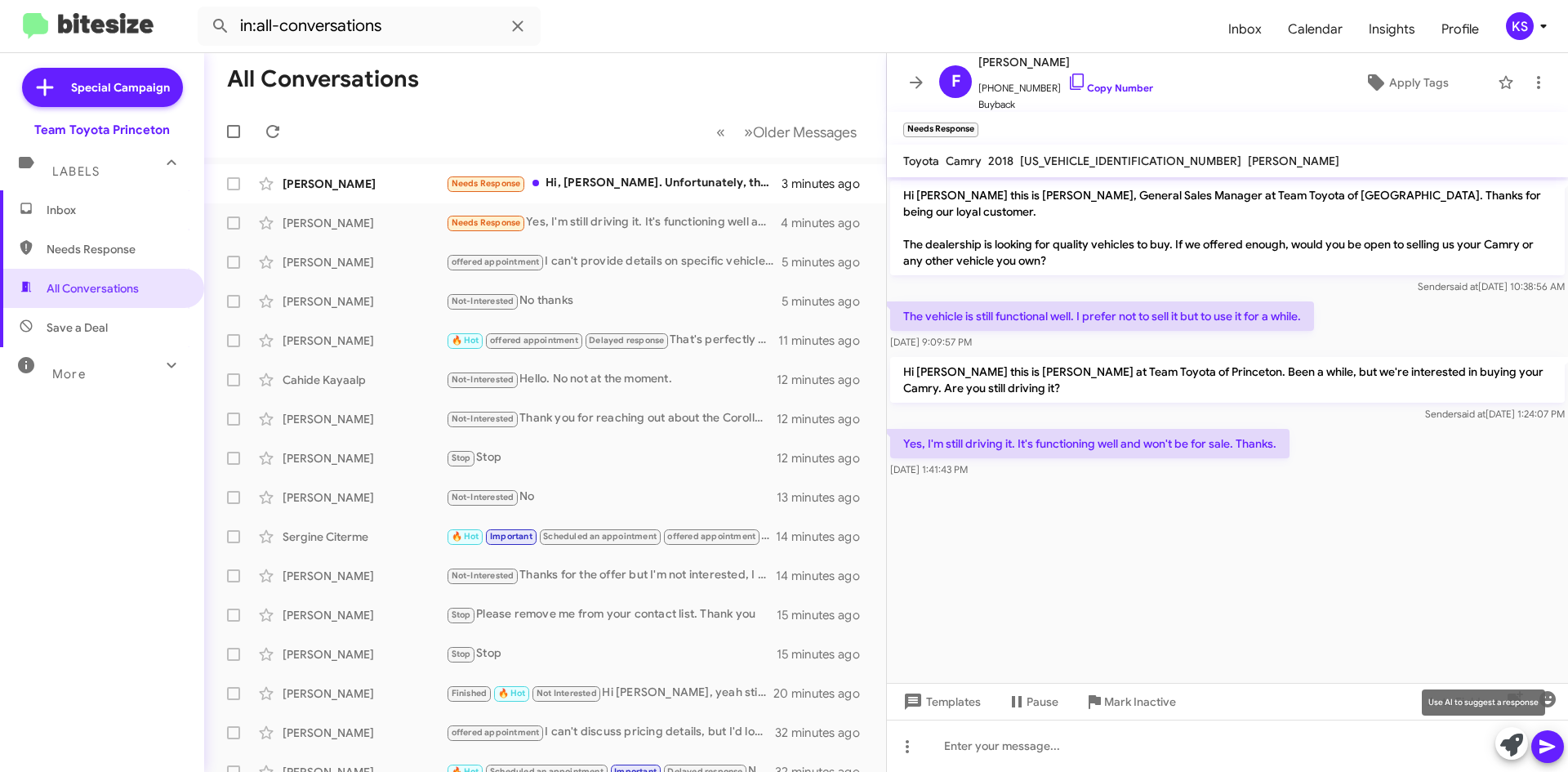
click at [1511, 754] on icon at bounding box center [1512, 745] width 23 height 23
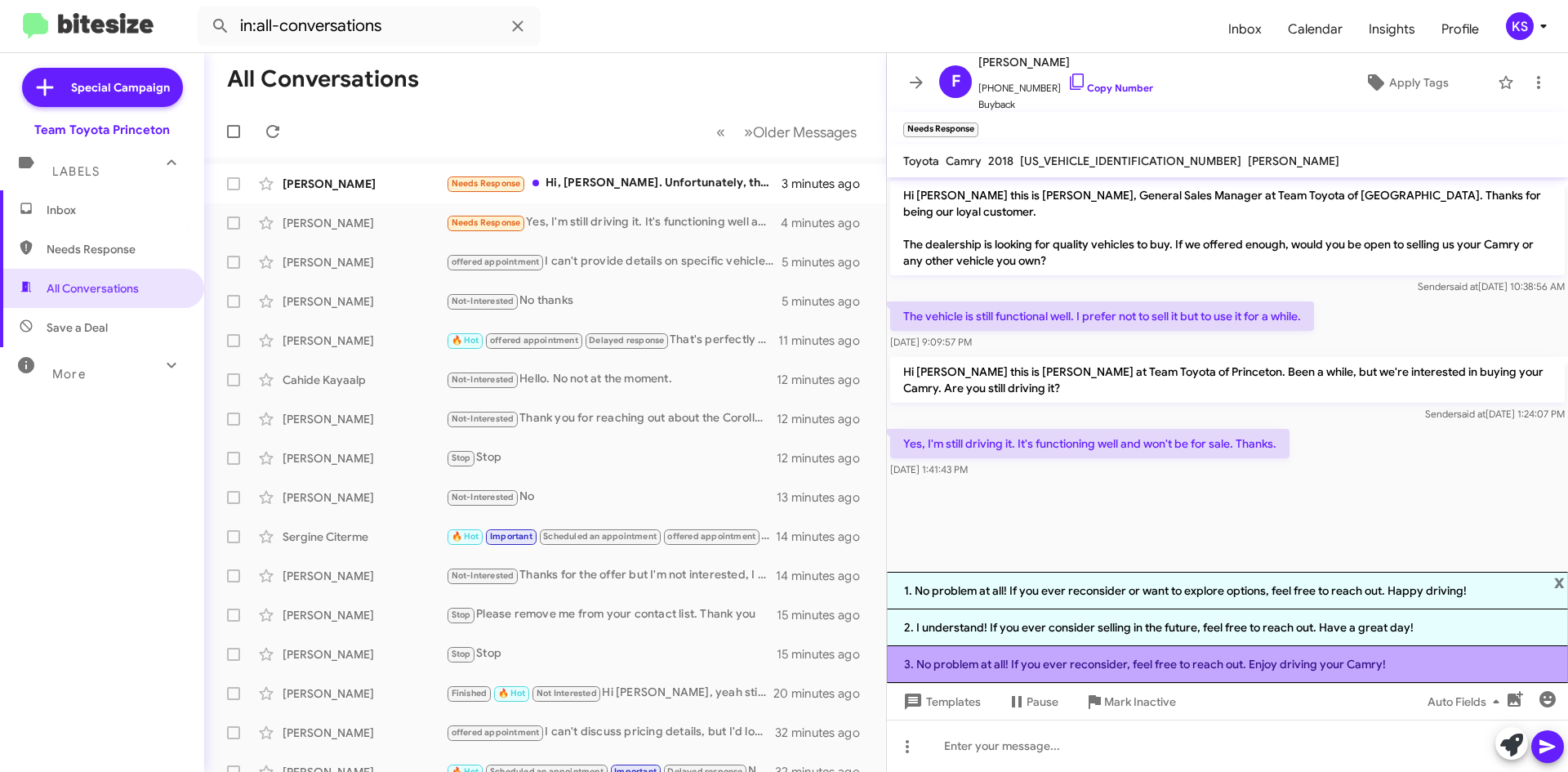
click at [1300, 676] on li "3. No problem at all! If you ever reconsider, feel free to reach out. Enjoy dri…" at bounding box center [1226, 664] width 681 height 37
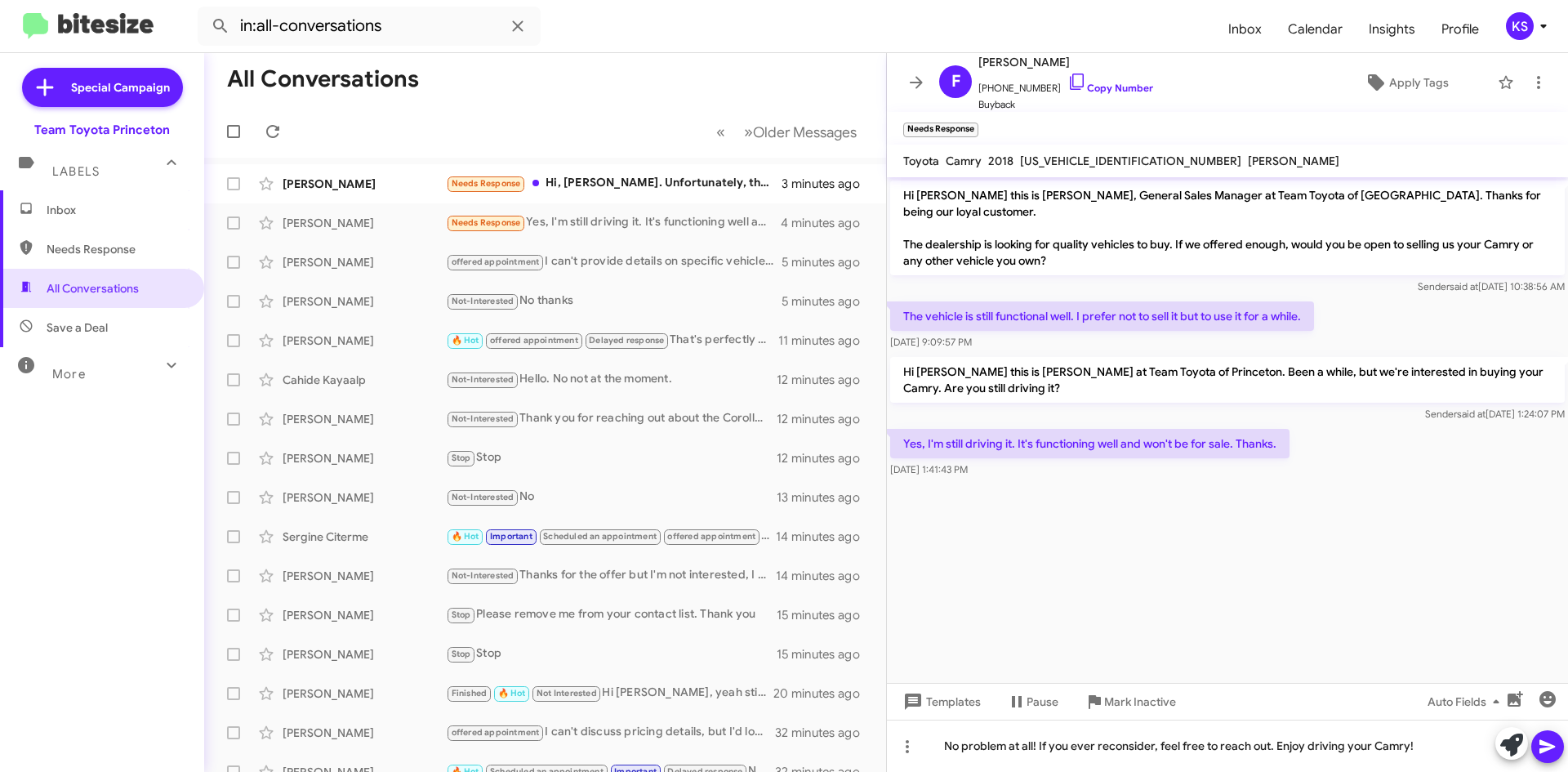
click at [1549, 747] on icon at bounding box center [1547, 747] width 16 height 14
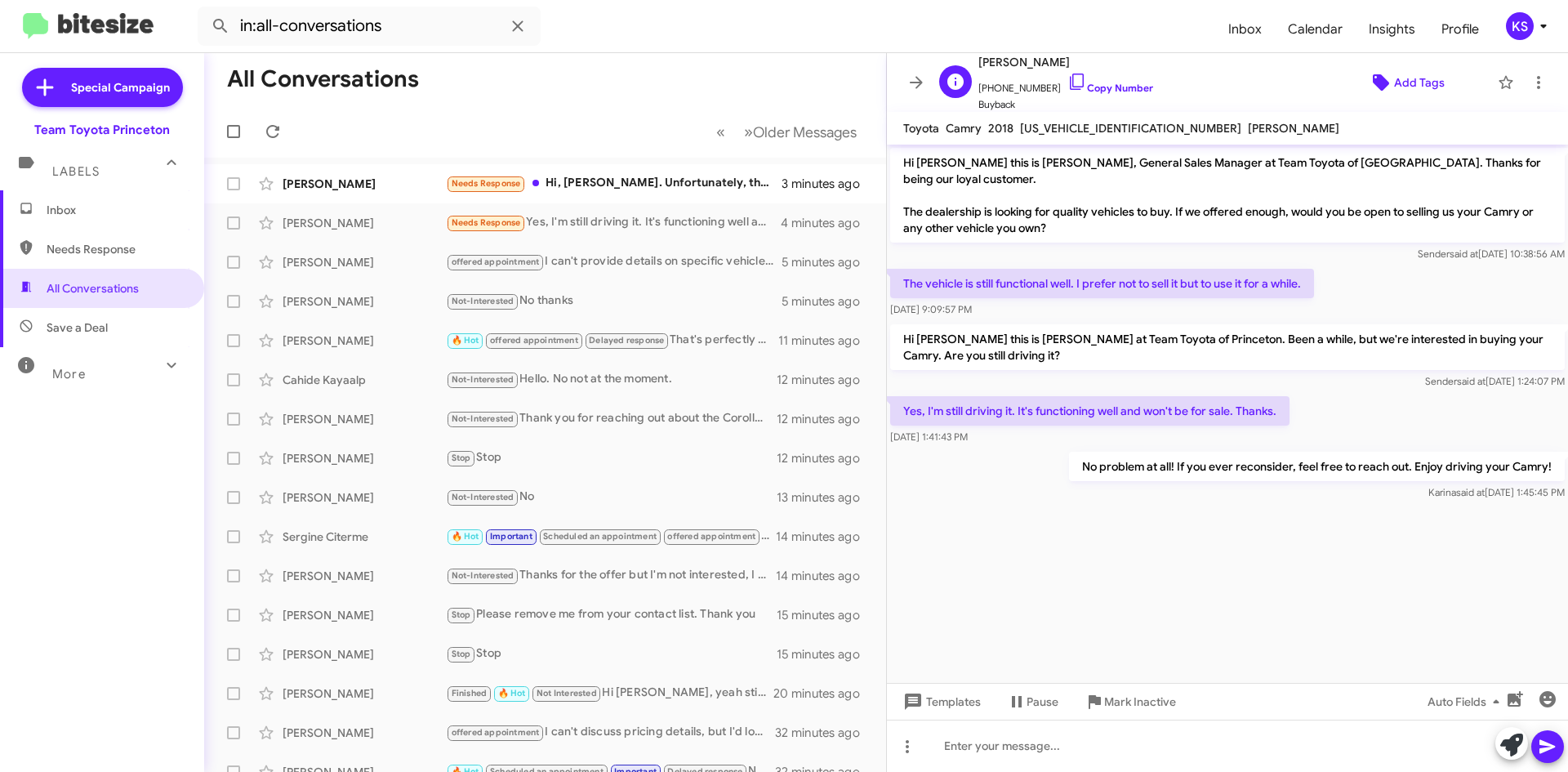
click at [1411, 77] on span "Add Tags" at bounding box center [1419, 82] width 51 height 30
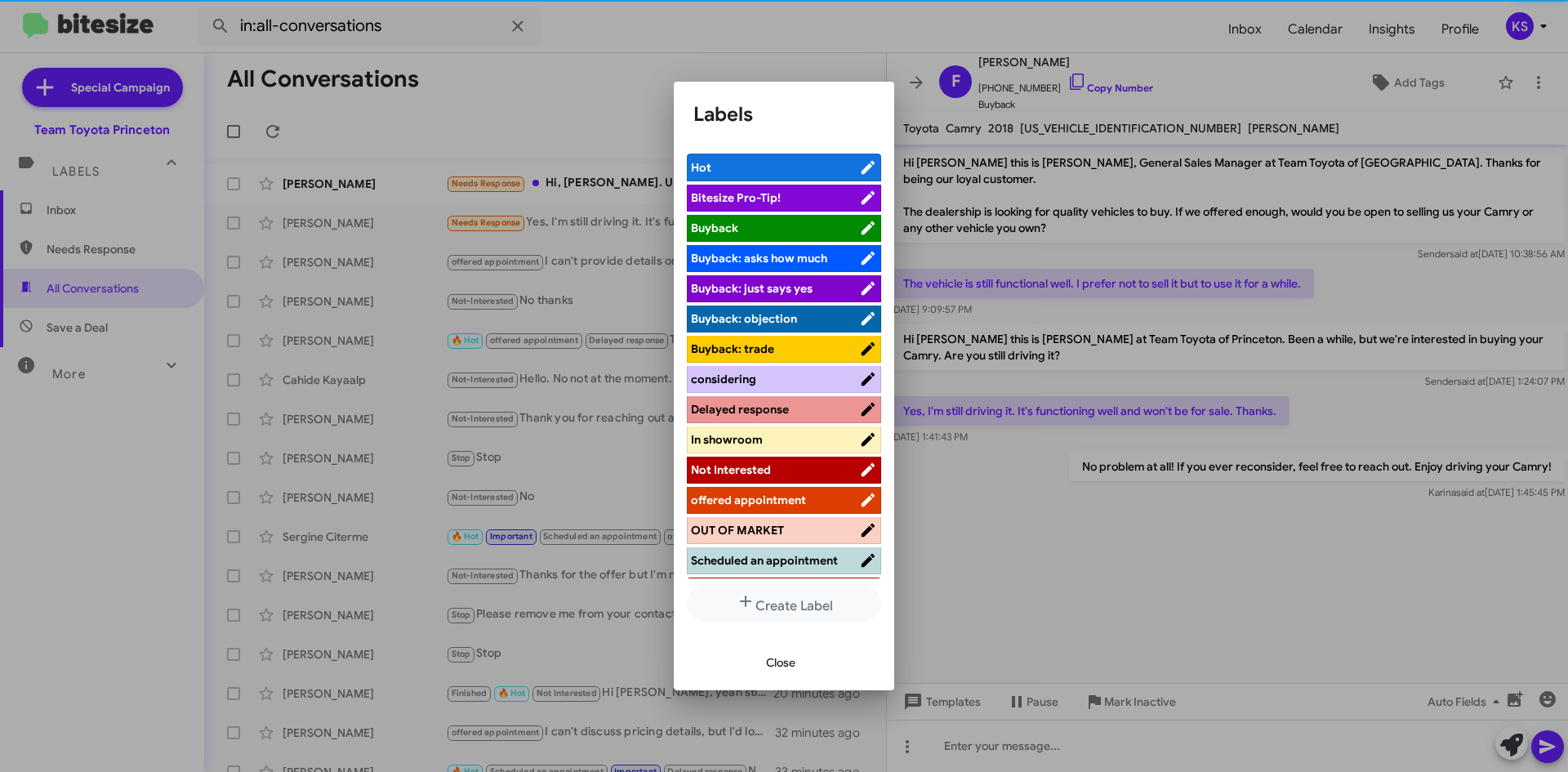
click at [773, 468] on span "Not Interested" at bounding box center [775, 470] width 168 height 17
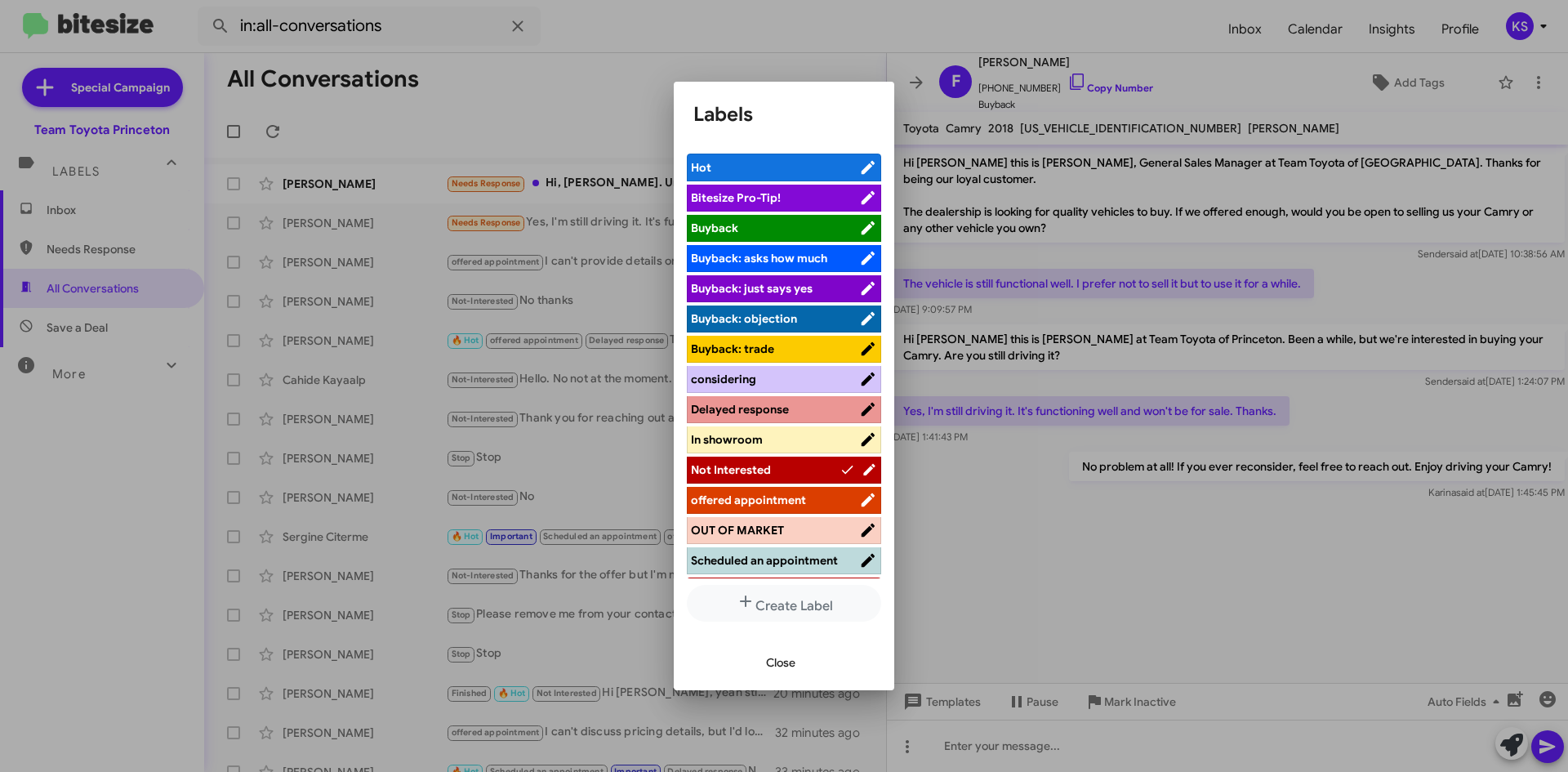
click at [783, 668] on span "Close" at bounding box center [780, 662] width 30 height 30
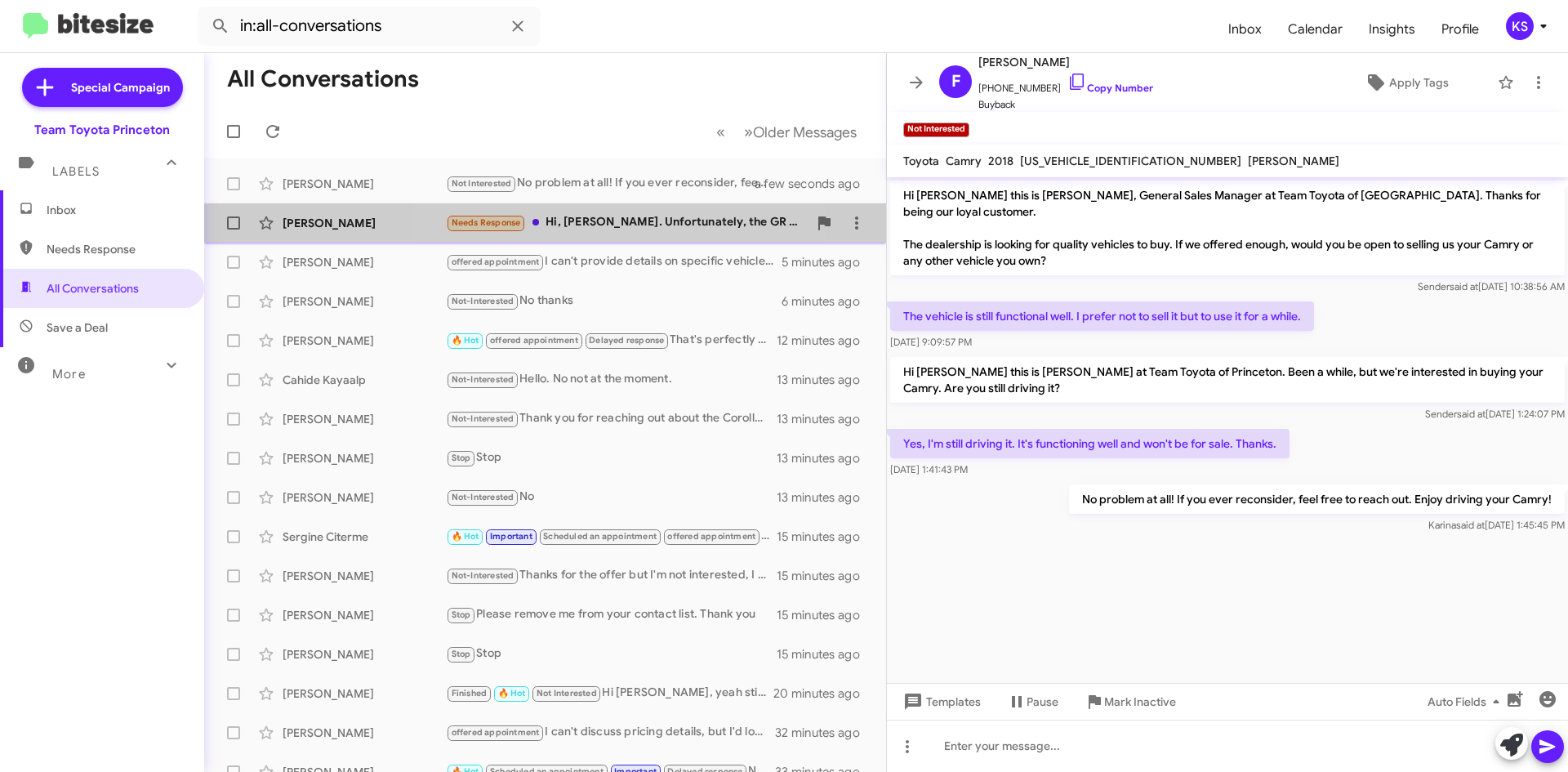
click at [609, 207] on div "Brian Chan Needs Response Hi, Andrew. Unfortunately, the GR Supra is long gone,…" at bounding box center [545, 223] width 656 height 32
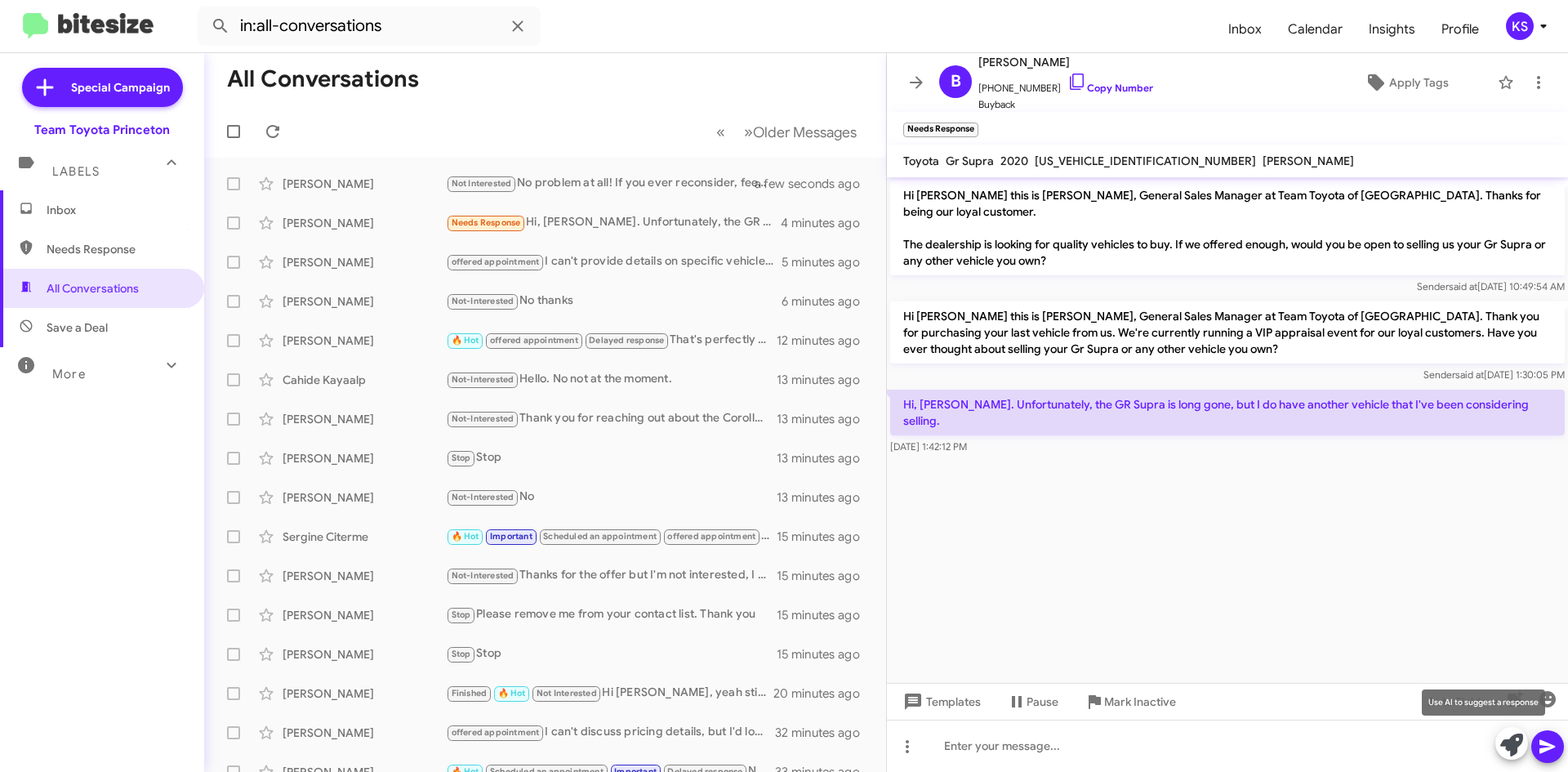
click at [1508, 741] on icon at bounding box center [1512, 745] width 23 height 23
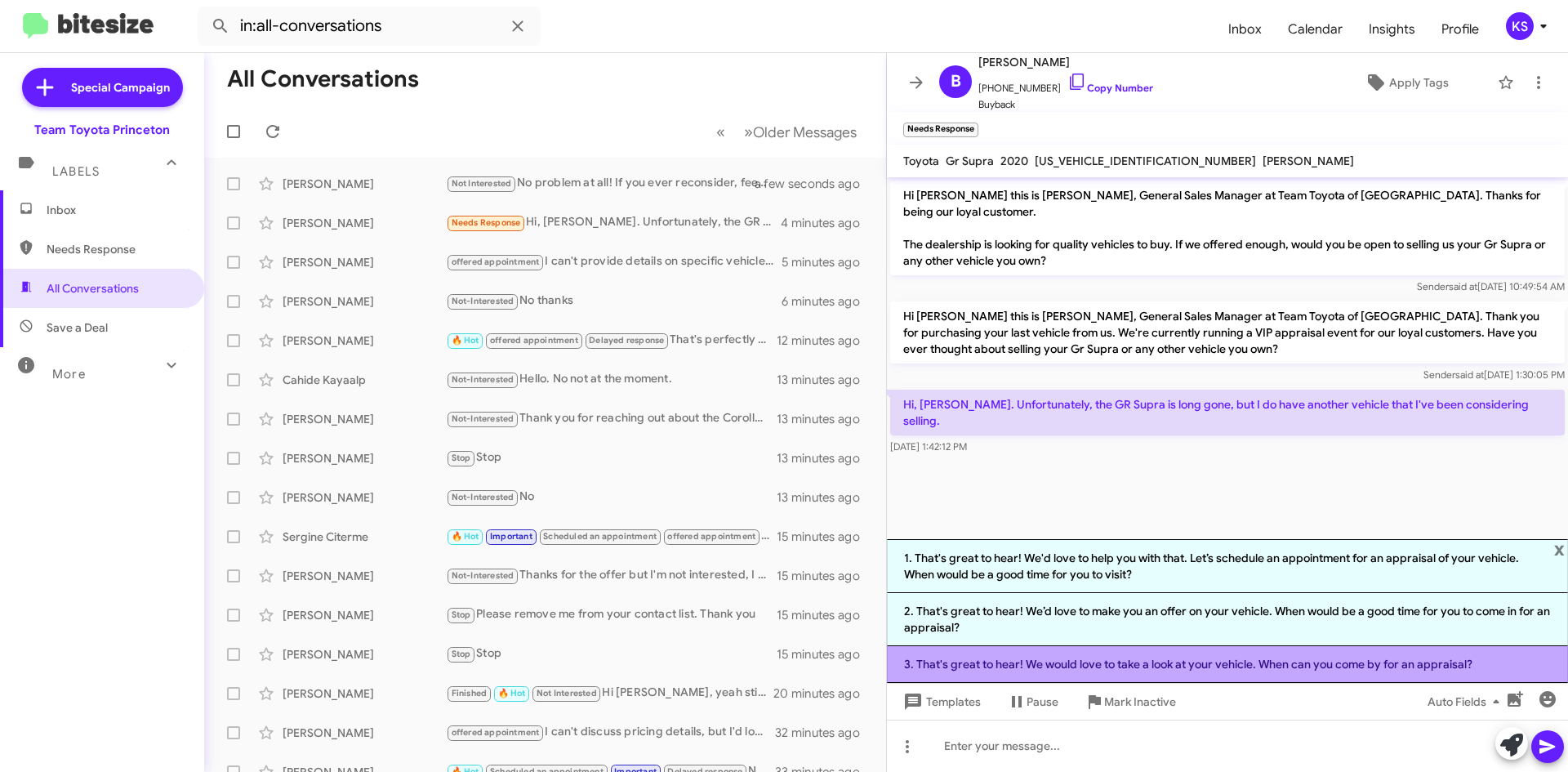
click at [1312, 666] on li "3. That's great to hear! We would love to take a look at your vehicle. When can…" at bounding box center [1226, 664] width 681 height 37
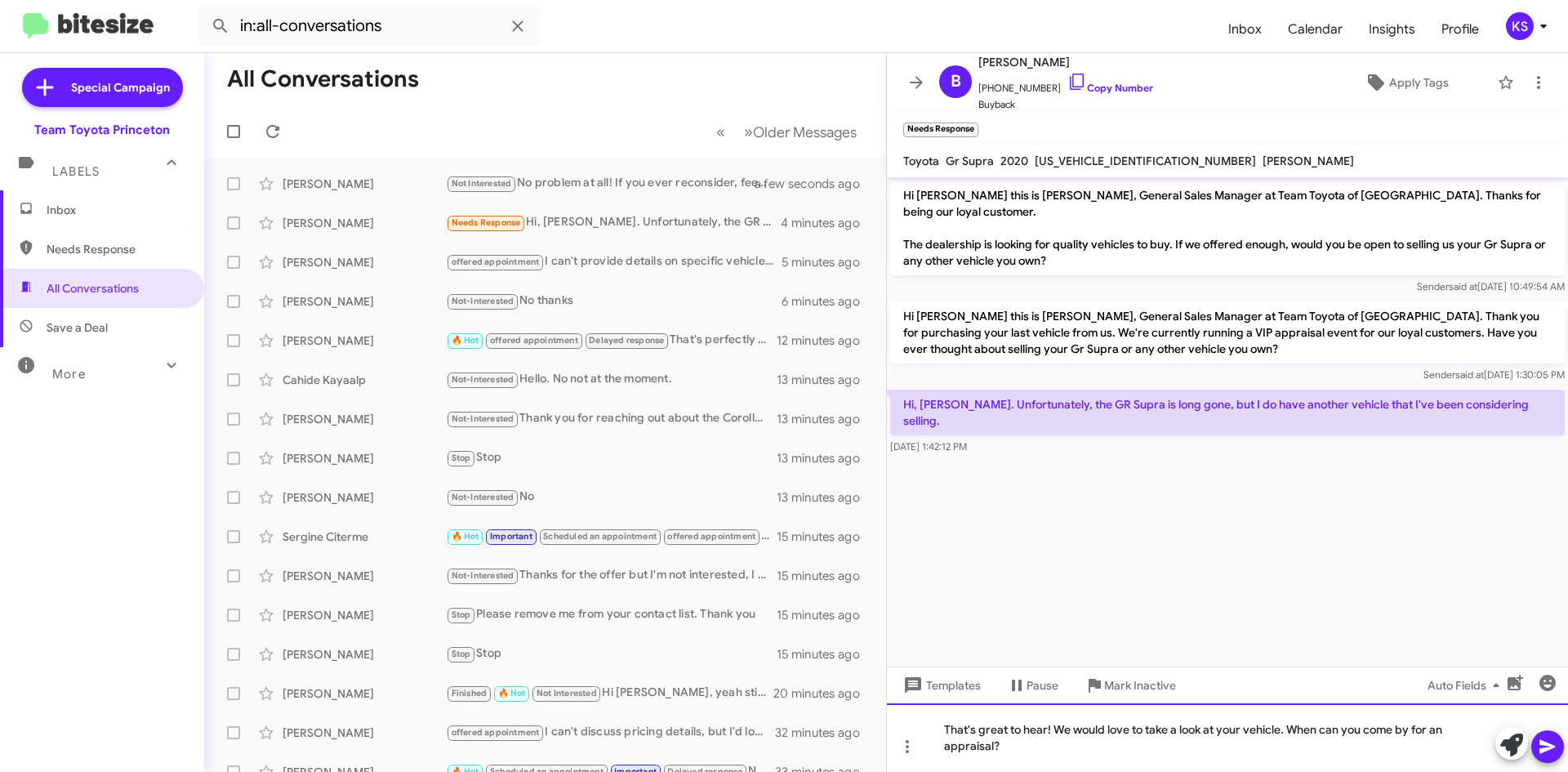
drag, startPoint x: 1051, startPoint y: 728, endPoint x: 885, endPoint y: 728, distance: 166.0
click at [885, 728] on div "All Conversations « Previous » Next Older Messages Frances Fu Not Interested No…" at bounding box center [886, 413] width 1364 height 719
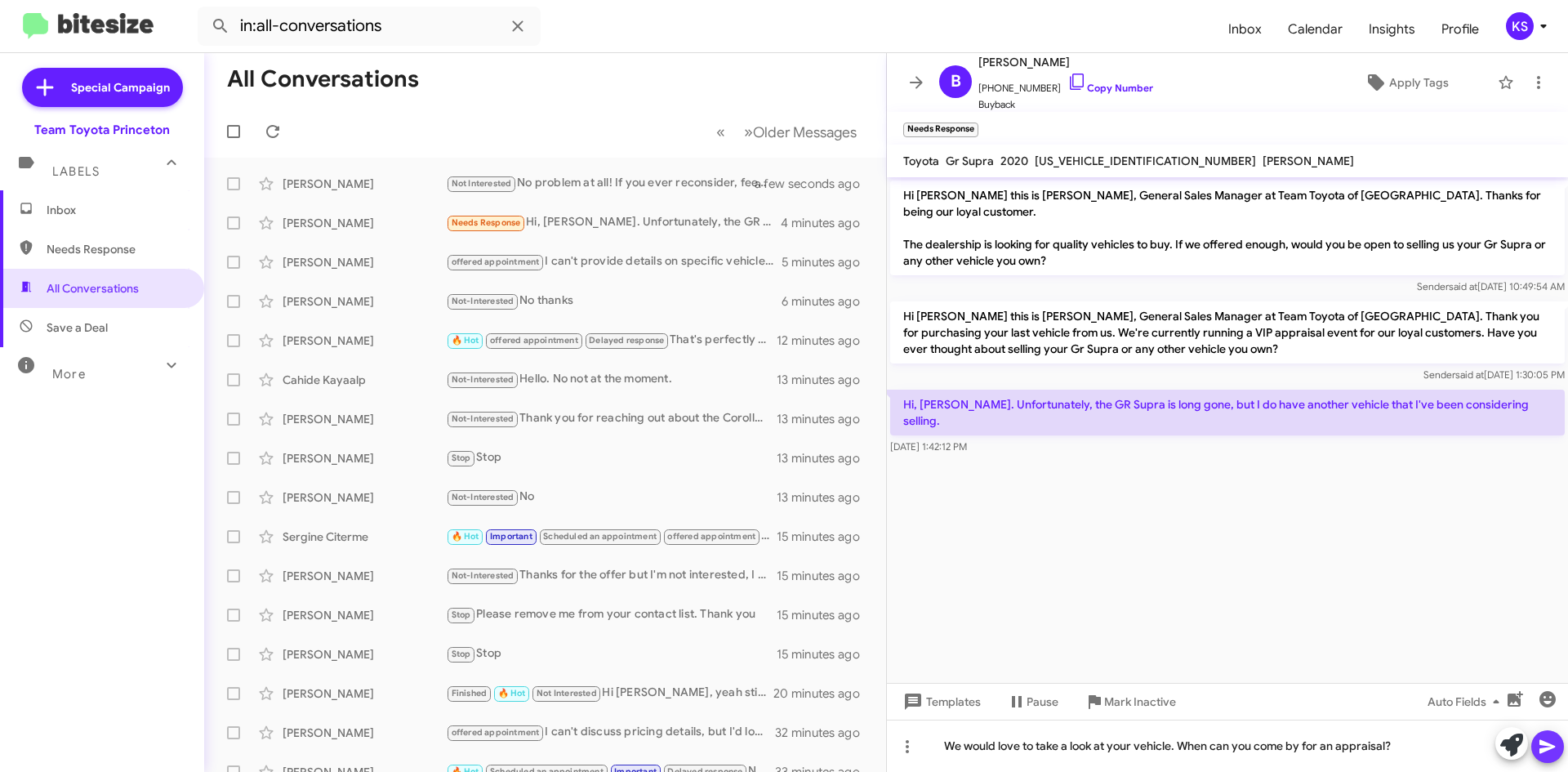
click at [1542, 747] on icon at bounding box center [1547, 747] width 19 height 19
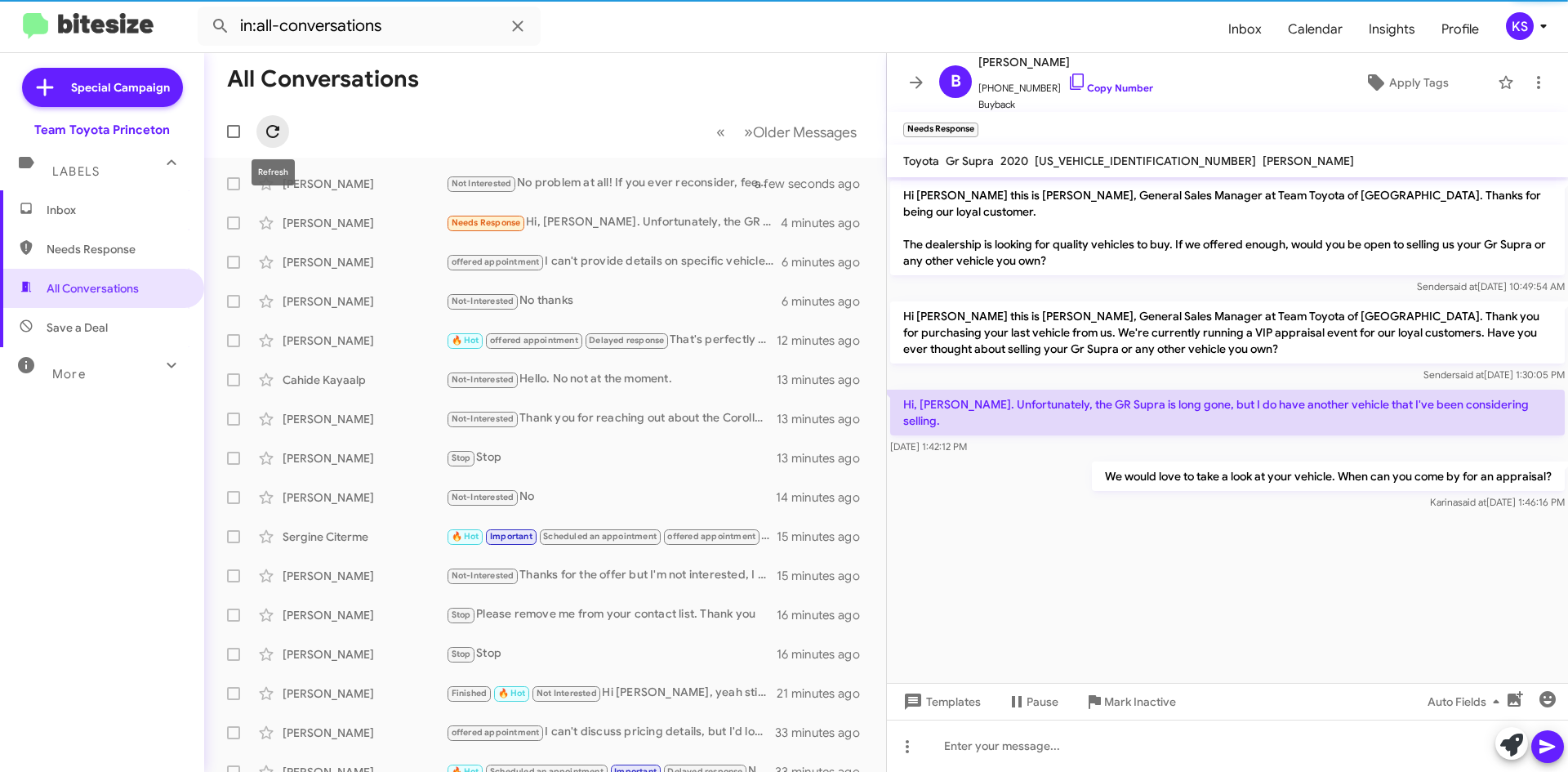
click at [279, 131] on icon at bounding box center [272, 131] width 19 height 19
